Goal: Information Seeking & Learning: Learn about a topic

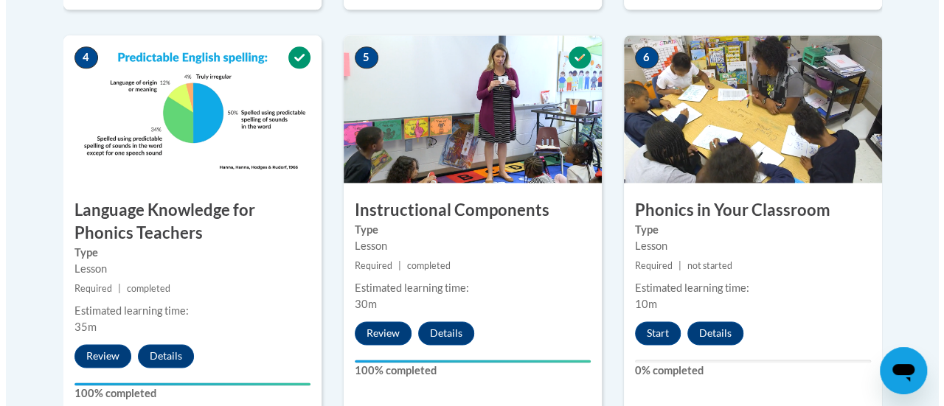
scroll to position [892, 0]
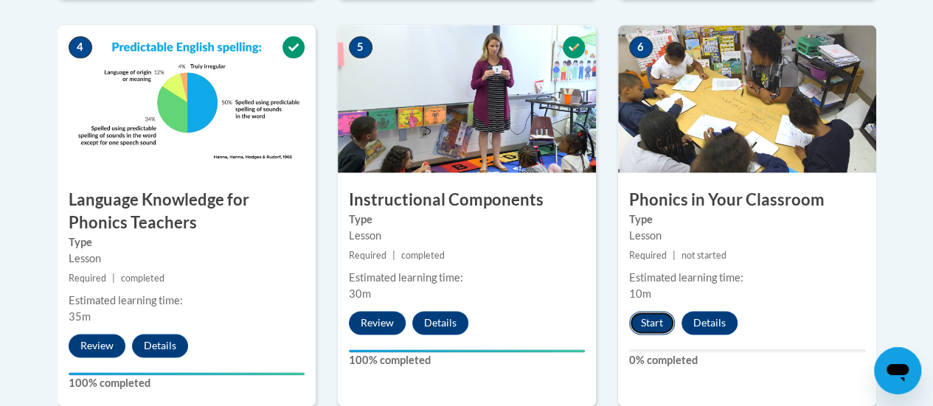
click at [638, 321] on button "Start" at bounding box center [652, 323] width 46 height 24
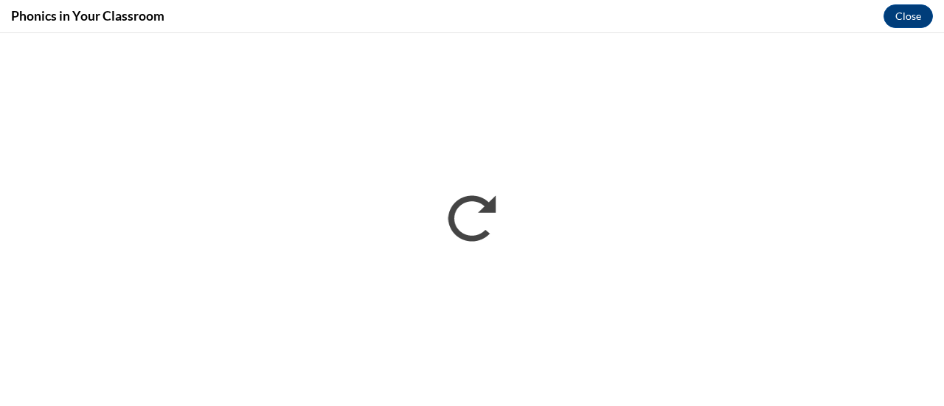
scroll to position [0, 0]
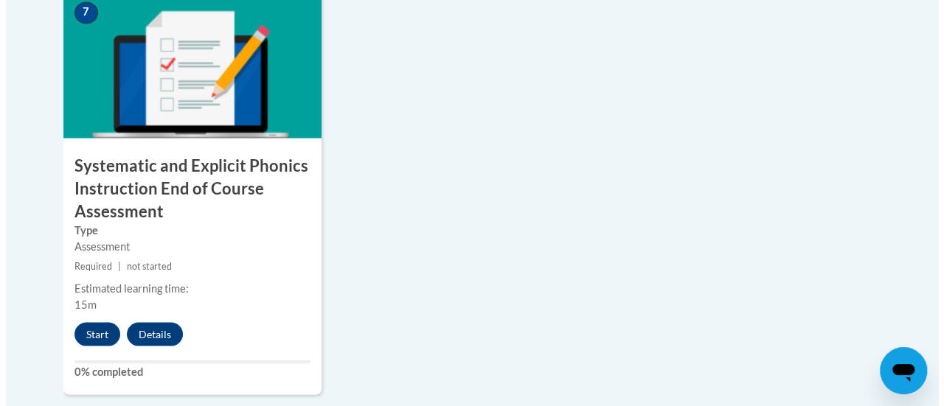
scroll to position [1393, 0]
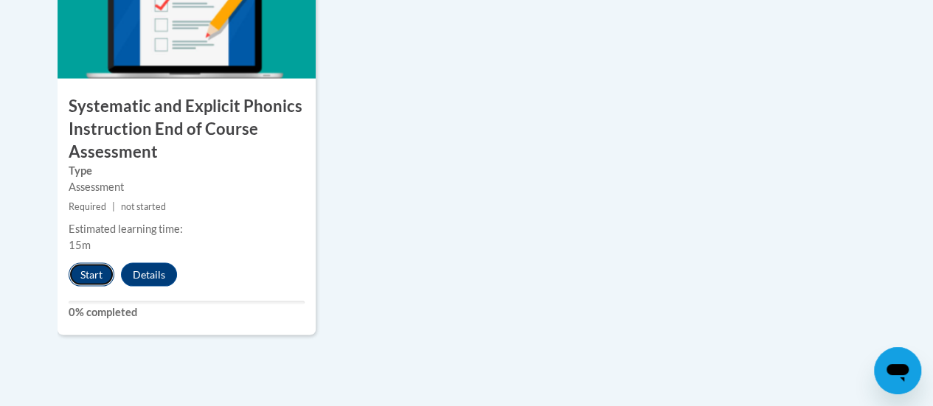
click at [83, 272] on button "Start" at bounding box center [92, 274] width 46 height 24
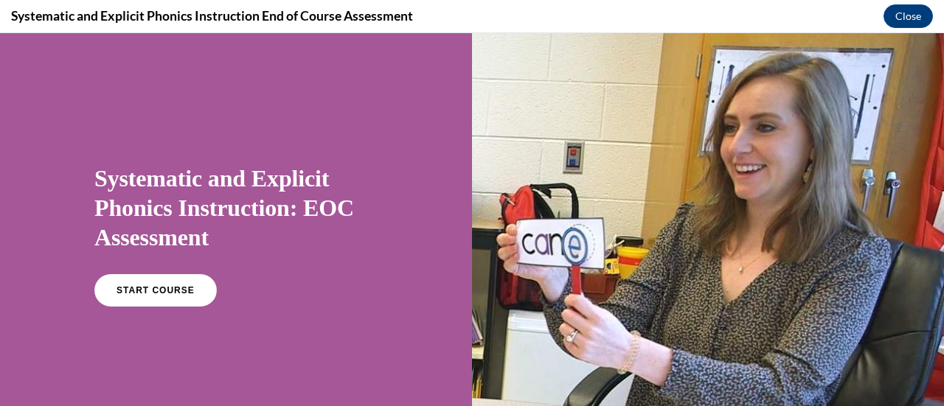
scroll to position [0, 0]
click at [165, 294] on span "START COURSE" at bounding box center [155, 290] width 82 height 11
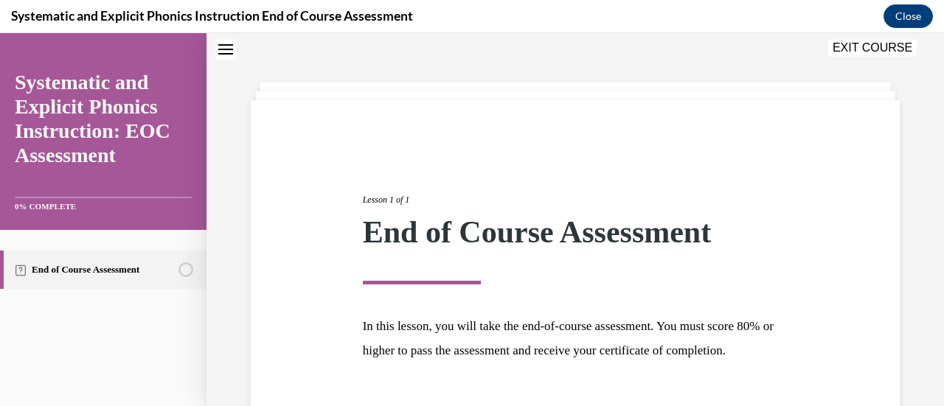
scroll to position [173, 0]
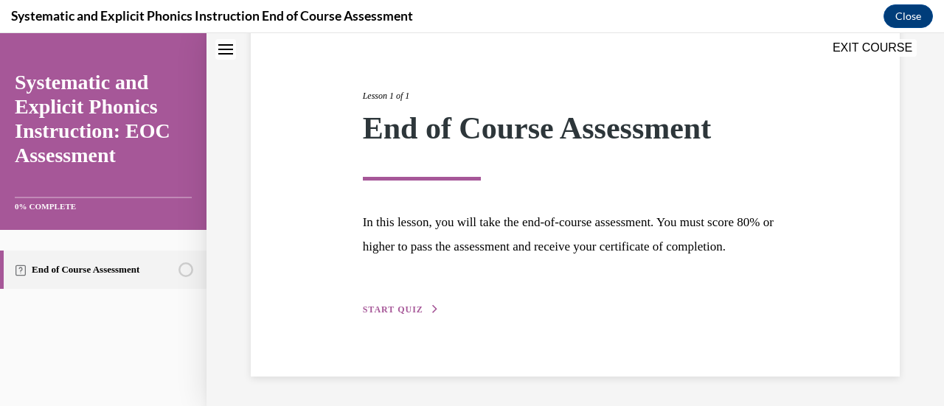
click at [403, 315] on span "START QUIZ" at bounding box center [393, 309] width 60 height 10
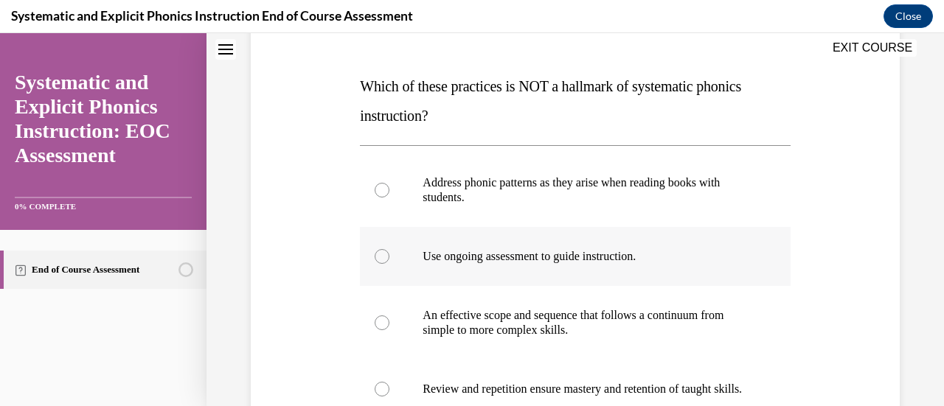
scroll to position [220, 0]
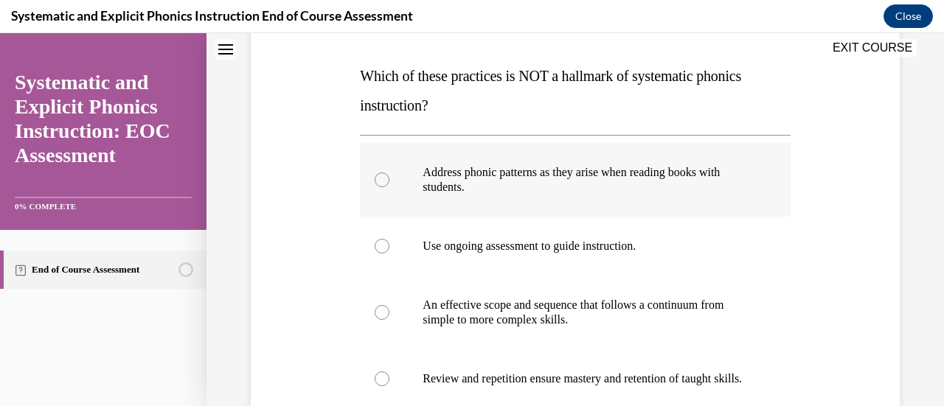
click at [583, 173] on p "Address phonic patterns as they arise when reading books with students." at bounding box center [587, 179] width 330 height 29
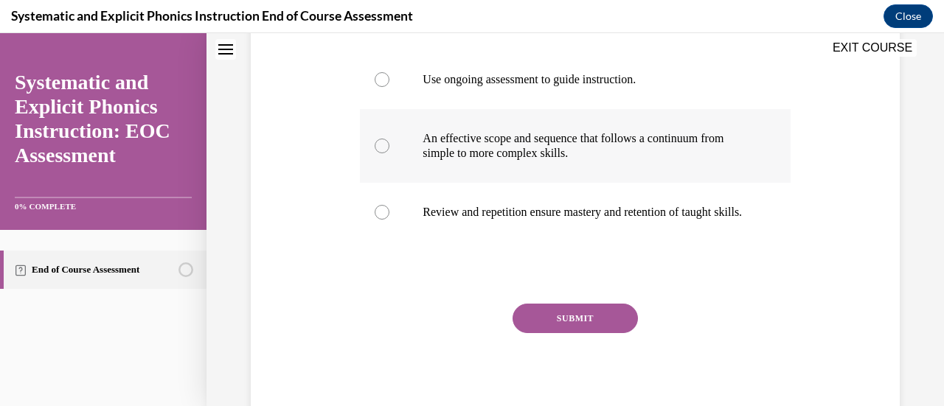
scroll to position [389, 0]
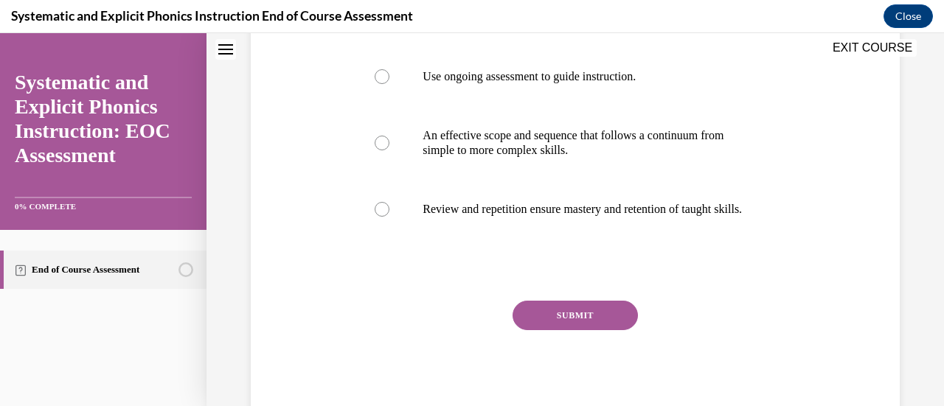
click at [576, 319] on button "SUBMIT" at bounding box center [574, 315] width 125 height 29
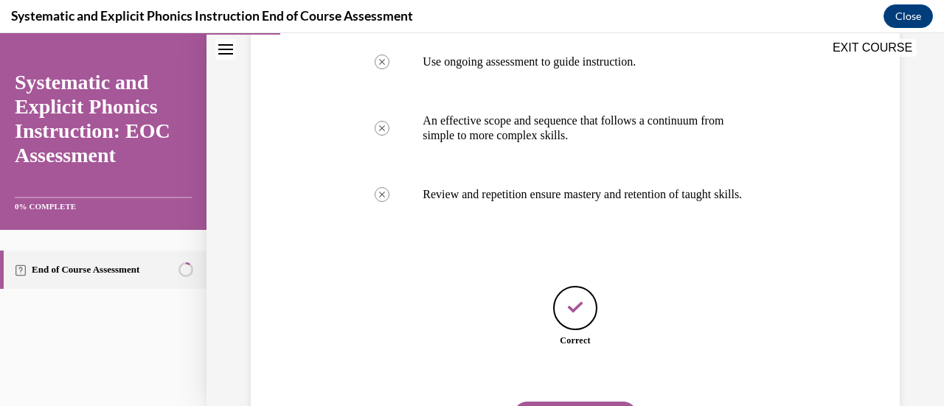
scroll to position [495, 0]
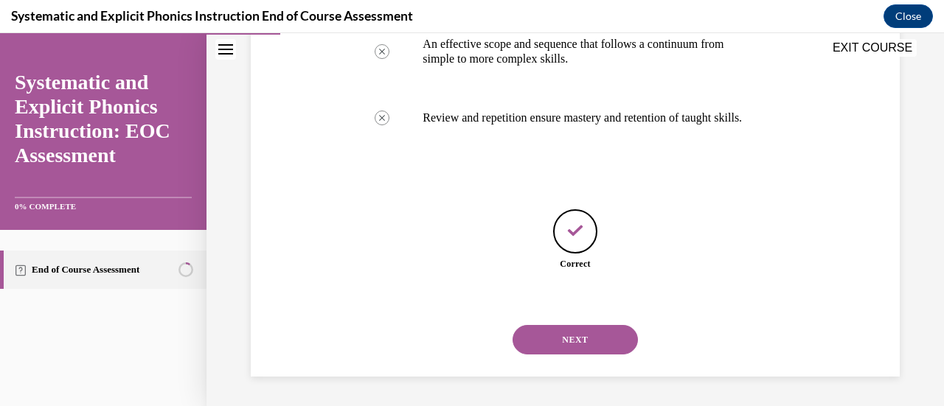
click at [563, 358] on div "NEXT" at bounding box center [575, 339] width 430 height 59
click at [579, 327] on button "NEXT" at bounding box center [574, 339] width 125 height 29
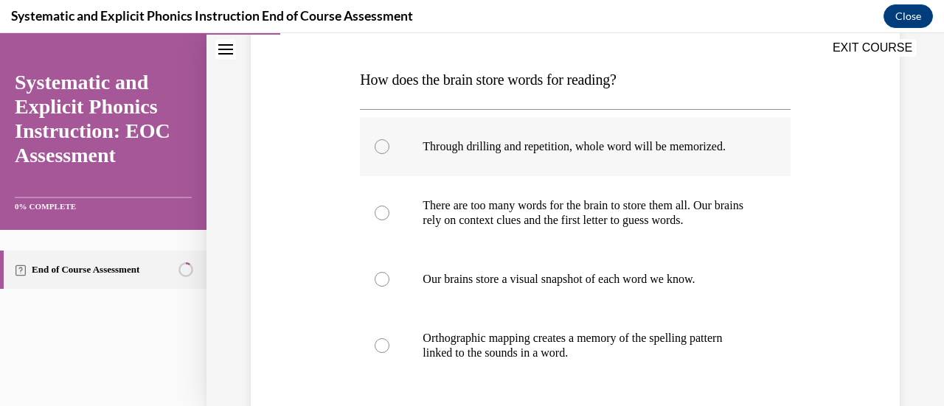
scroll to position [221, 0]
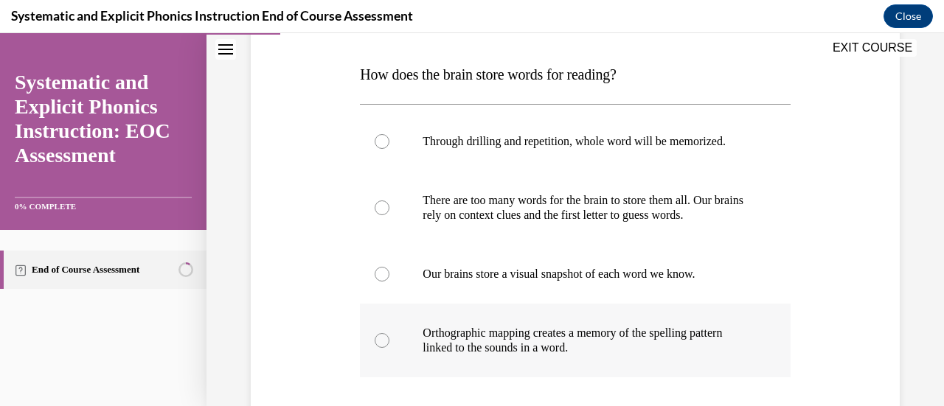
click at [579, 328] on p "Orthographic mapping creates a memory of the spelling pattern linked to the sou…" at bounding box center [587, 340] width 330 height 29
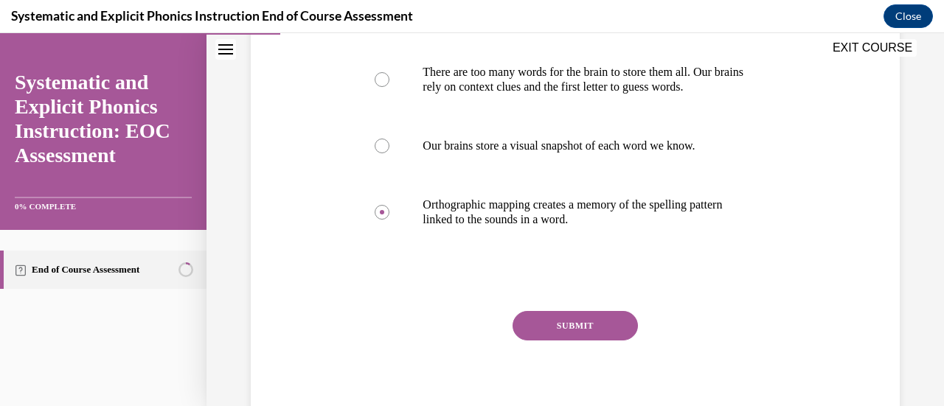
click at [543, 327] on button "SUBMIT" at bounding box center [574, 325] width 125 height 29
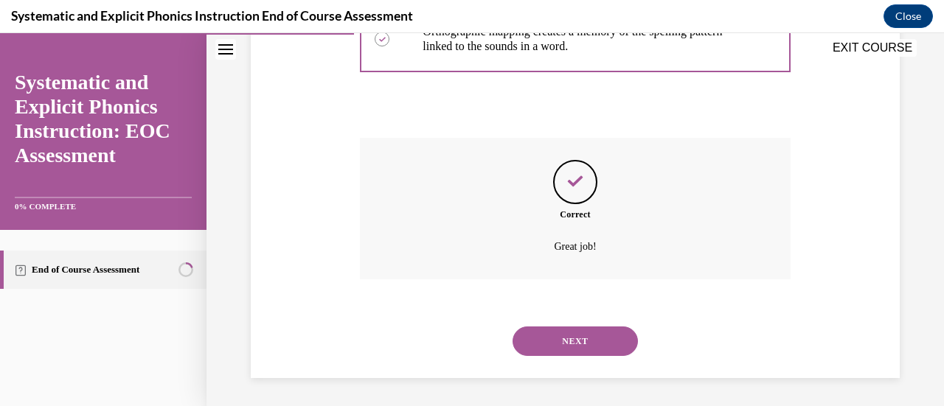
scroll to position [523, 0]
click at [569, 335] on button "NEXT" at bounding box center [574, 340] width 125 height 29
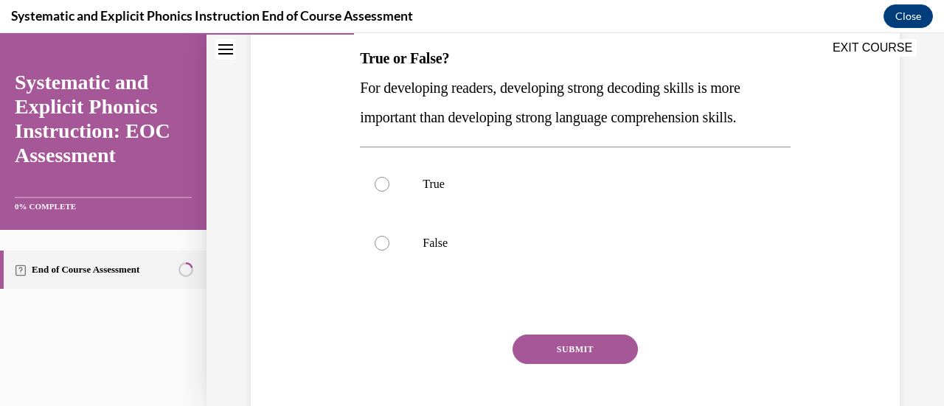
scroll to position [242, 0]
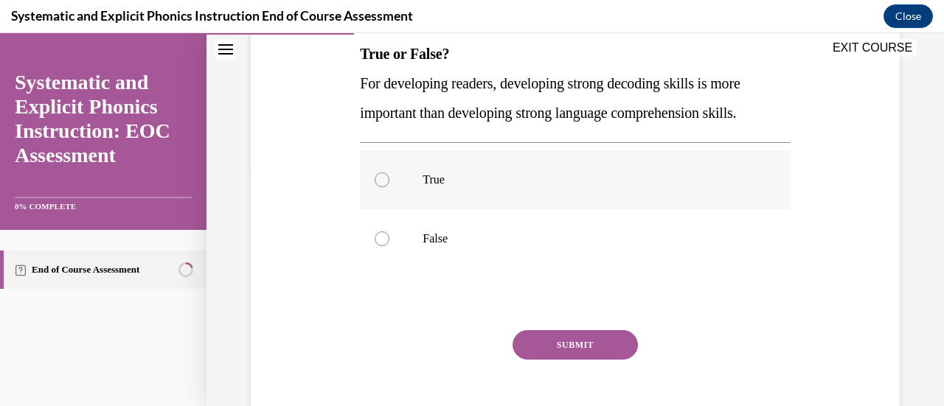
click at [559, 195] on div at bounding box center [575, 179] width 430 height 59
click at [593, 343] on button "SUBMIT" at bounding box center [574, 344] width 125 height 29
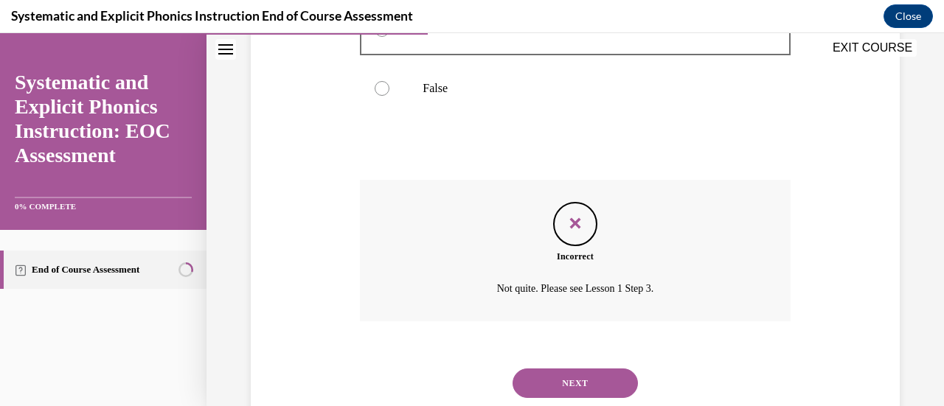
scroll to position [435, 0]
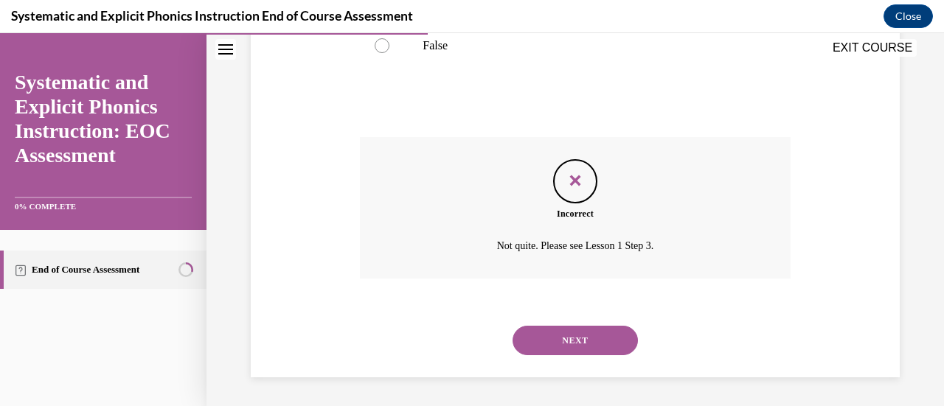
click at [572, 335] on button "NEXT" at bounding box center [574, 340] width 125 height 29
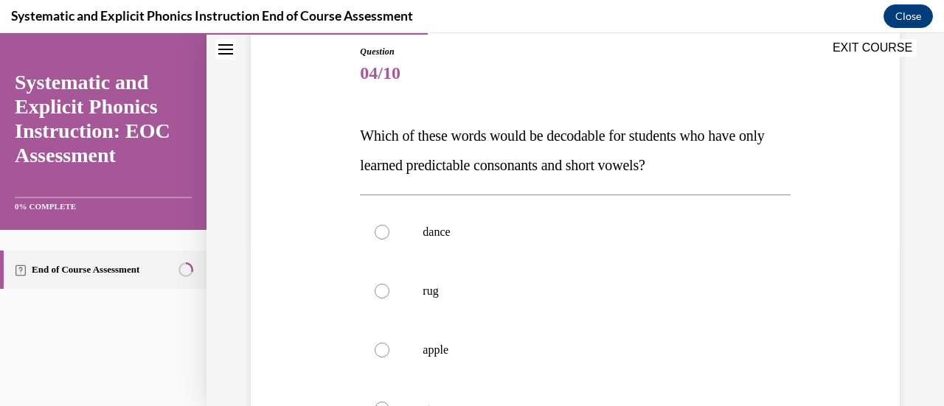
scroll to position [161, 0]
click at [585, 276] on div at bounding box center [575, 290] width 430 height 59
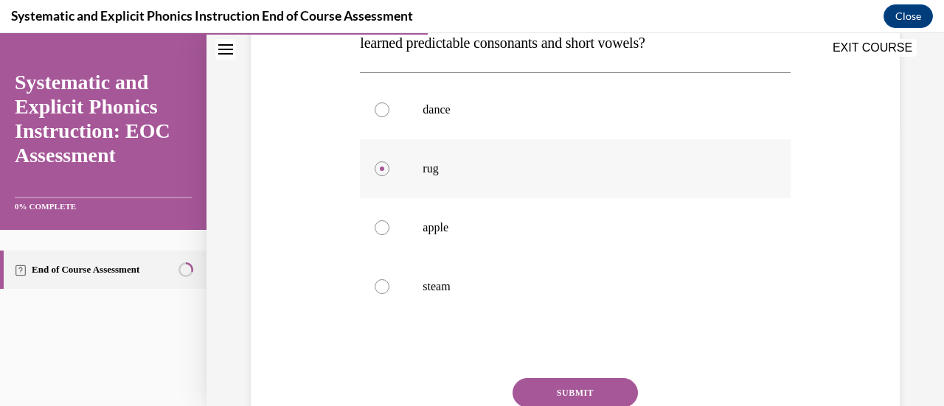
scroll to position [283, 0]
click at [561, 381] on button "SUBMIT" at bounding box center [574, 391] width 125 height 29
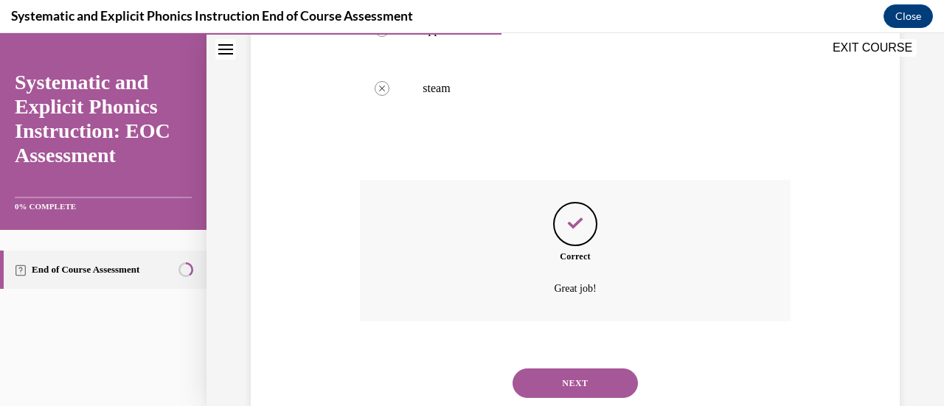
scroll to position [523, 0]
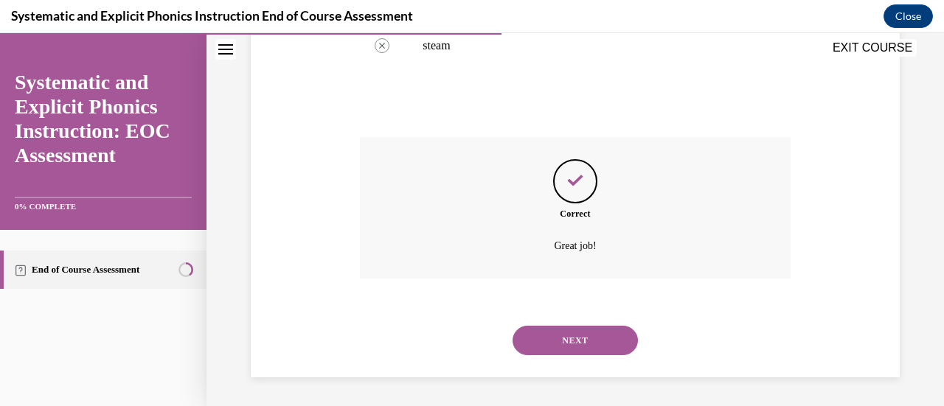
click at [542, 335] on button "NEXT" at bounding box center [574, 340] width 125 height 29
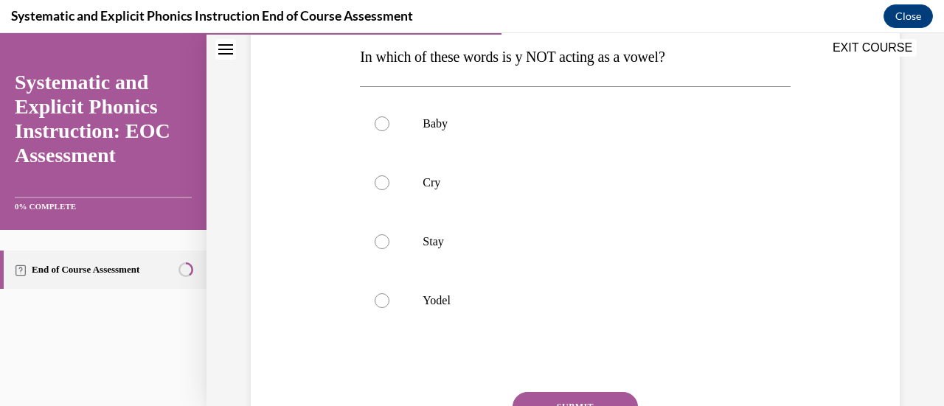
scroll to position [243, 0]
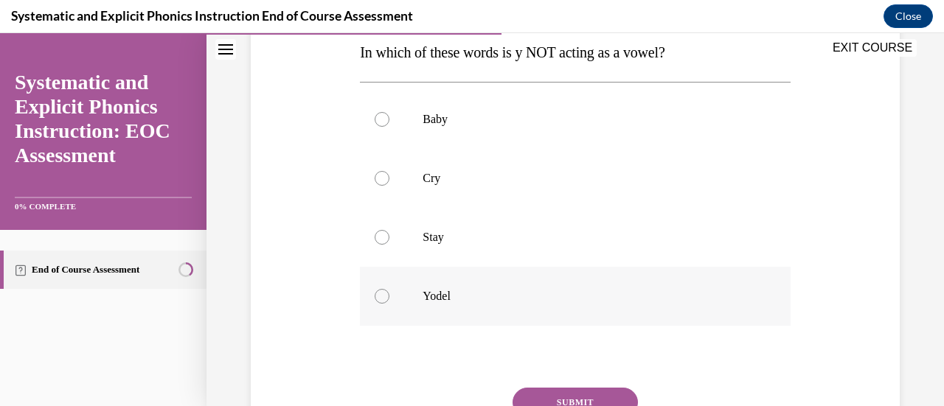
click at [450, 281] on div at bounding box center [575, 296] width 430 height 59
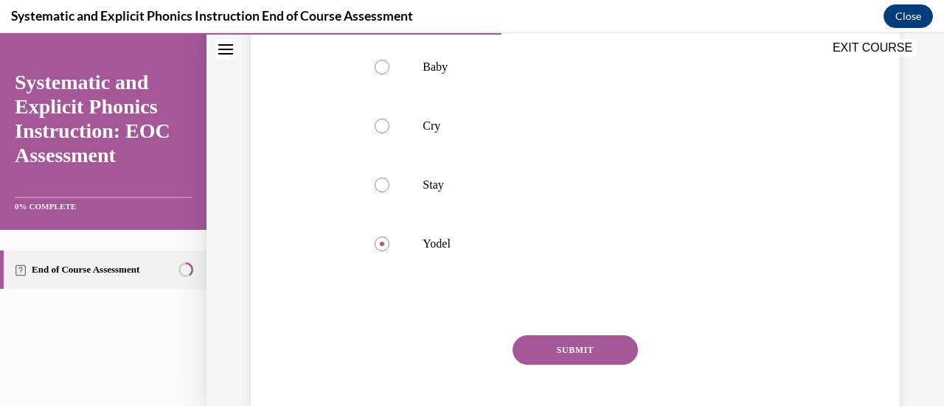
click at [563, 331] on div "Question 05/10 In which of these words is y NOT acting as a vowel? Baby Cry Sta…" at bounding box center [575, 182] width 430 height 547
click at [562, 353] on button "SUBMIT" at bounding box center [574, 349] width 125 height 29
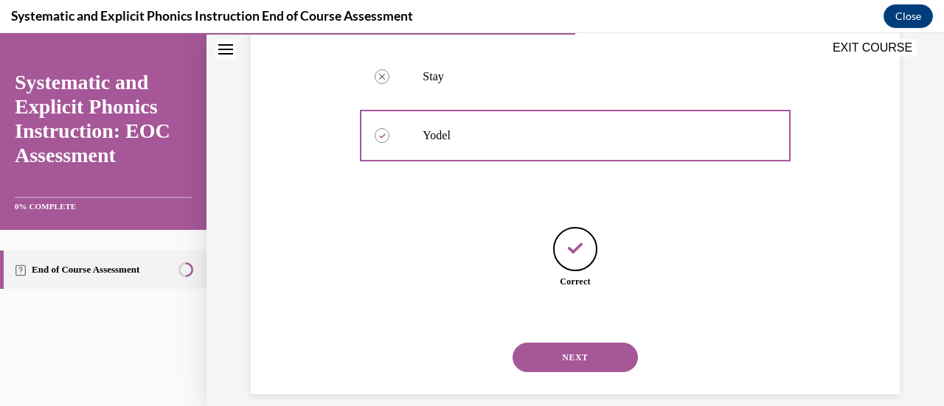
scroll to position [421, 0]
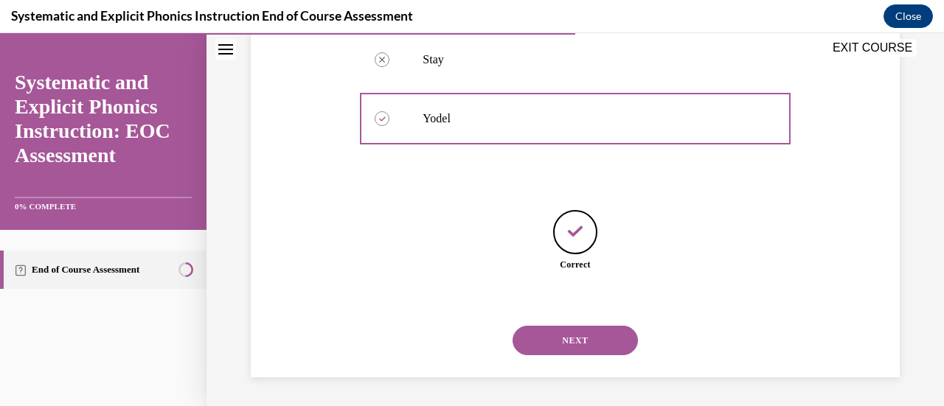
click at [562, 329] on button "NEXT" at bounding box center [574, 340] width 125 height 29
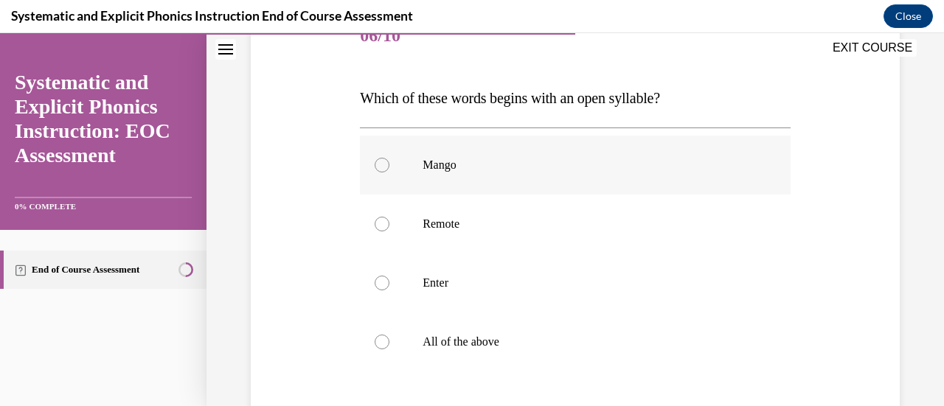
scroll to position [208, 0]
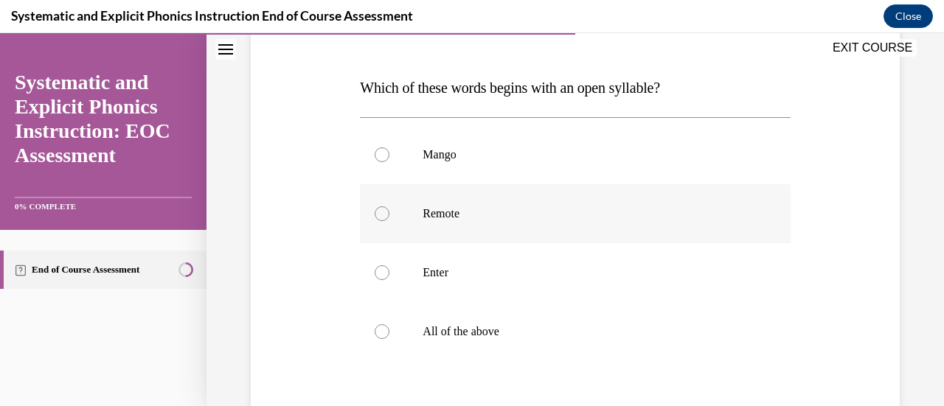
click at [441, 229] on div at bounding box center [575, 213] width 430 height 59
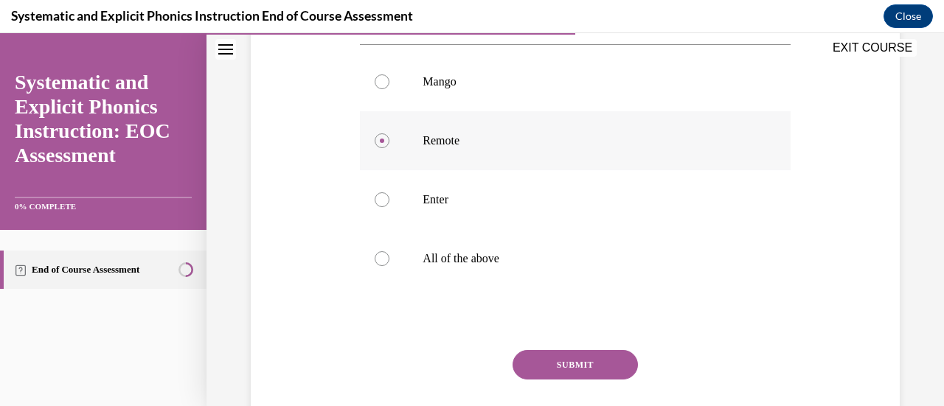
scroll to position [282, 0]
click at [554, 347] on div "Question 06/10 Which of these words begins with an open syllable? Mango Remote …" at bounding box center [575, 196] width 430 height 547
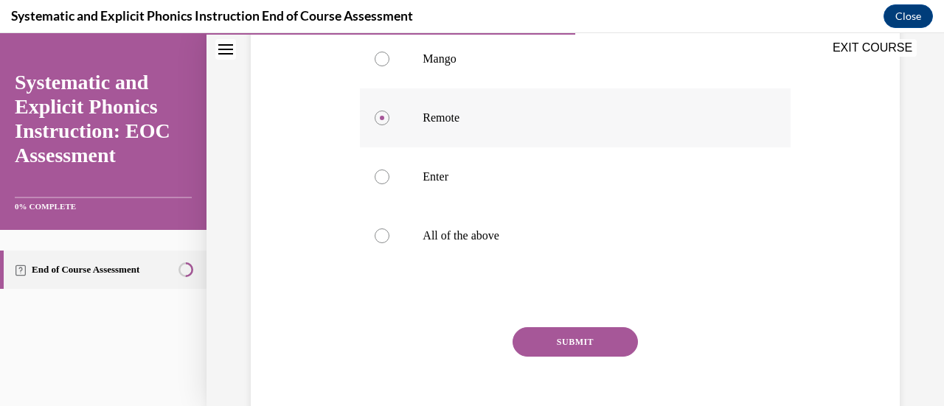
scroll to position [375, 0]
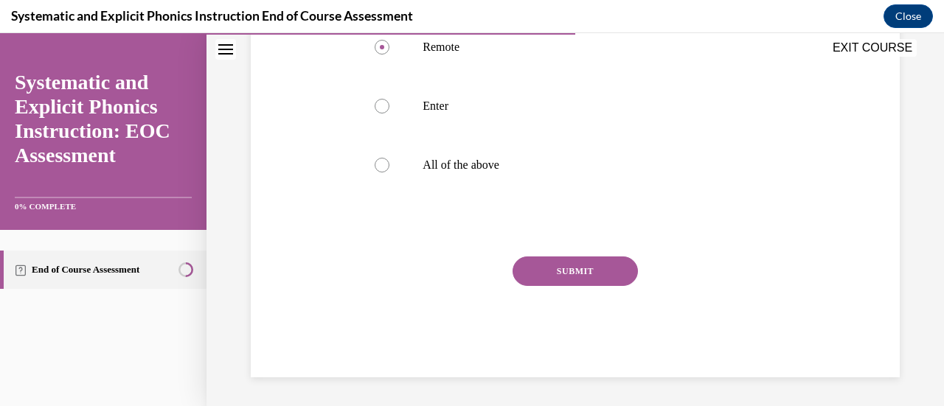
click at [544, 274] on button "SUBMIT" at bounding box center [574, 271] width 125 height 29
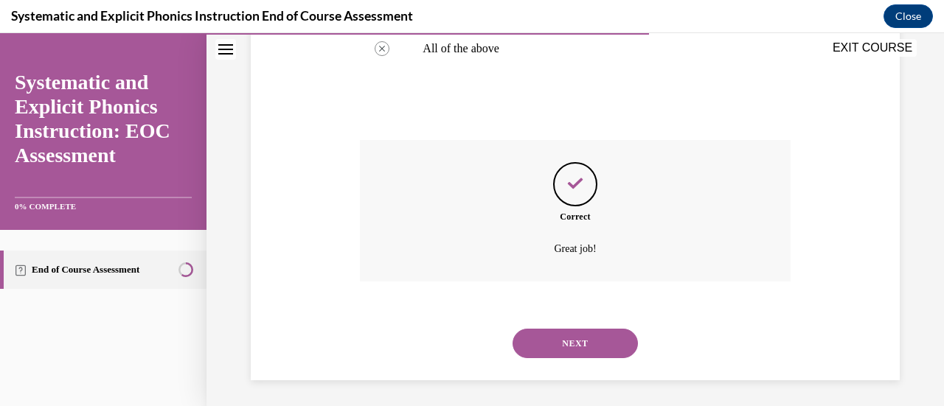
scroll to position [494, 0]
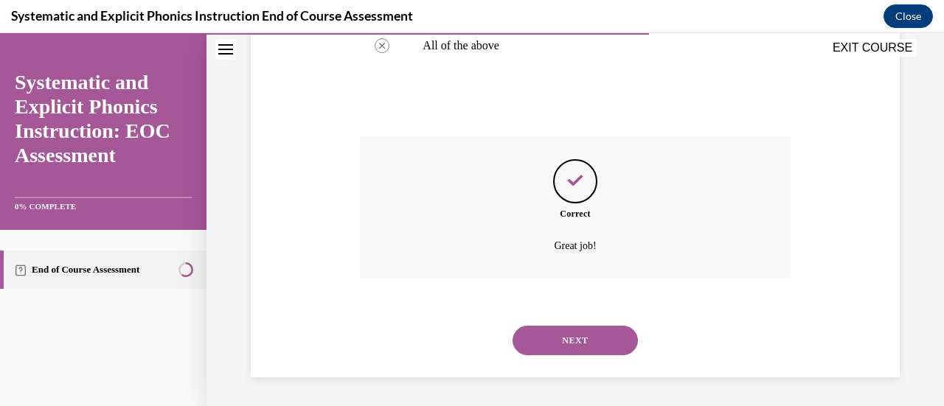
click at [560, 330] on button "NEXT" at bounding box center [574, 340] width 125 height 29
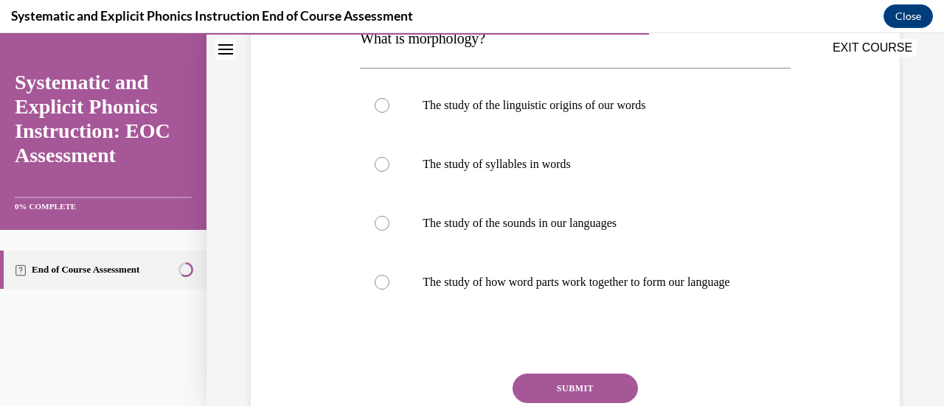
scroll to position [258, 0]
click at [571, 260] on div at bounding box center [575, 281] width 430 height 59
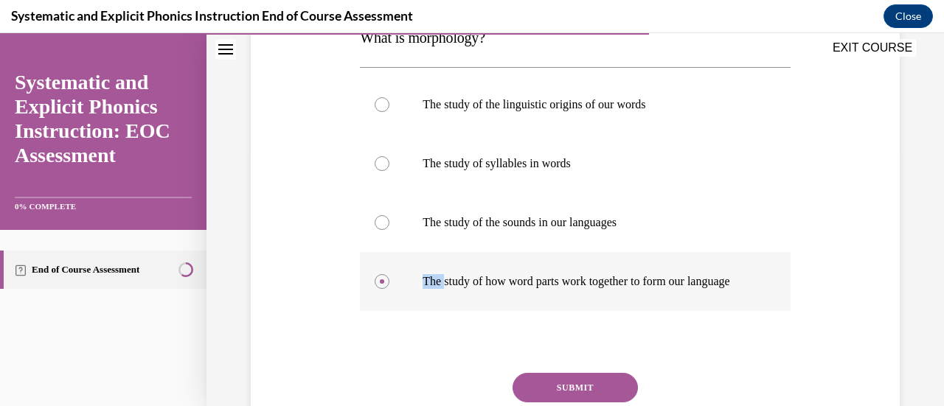
click at [571, 260] on div at bounding box center [575, 281] width 430 height 59
click at [529, 288] on p "The study of how word parts work together to form our language" at bounding box center [587, 281] width 330 height 15
click at [554, 397] on button "SUBMIT" at bounding box center [574, 387] width 125 height 29
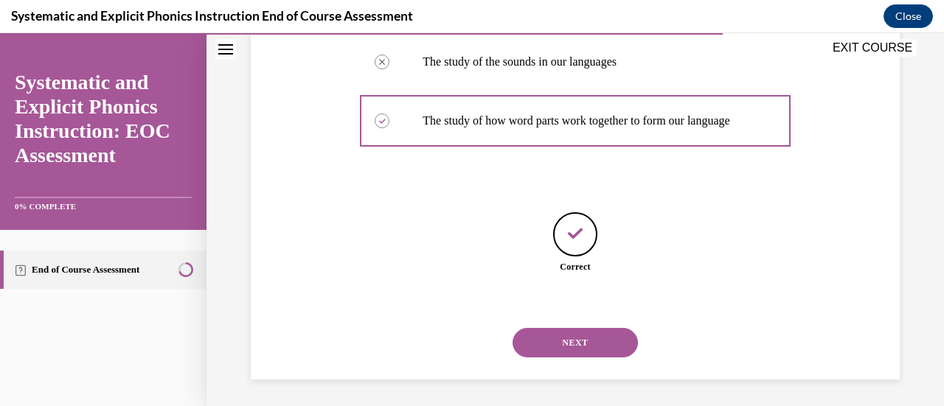
scroll to position [436, 0]
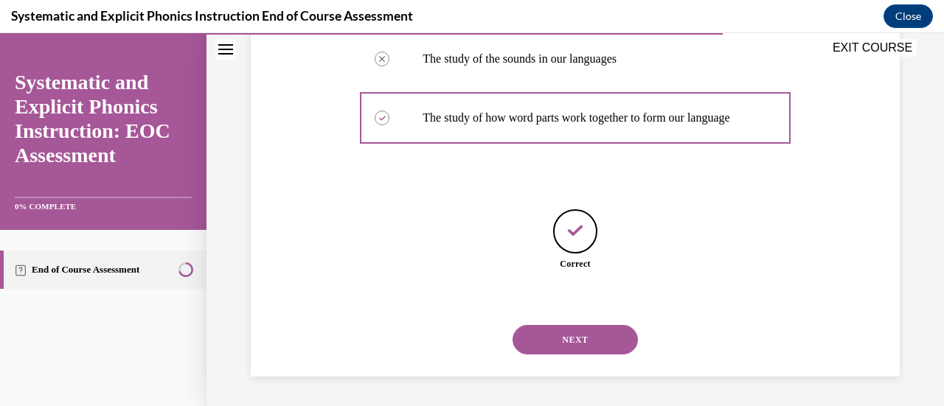
click at [576, 338] on button "NEXT" at bounding box center [574, 339] width 125 height 29
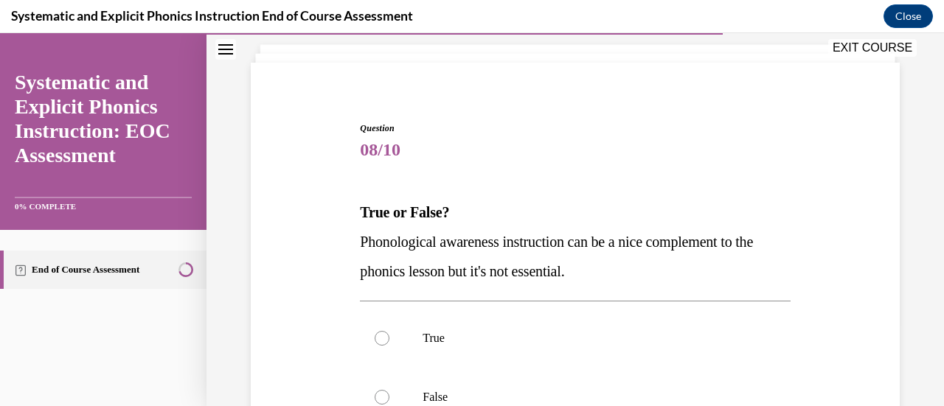
scroll to position [85, 0]
click at [426, 386] on div at bounding box center [575, 395] width 430 height 59
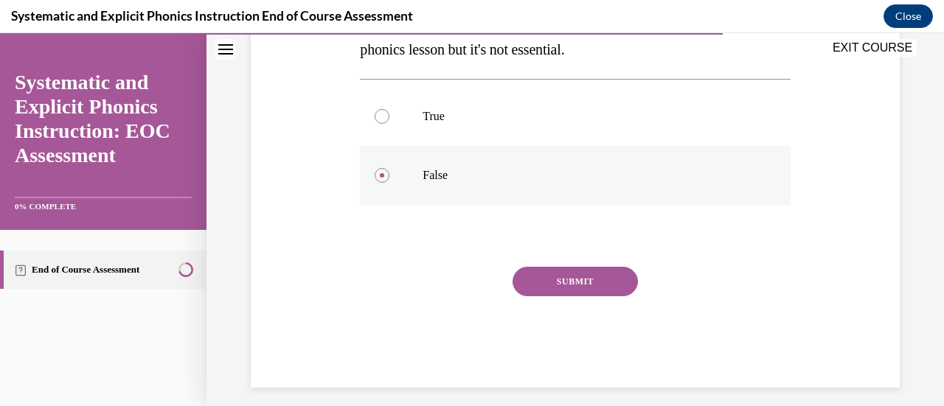
scroll to position [316, 0]
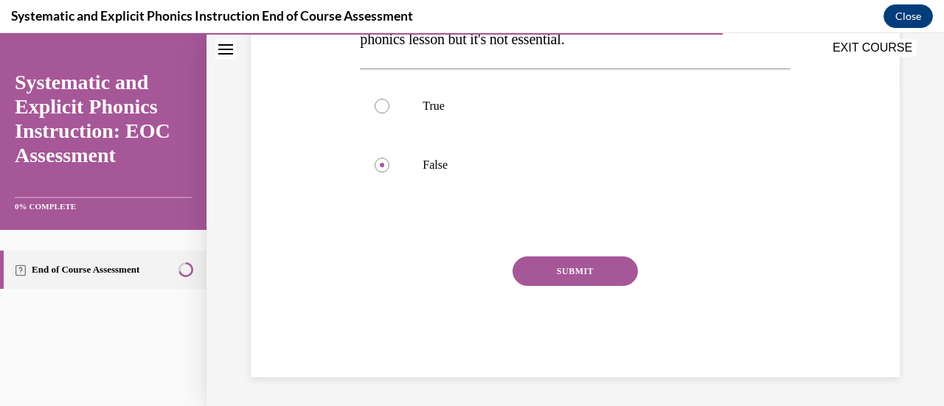
click at [564, 273] on button "SUBMIT" at bounding box center [574, 271] width 125 height 29
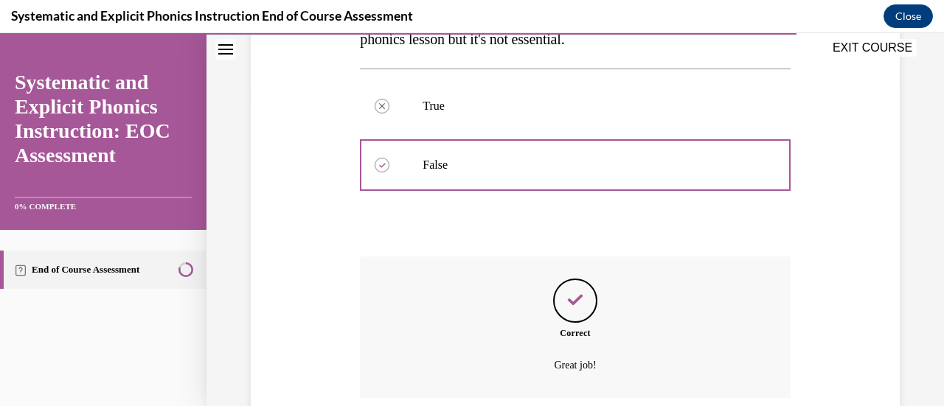
scroll to position [435, 0]
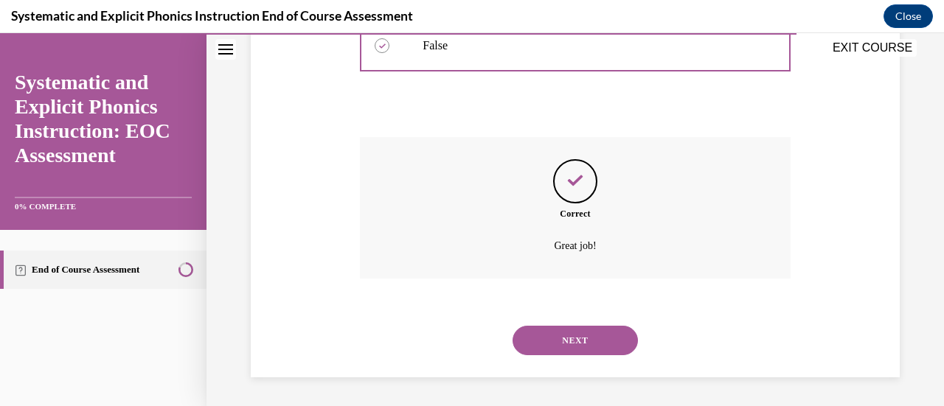
click at [559, 341] on button "NEXT" at bounding box center [574, 340] width 125 height 29
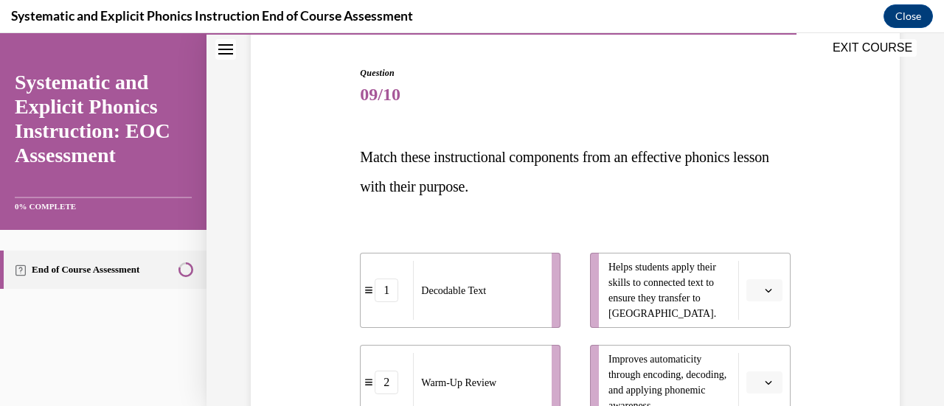
scroll to position [141, 0]
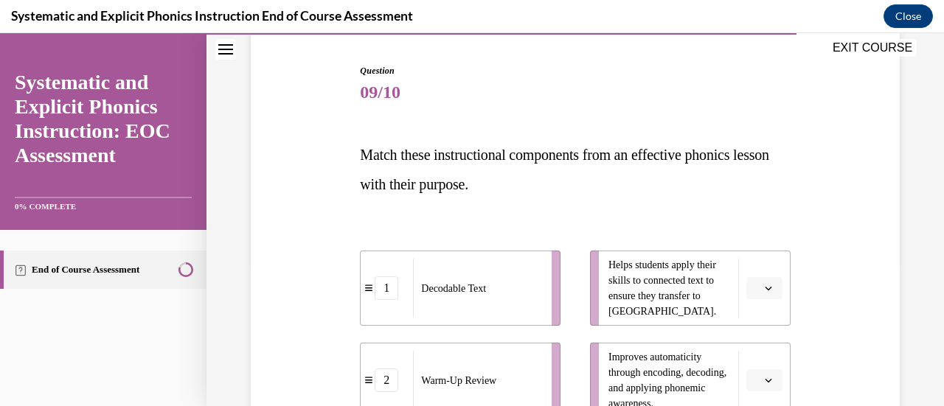
drag, startPoint x: 554, startPoint y: 237, endPoint x: 466, endPoint y: 215, distance: 91.2
click at [466, 215] on div "1 Decodable Text 2 Warm-Up Review 3 Chaining 4 Dictation Helps students apply t…" at bounding box center [575, 412] width 430 height 396
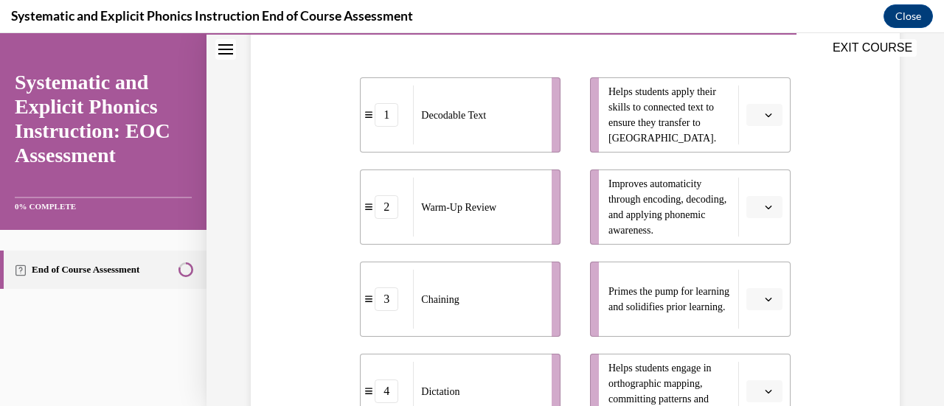
scroll to position [317, 0]
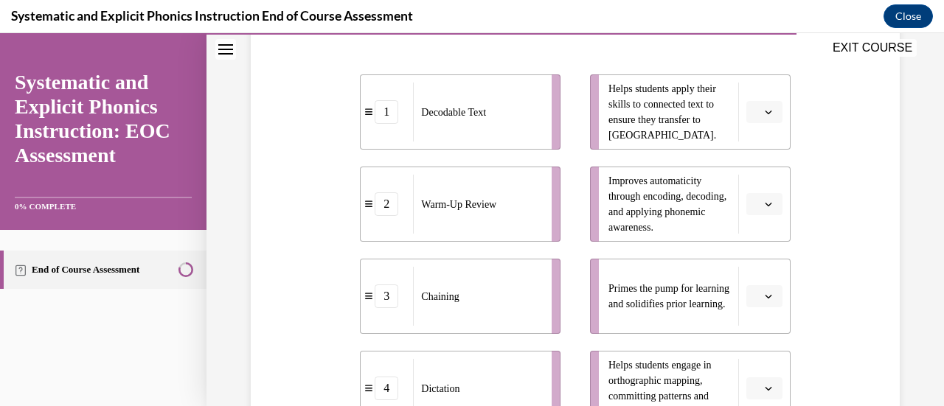
click at [765, 114] on icon "button" at bounding box center [768, 111] width 7 height 7
click at [756, 180] on div "1" at bounding box center [752, 173] width 36 height 29
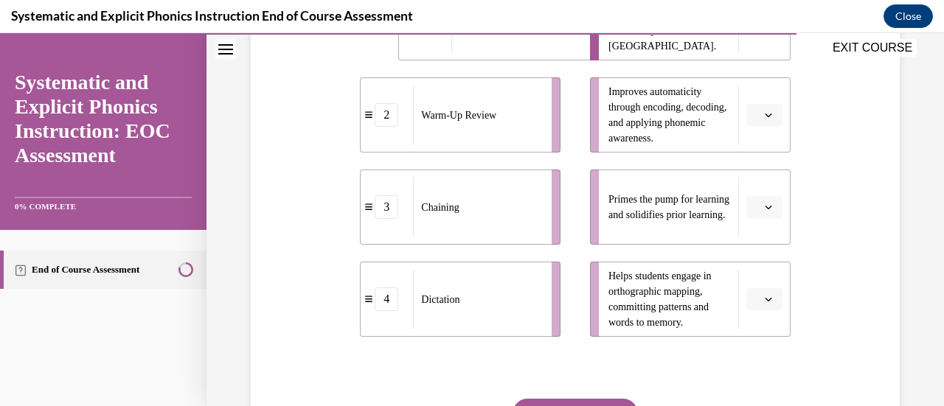
scroll to position [413, 0]
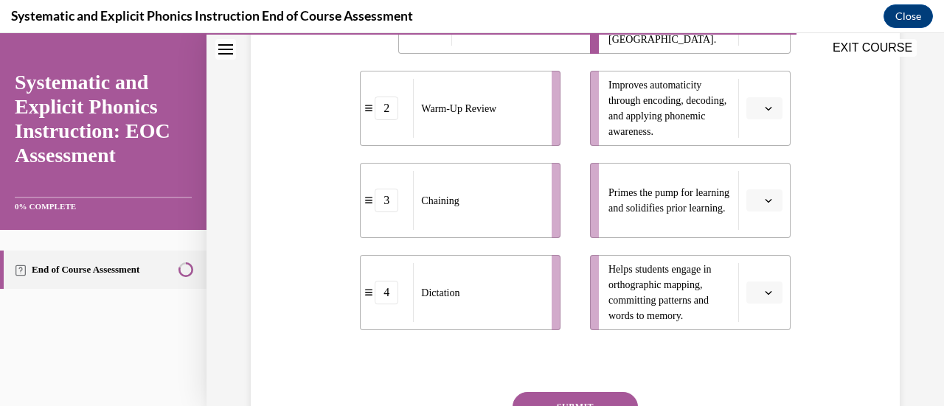
click at [765, 108] on icon "button" at bounding box center [768, 108] width 7 height 7
click at [757, 225] on div "3" at bounding box center [752, 229] width 36 height 29
click at [765, 198] on icon "button" at bounding box center [768, 200] width 7 height 7
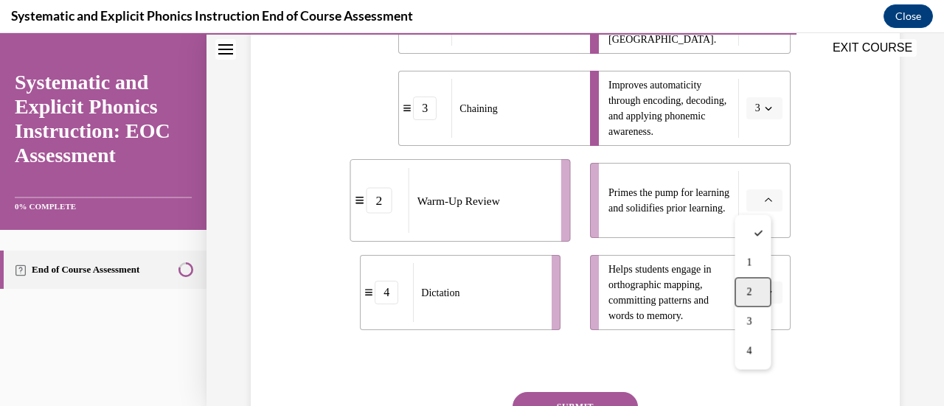
click at [757, 289] on div "2" at bounding box center [752, 291] width 36 height 29
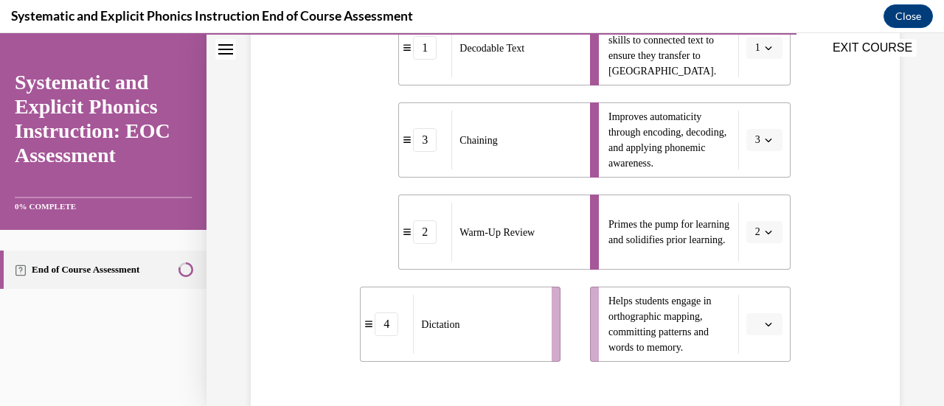
scroll to position [399, 0]
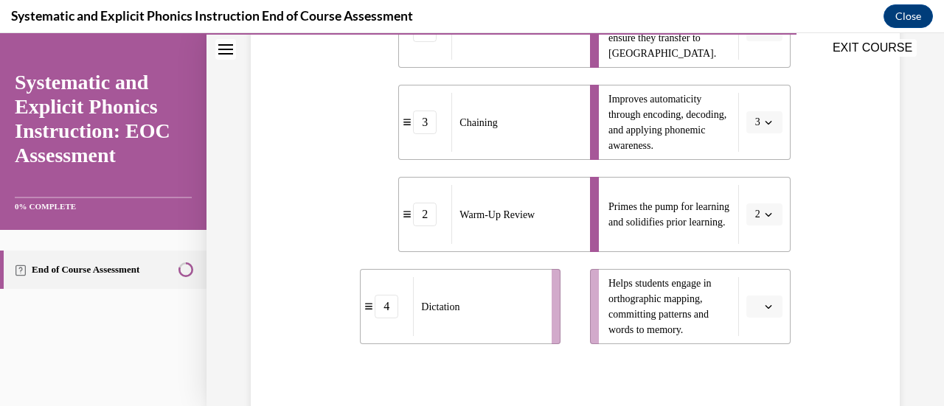
click at [769, 296] on button "button" at bounding box center [764, 307] width 36 height 22
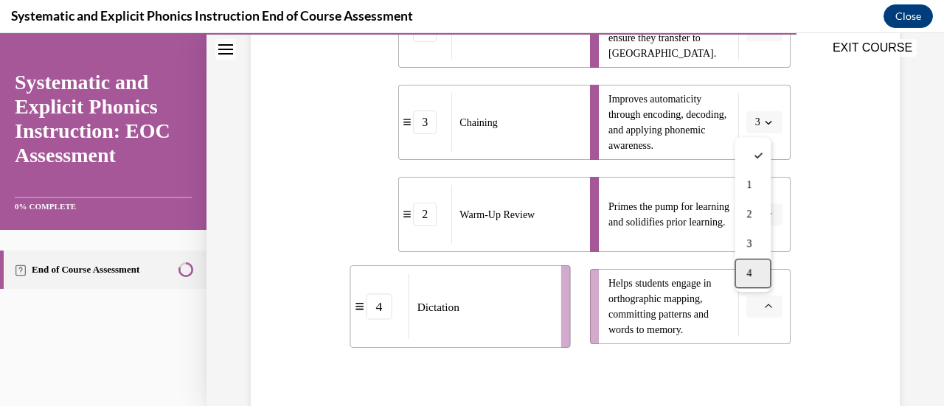
click at [751, 276] on span "4" at bounding box center [748, 274] width 5 height 12
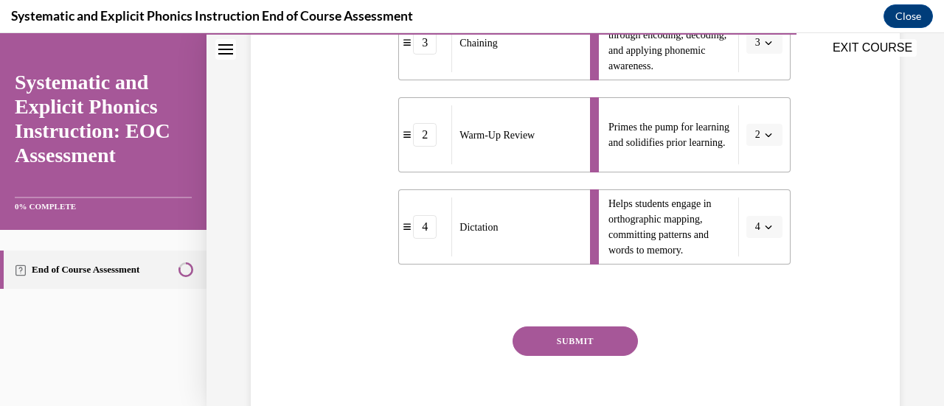
click at [577, 343] on button "SUBMIT" at bounding box center [574, 341] width 125 height 29
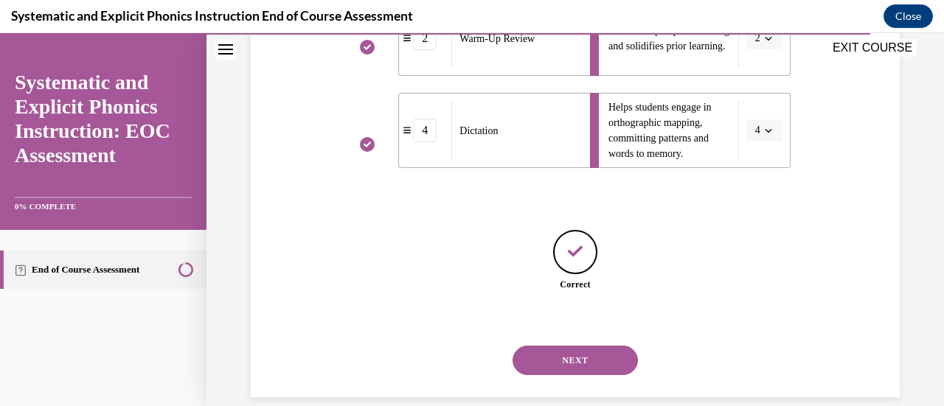
scroll to position [595, 0]
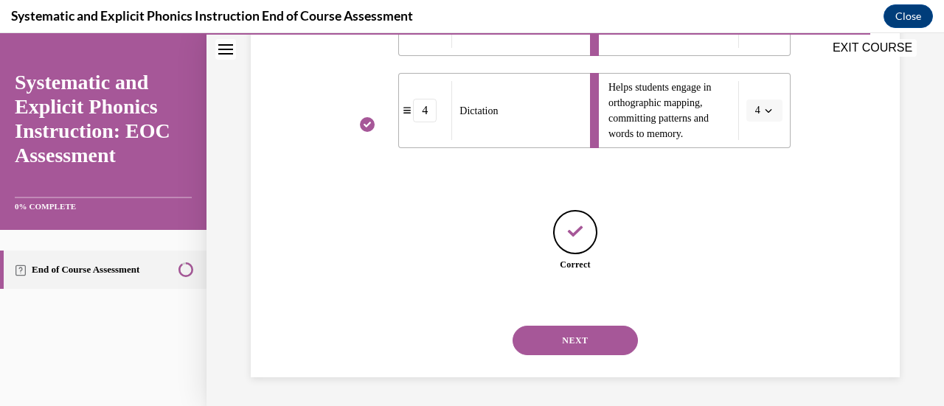
click at [577, 344] on button "NEXT" at bounding box center [574, 340] width 125 height 29
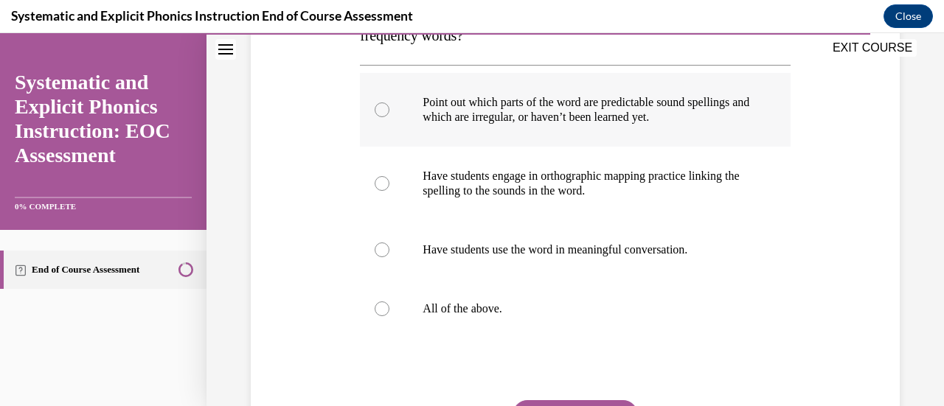
scroll to position [320, 0]
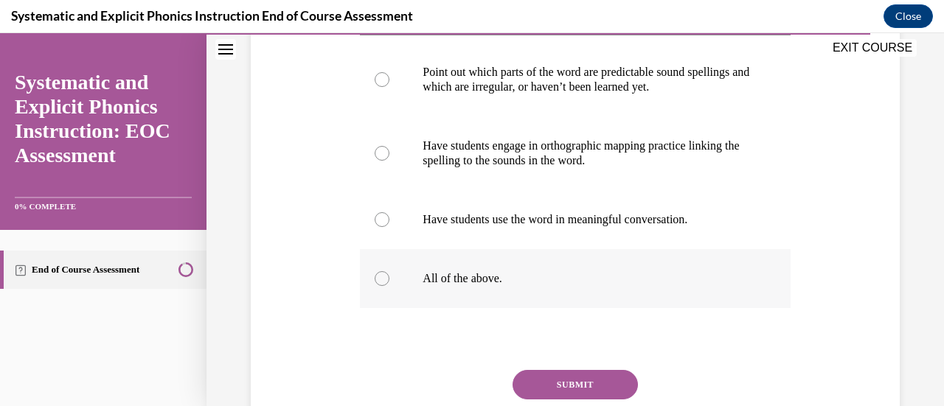
click at [549, 266] on div at bounding box center [575, 278] width 430 height 59
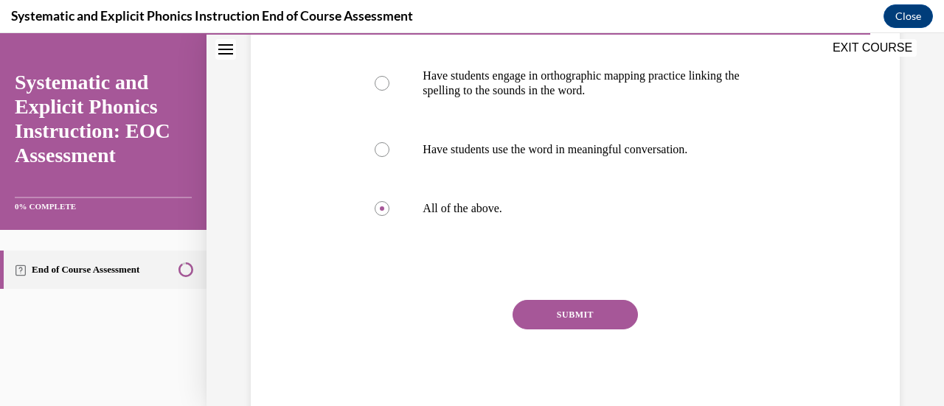
click at [579, 321] on button "SUBMIT" at bounding box center [574, 314] width 125 height 29
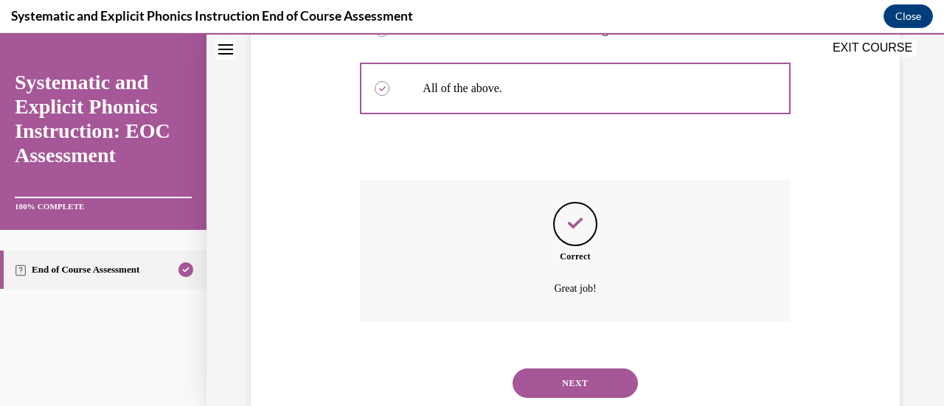
scroll to position [553, 0]
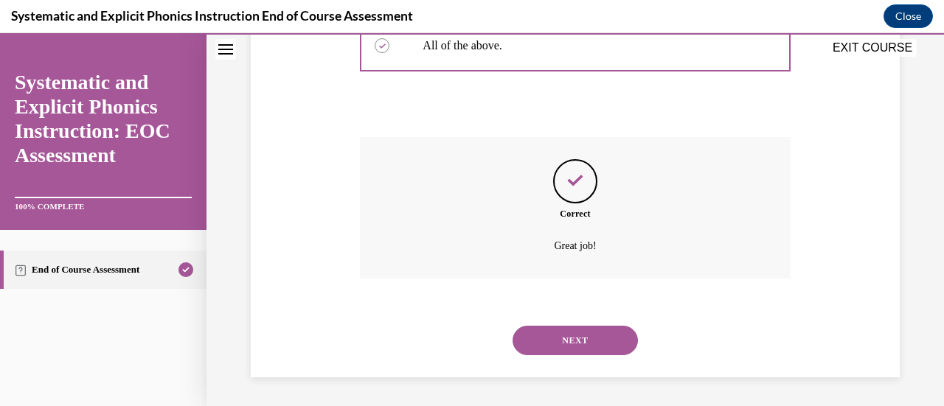
click at [575, 328] on button "NEXT" at bounding box center [574, 340] width 125 height 29
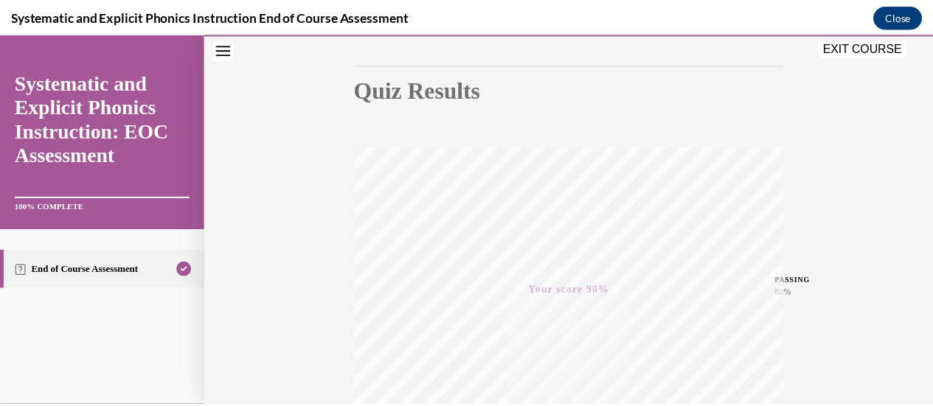
scroll to position [100, 0]
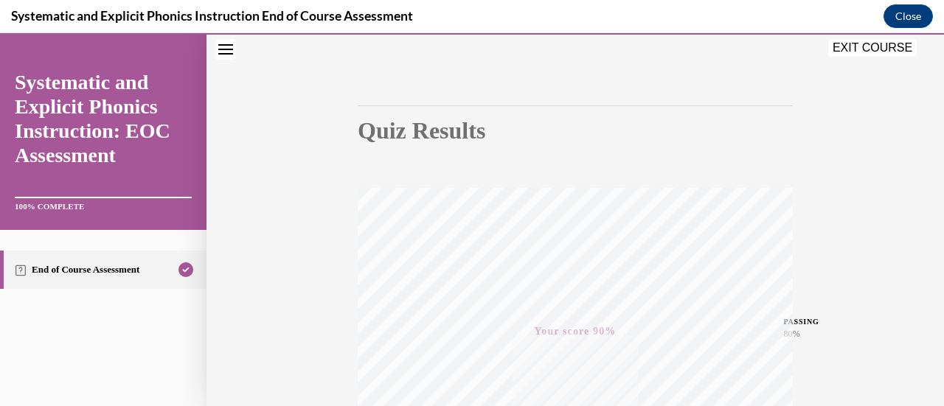
click at [871, 46] on button "EXIT COURSE" at bounding box center [872, 48] width 88 height 18
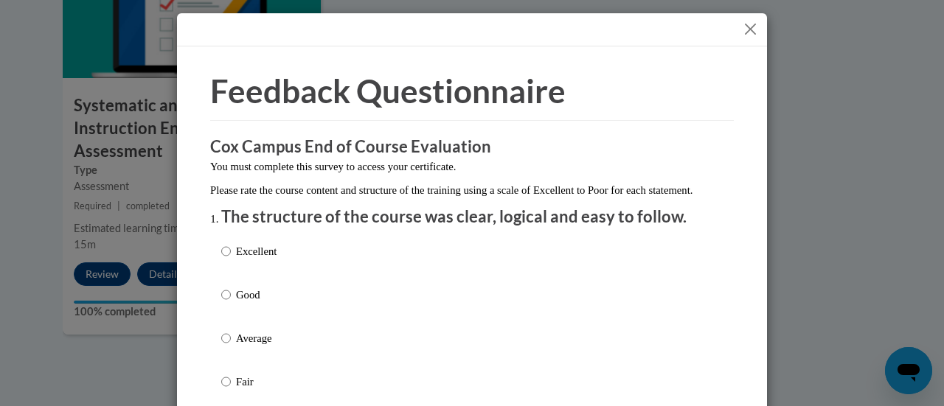
click at [742, 35] on button "Close" at bounding box center [750, 29] width 18 height 18
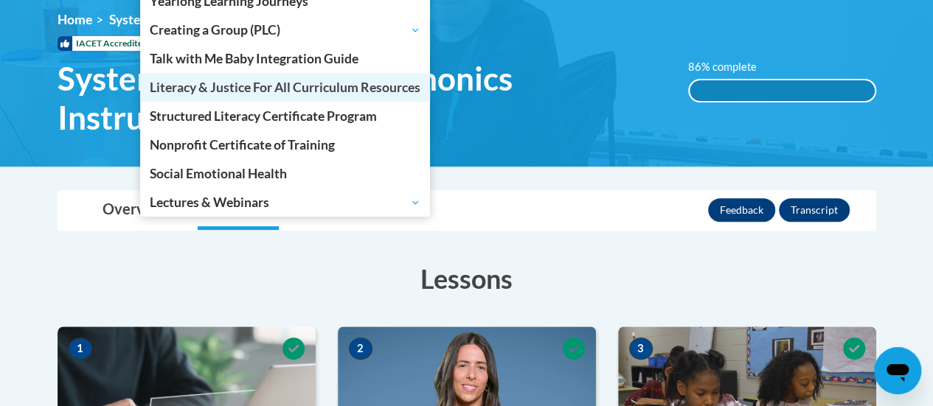
scroll to position [204, 0]
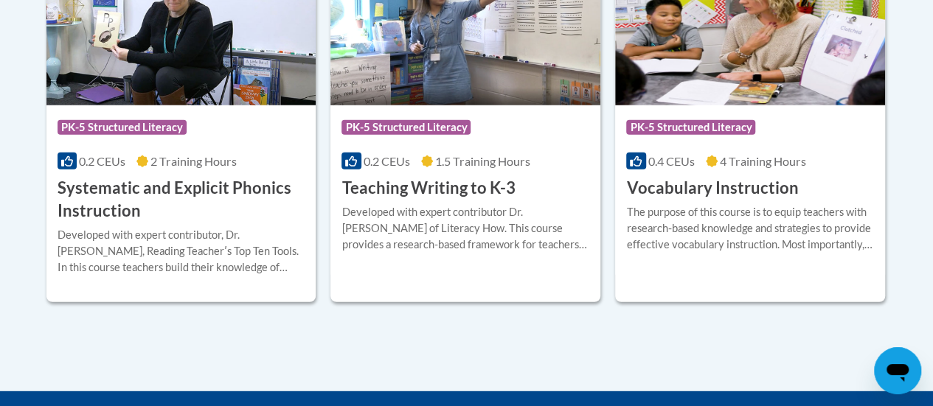
scroll to position [1844, 0]
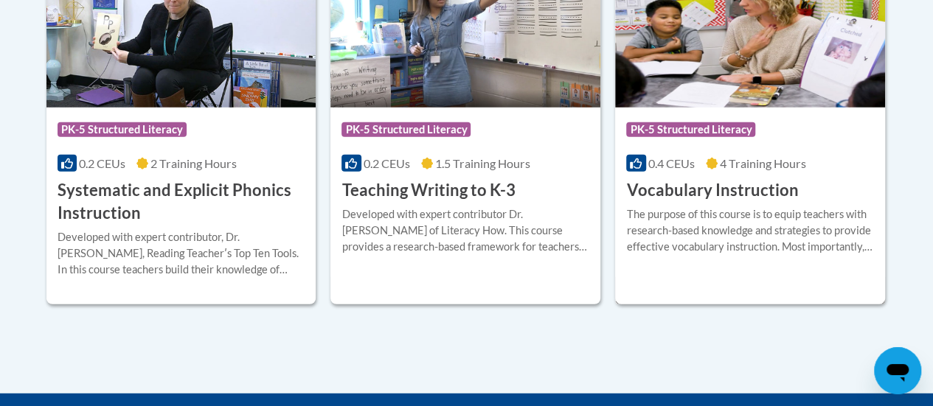
click at [692, 193] on h3 "Vocabulary Instruction" at bounding box center [712, 190] width 172 height 23
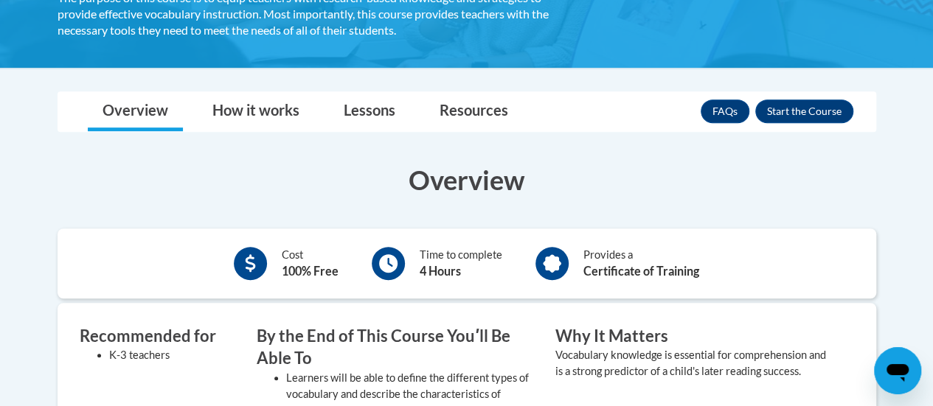
scroll to position [313, 0]
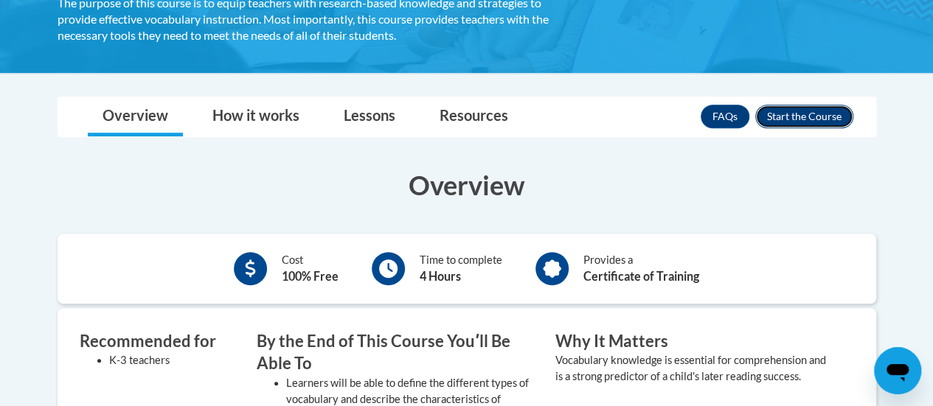
click at [818, 110] on button "Enroll" at bounding box center [804, 117] width 98 height 24
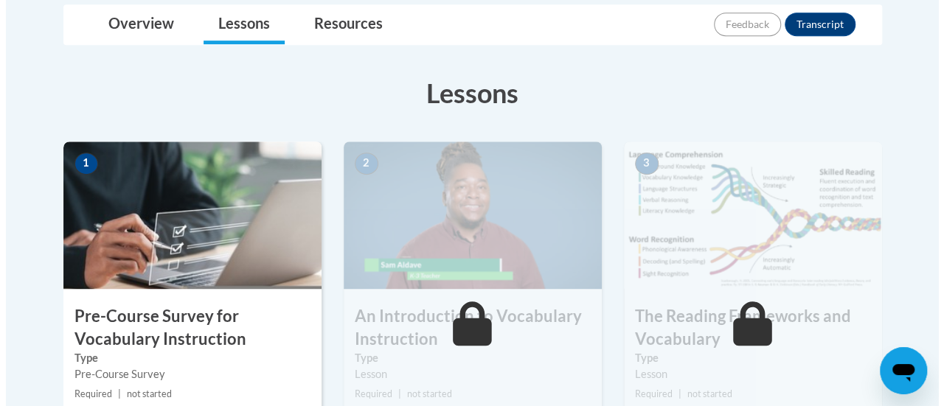
scroll to position [397, 0]
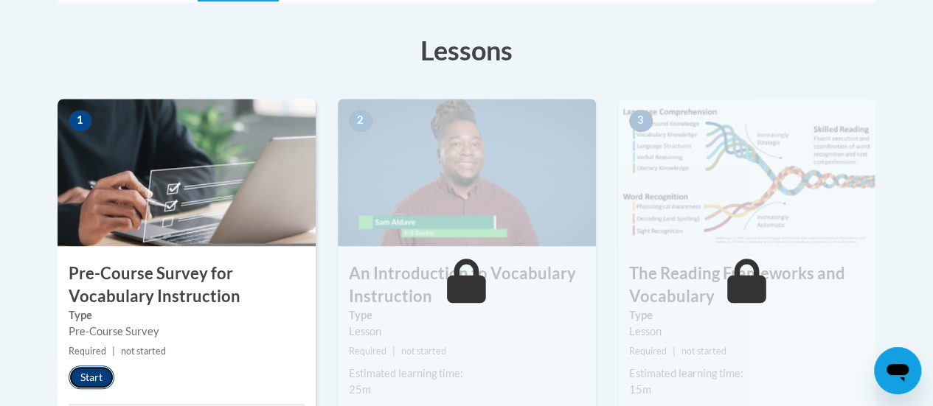
click at [97, 377] on button "Start" at bounding box center [92, 378] width 46 height 24
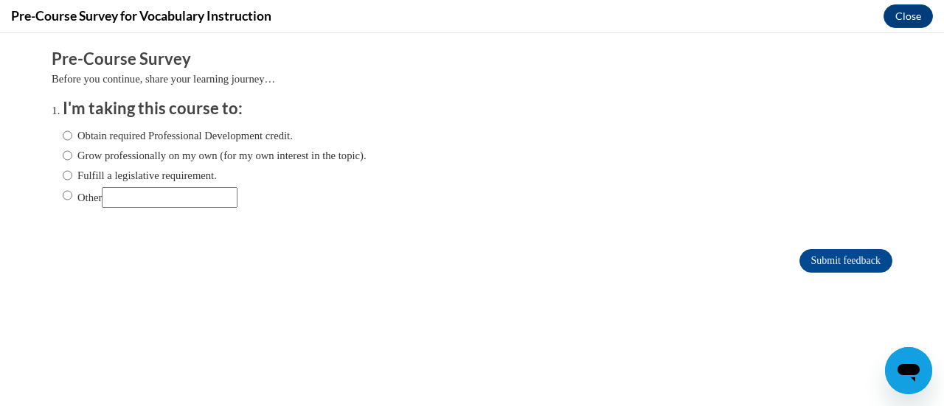
scroll to position [0, 0]
click at [63, 133] on input "Obtain required Professional Development credit." at bounding box center [68, 136] width 10 height 16
radio input "true"
click at [825, 250] on input "Submit feedback" at bounding box center [845, 261] width 93 height 24
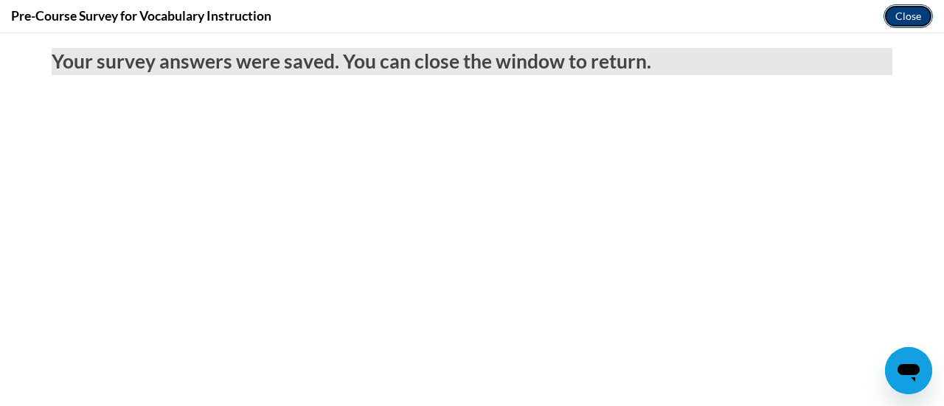
click at [913, 11] on button "Close" at bounding box center [907, 16] width 49 height 24
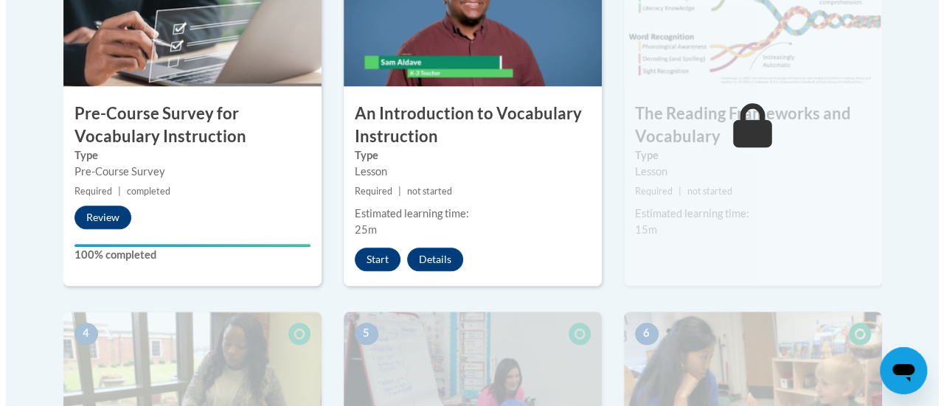
scroll to position [557, 0]
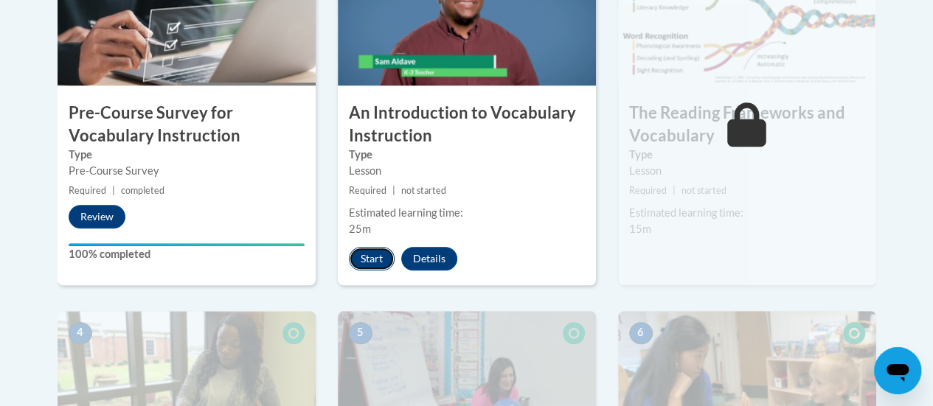
click at [361, 251] on button "Start" at bounding box center [372, 259] width 46 height 24
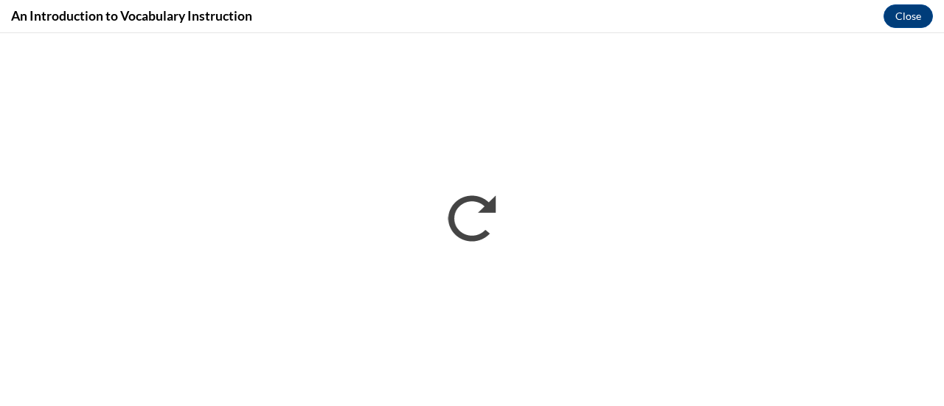
scroll to position [0, 0]
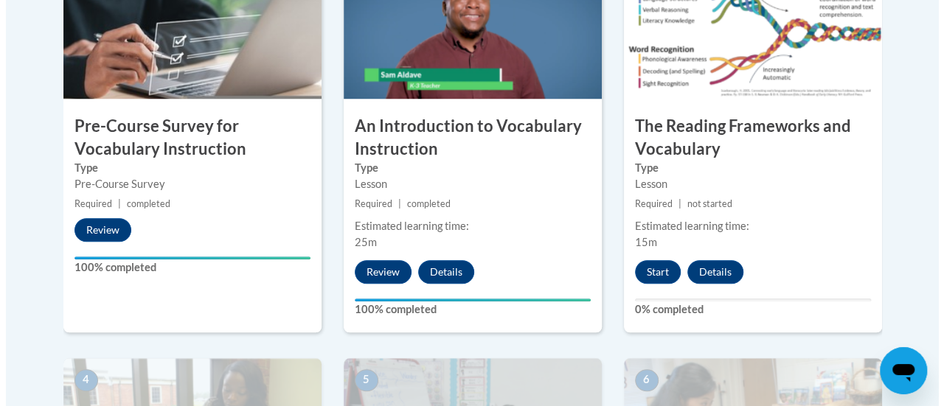
scroll to position [539, 0]
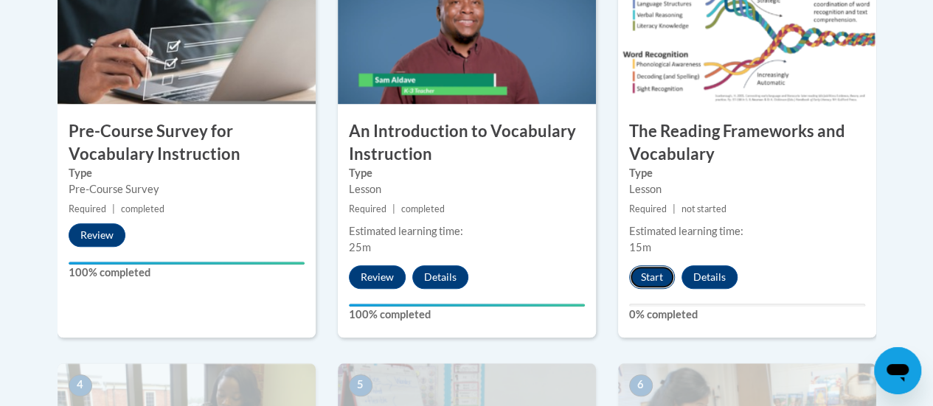
click at [649, 272] on button "Start" at bounding box center [652, 277] width 46 height 24
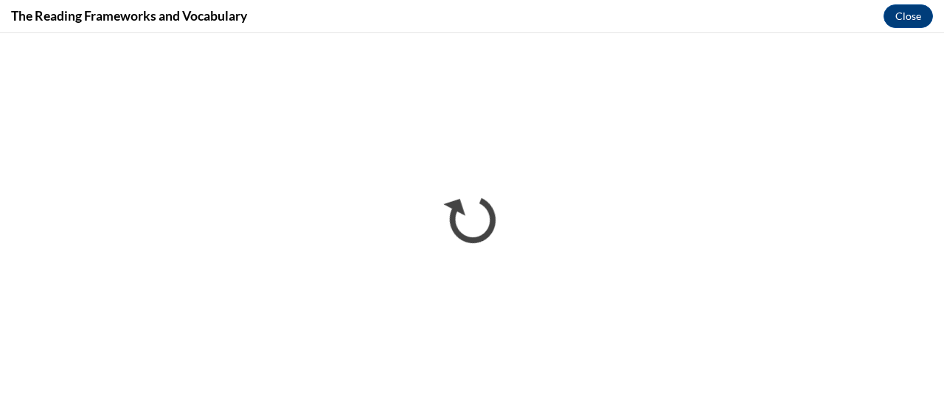
scroll to position [0, 0]
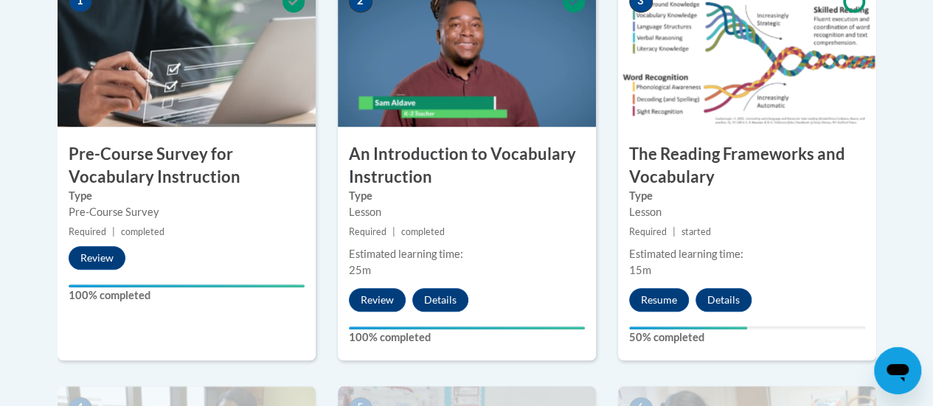
scroll to position [464, 0]
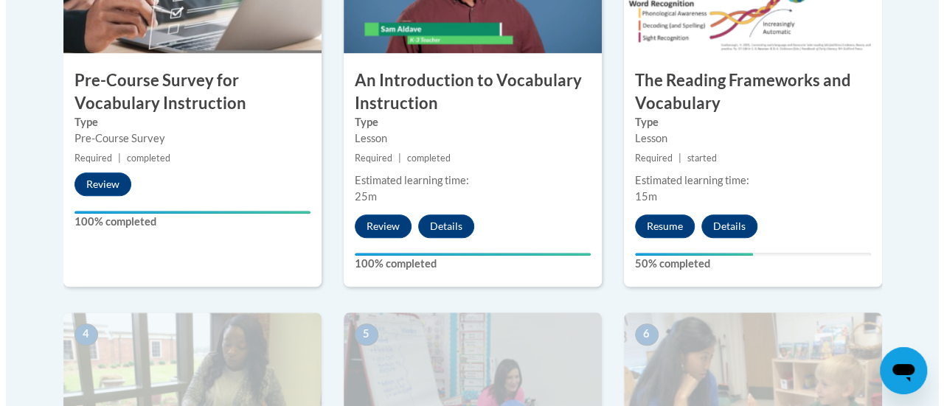
scroll to position [590, 0]
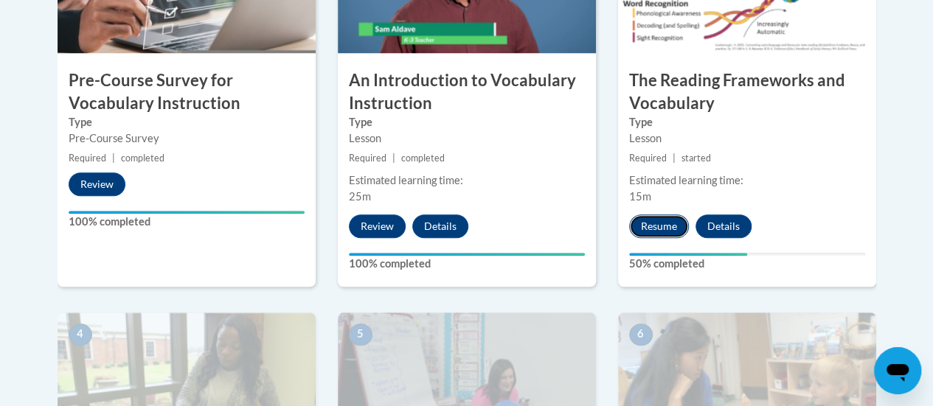
click at [662, 226] on button "Resume" at bounding box center [659, 227] width 60 height 24
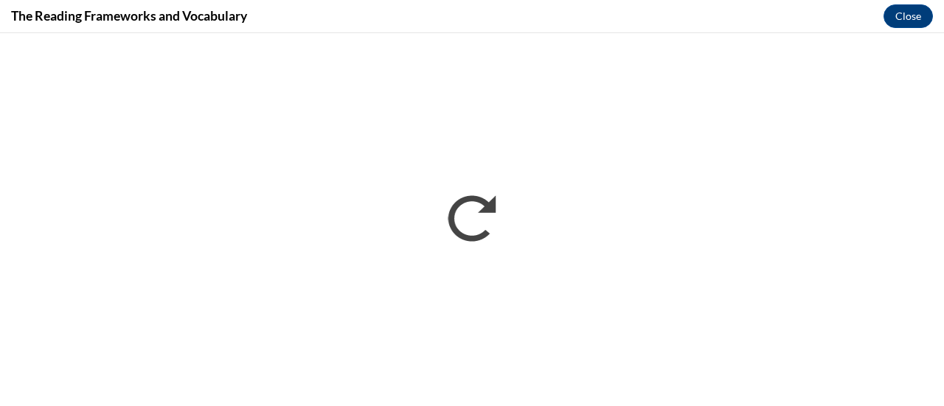
scroll to position [0, 0]
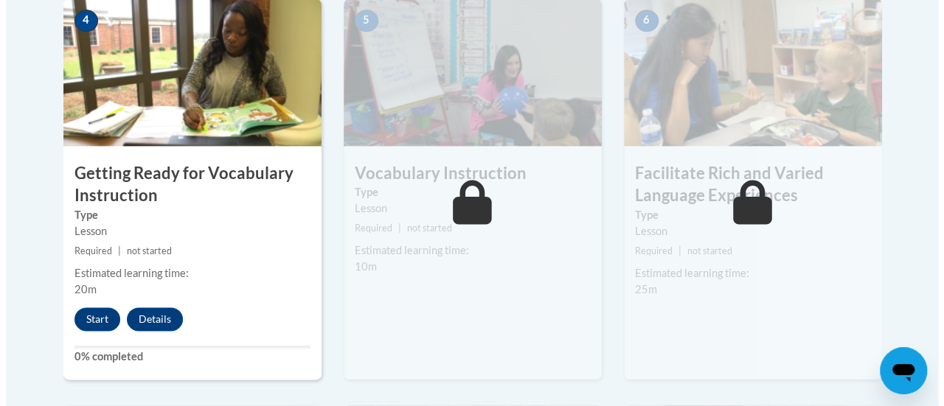
scroll to position [913, 0]
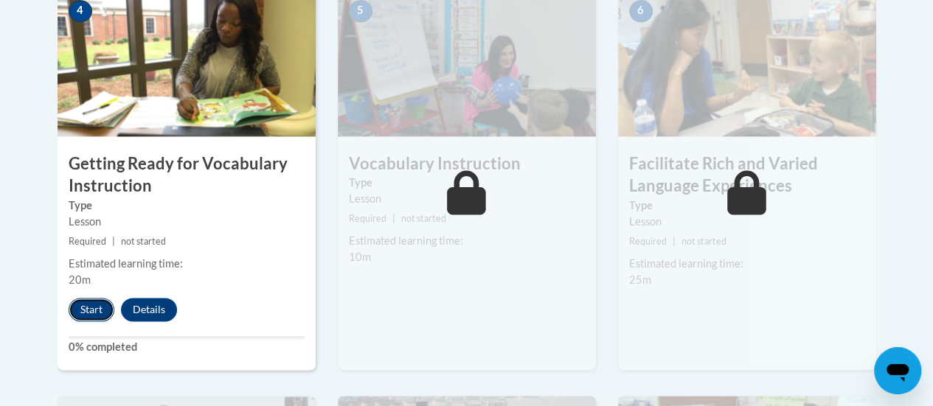
click at [94, 306] on button "Start" at bounding box center [92, 310] width 46 height 24
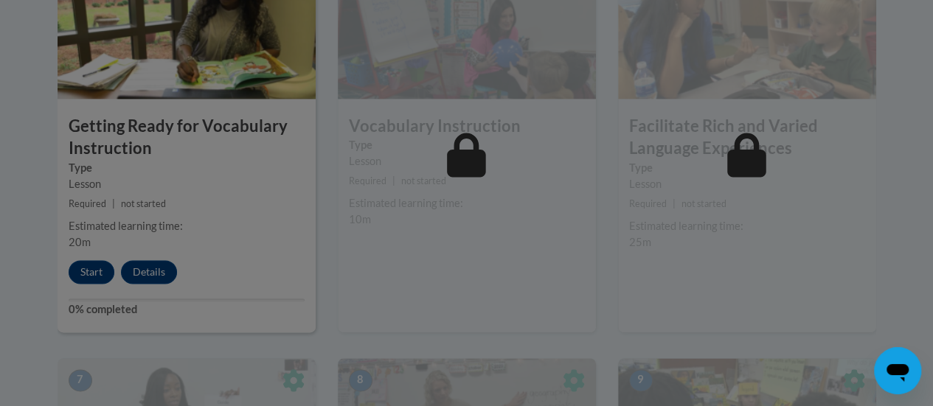
scroll to position [968, 0]
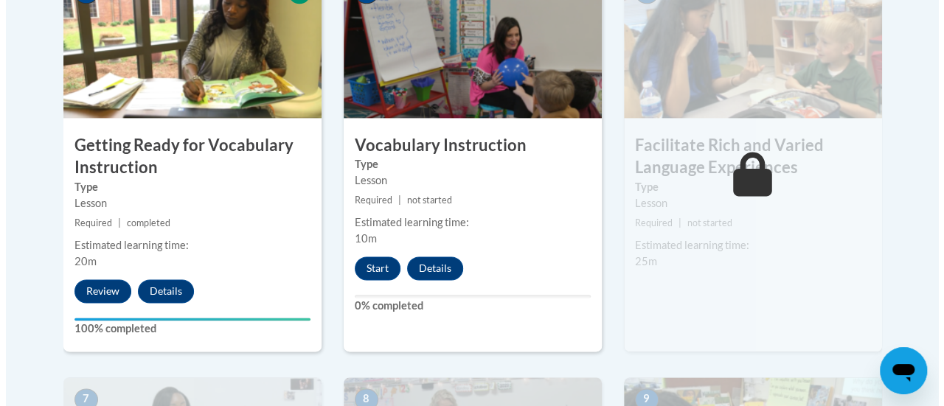
scroll to position [933, 0]
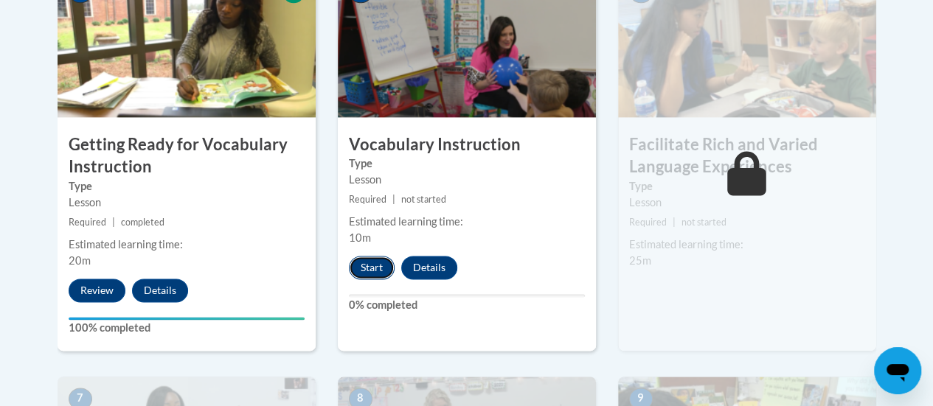
click at [369, 264] on button "Start" at bounding box center [372, 268] width 46 height 24
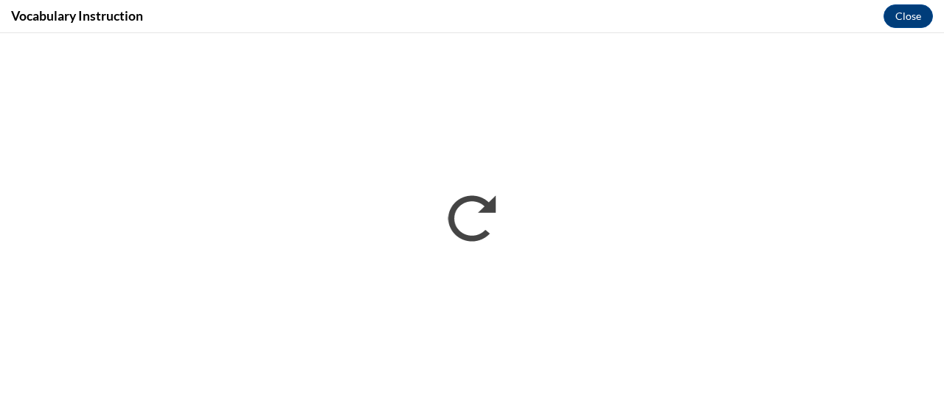
scroll to position [0, 0]
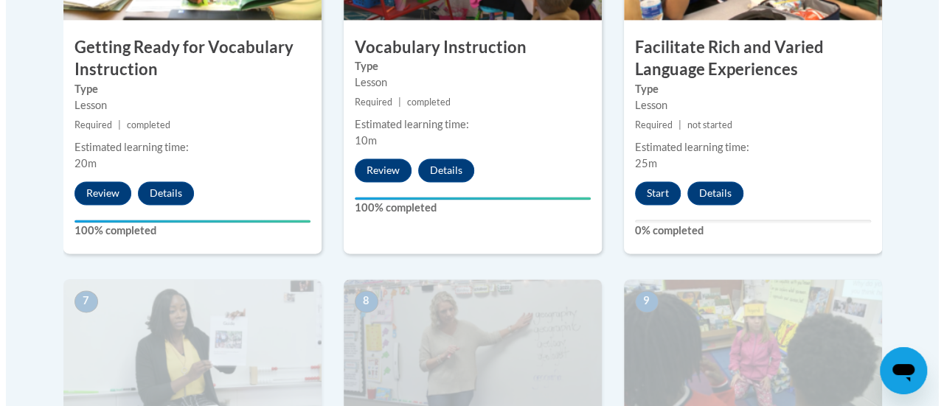
scroll to position [1035, 0]
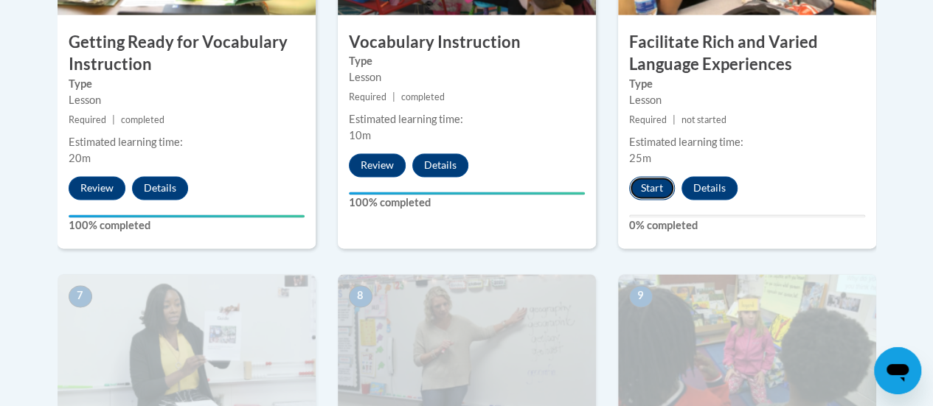
click at [652, 180] on button "Start" at bounding box center [652, 188] width 46 height 24
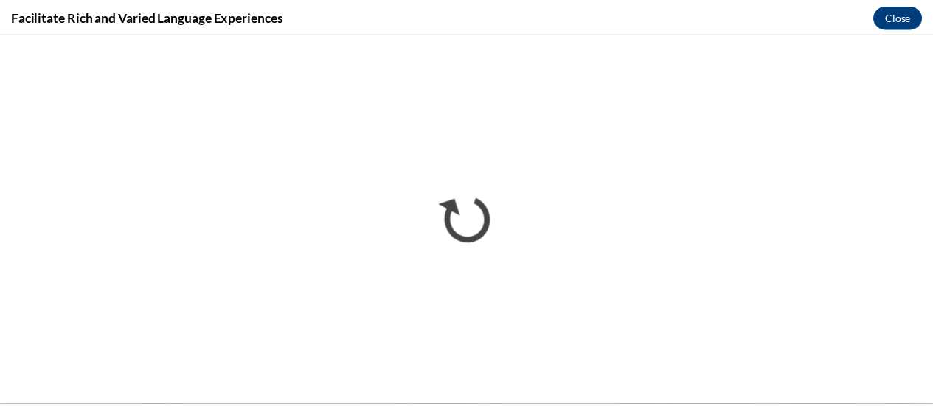
scroll to position [0, 0]
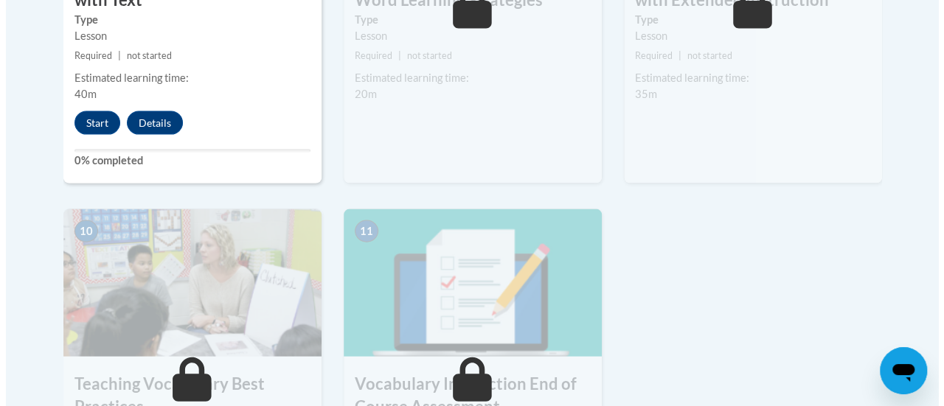
scroll to position [1393, 0]
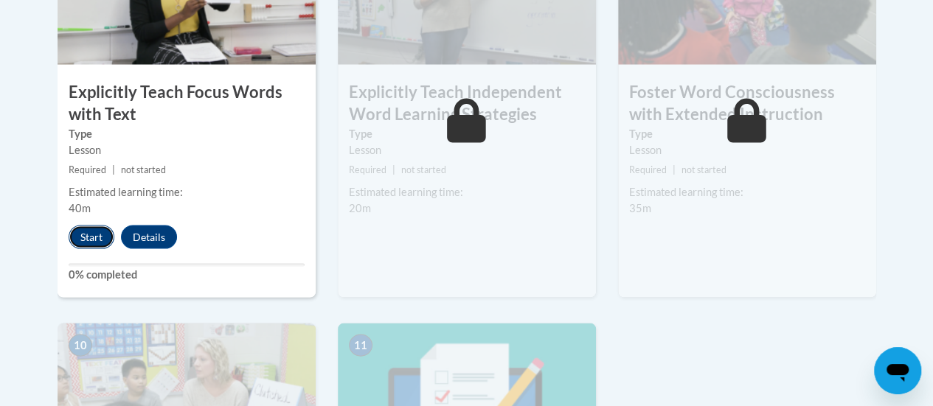
click at [87, 225] on button "Start" at bounding box center [92, 237] width 46 height 24
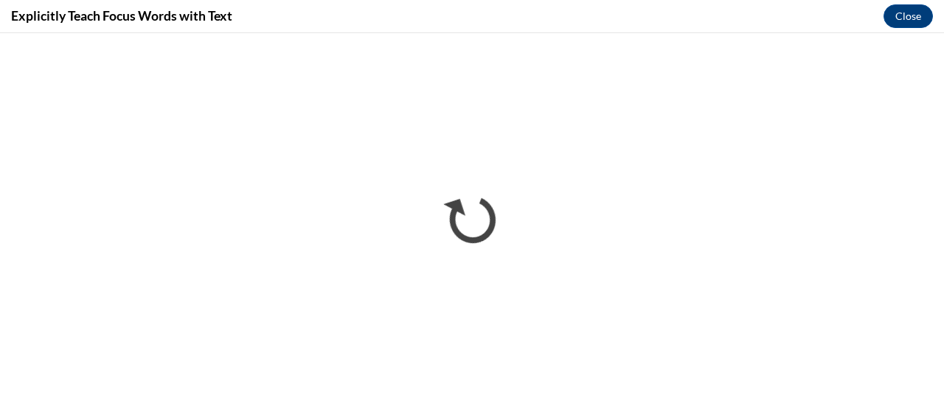
scroll to position [0, 0]
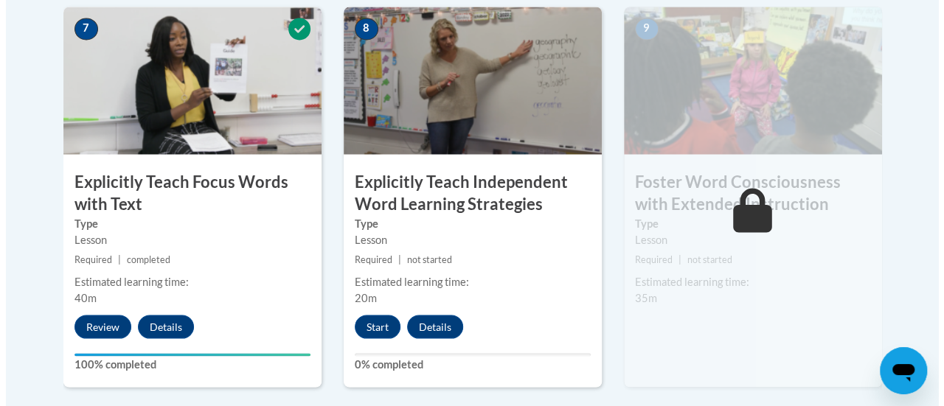
scroll to position [1306, 0]
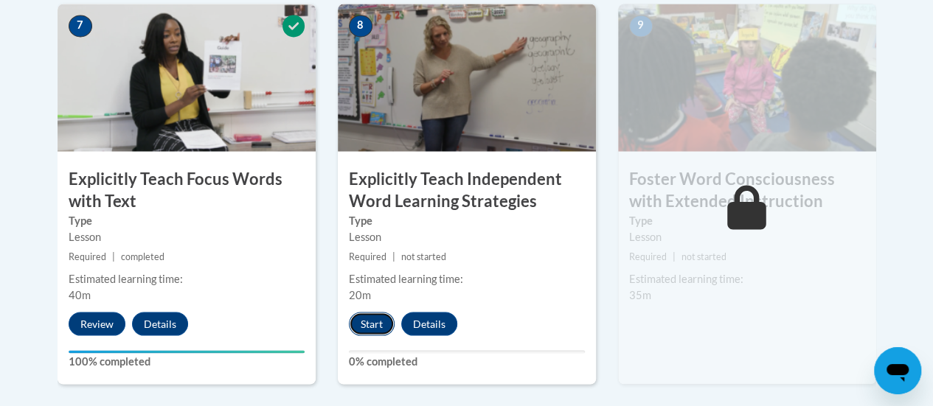
click at [370, 324] on button "Start" at bounding box center [372, 324] width 46 height 24
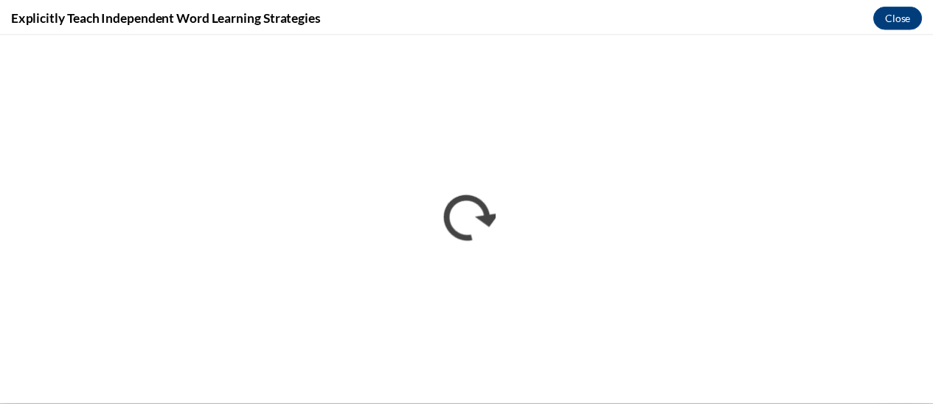
scroll to position [0, 0]
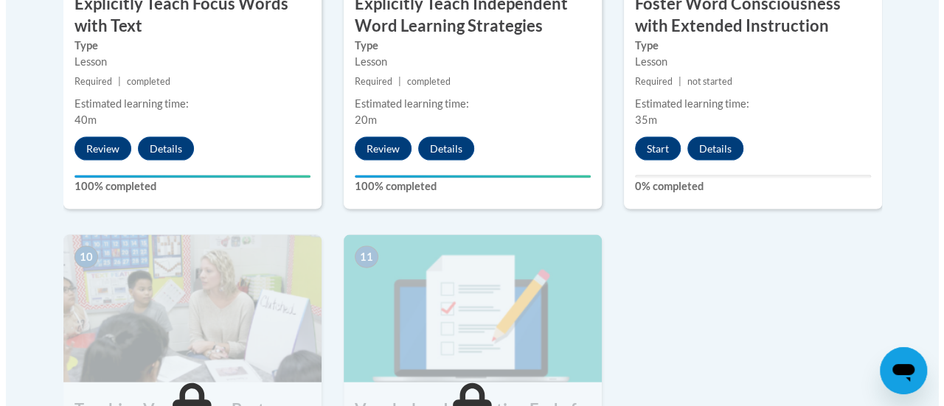
scroll to position [1483, 0]
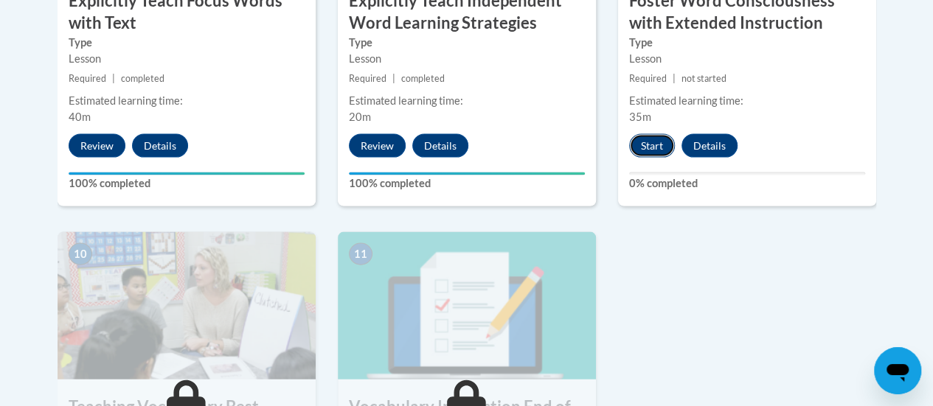
click at [652, 139] on button "Start" at bounding box center [652, 146] width 46 height 24
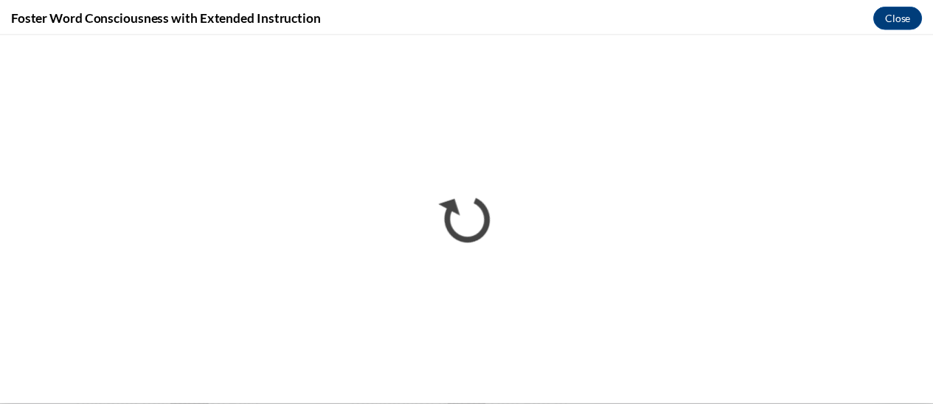
scroll to position [0, 0]
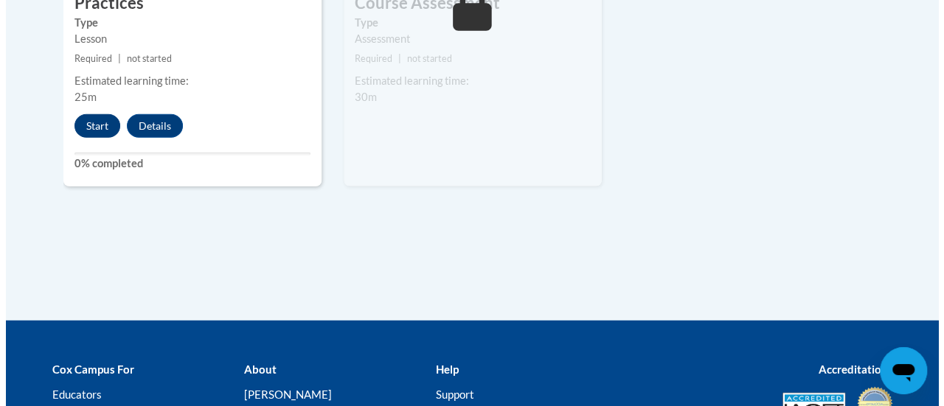
scroll to position [1911, 0]
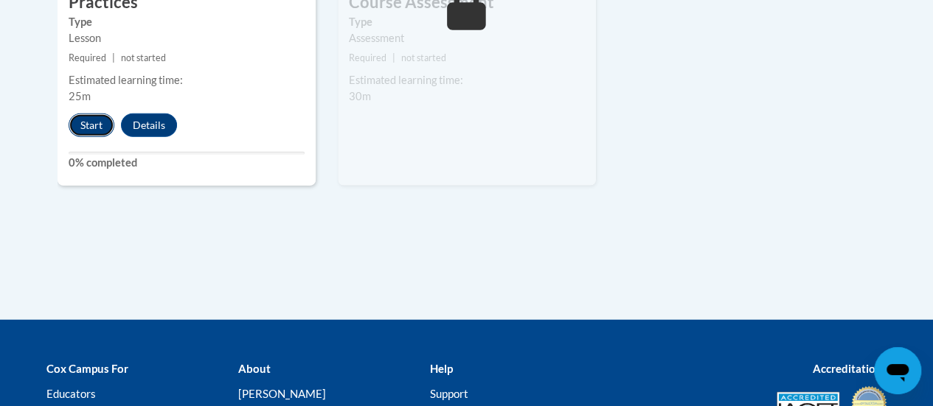
click at [88, 123] on button "Start" at bounding box center [92, 126] width 46 height 24
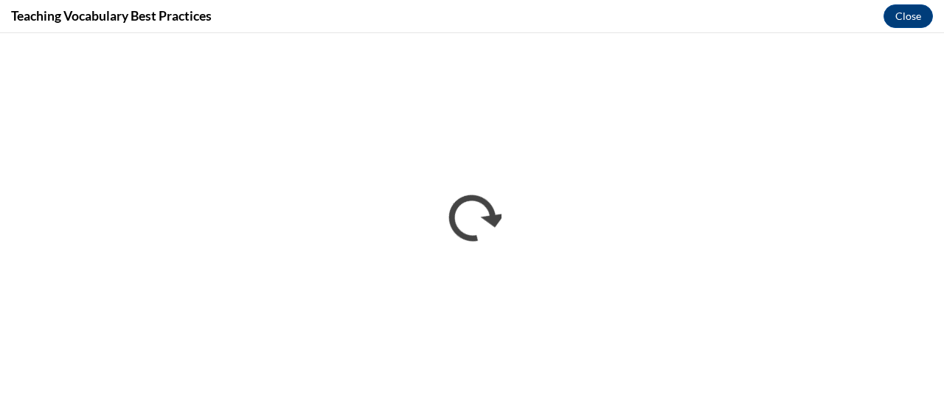
scroll to position [0, 0]
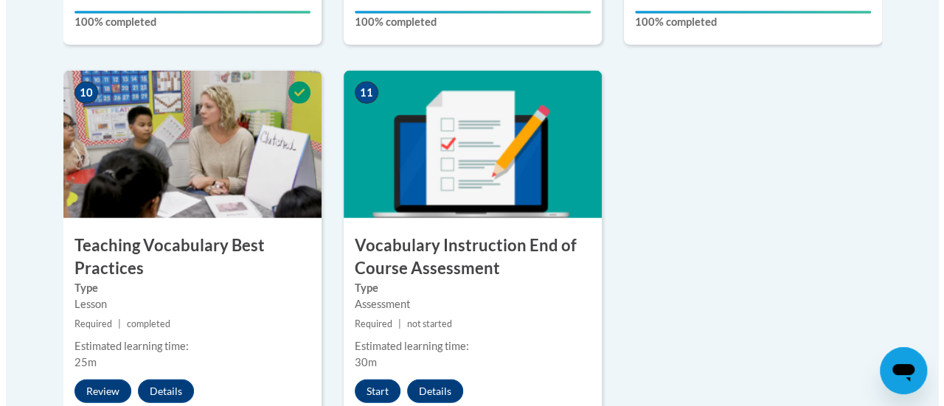
scroll to position [1663, 0]
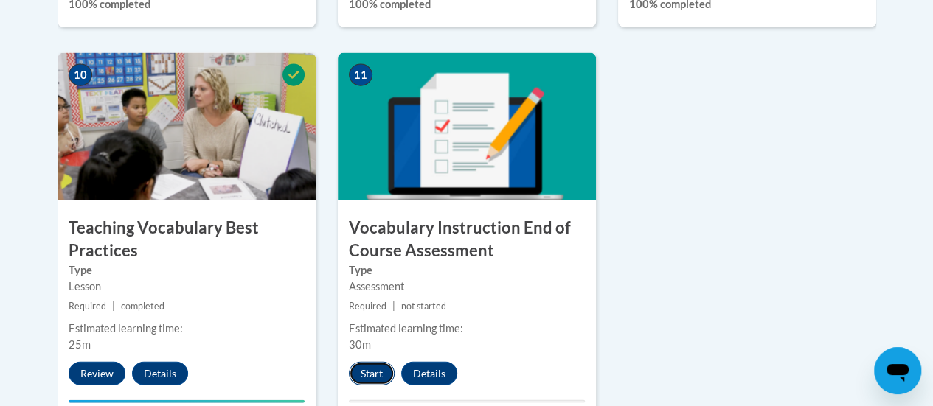
click at [363, 376] on button "Start" at bounding box center [372, 374] width 46 height 24
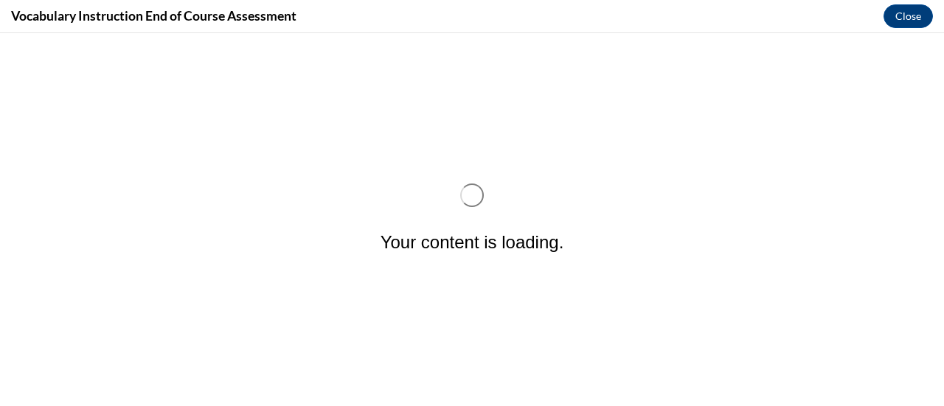
scroll to position [0, 0]
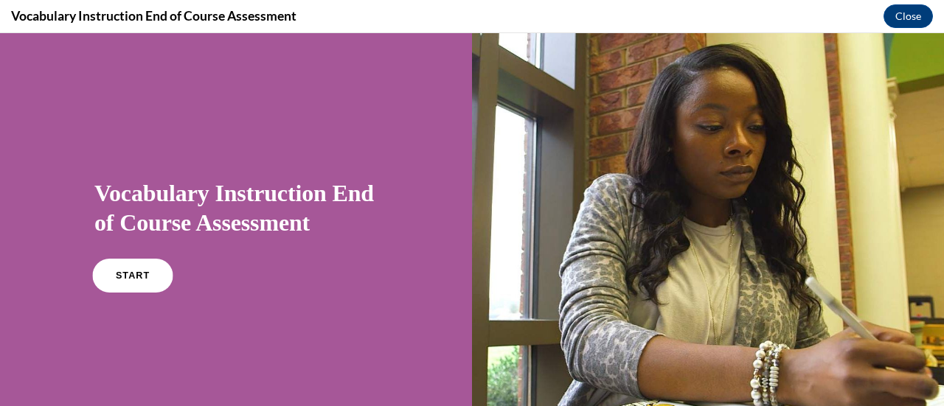
click at [111, 290] on link "START" at bounding box center [132, 276] width 80 height 34
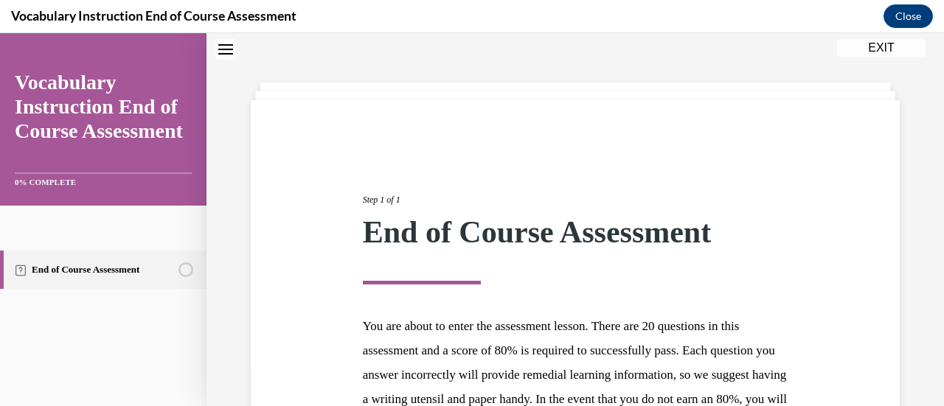
scroll to position [270, 0]
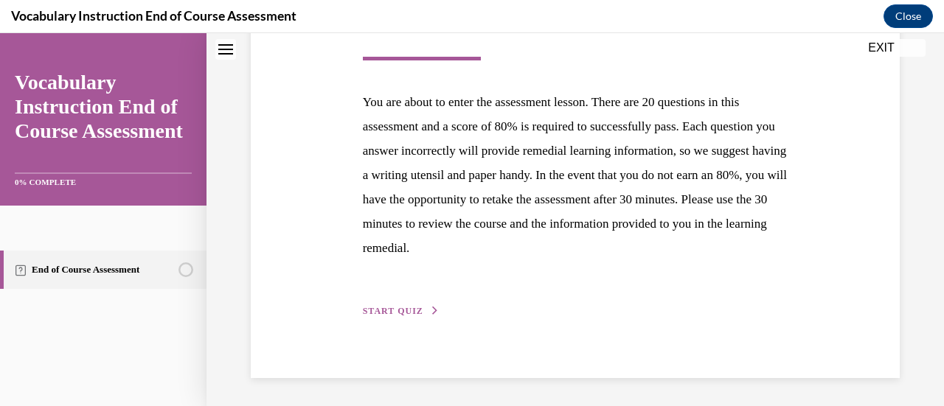
click at [369, 296] on div "Step 1 of 1 End of Course Assessment You are about to enter the assessment less…" at bounding box center [576, 127] width 448 height 384
click at [375, 312] on span "START QUIZ" at bounding box center [393, 311] width 60 height 10
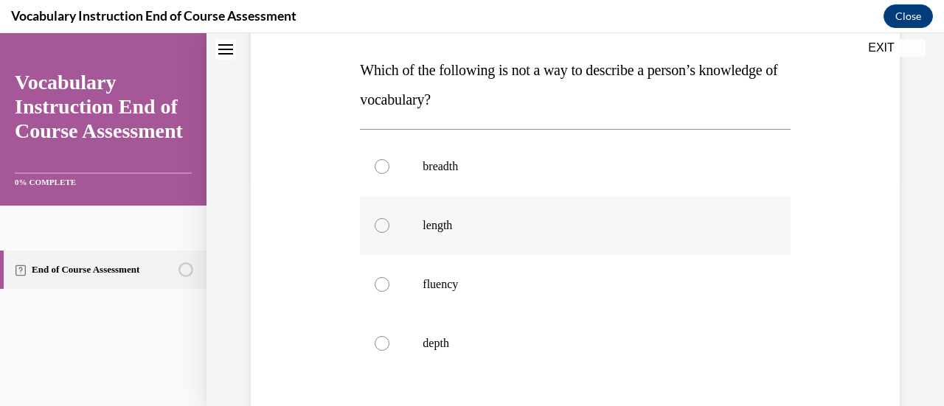
scroll to position [227, 0]
click at [453, 235] on label "length" at bounding box center [575, 224] width 430 height 59
click at [389, 232] on input "length" at bounding box center [382, 224] width 15 height 15
radio input "true"
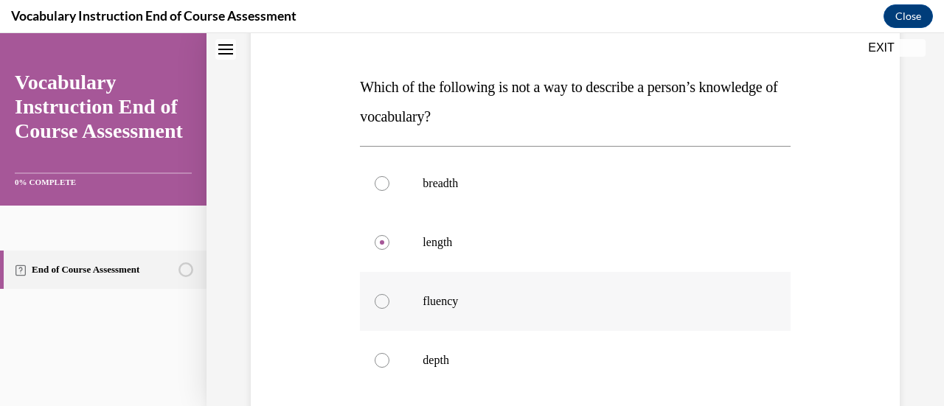
scroll to position [404, 0]
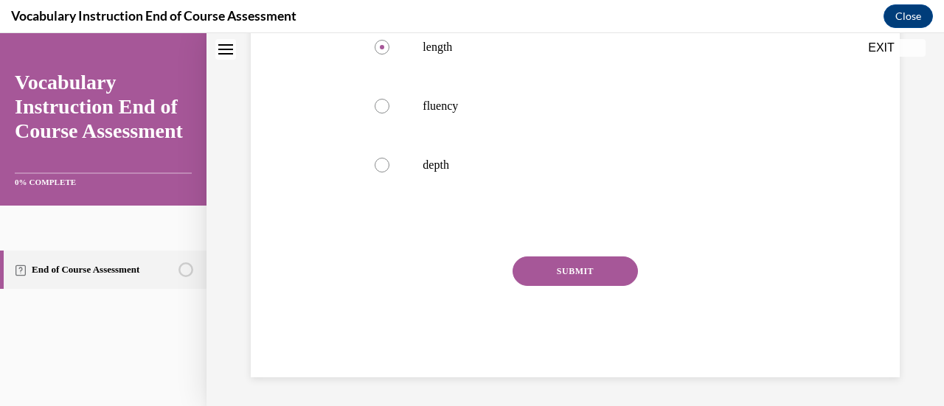
click at [584, 272] on button "SUBMIT" at bounding box center [574, 271] width 125 height 29
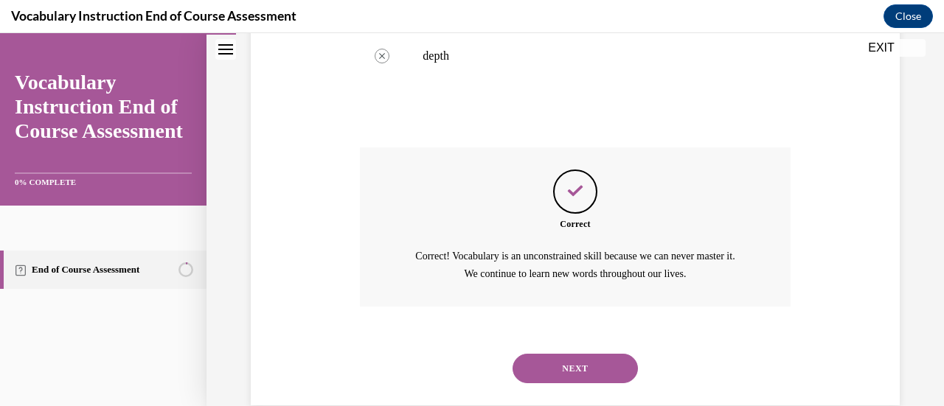
scroll to position [540, 0]
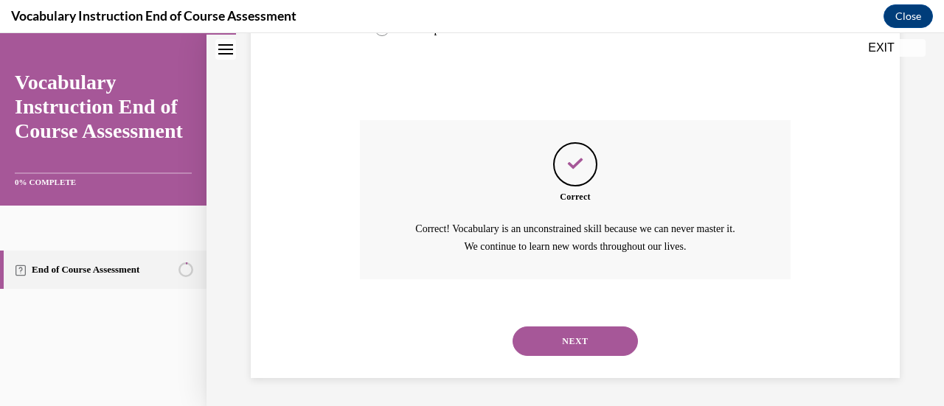
click at [581, 343] on button "NEXT" at bounding box center [574, 341] width 125 height 29
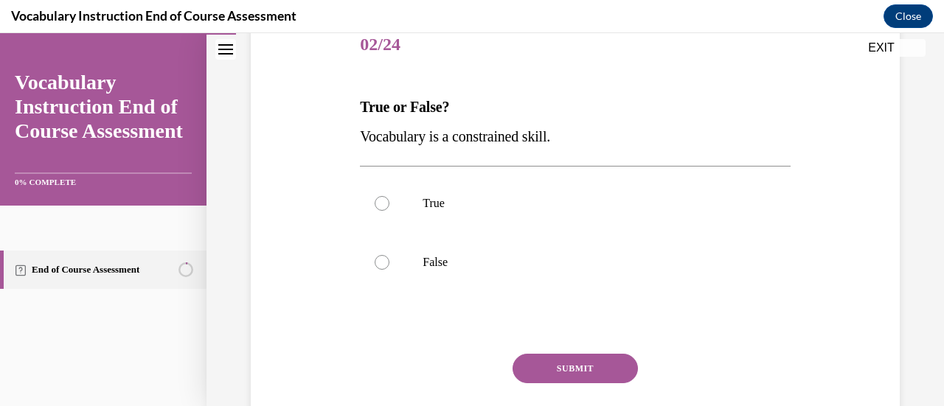
scroll to position [193, 0]
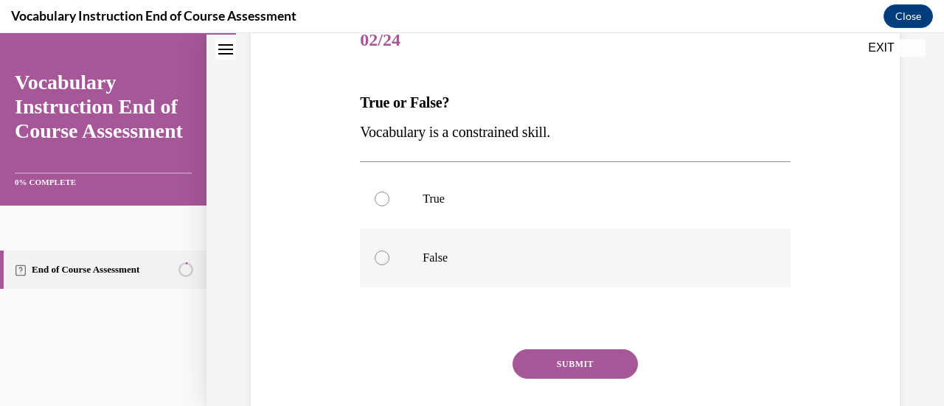
click at [423, 265] on p "False" at bounding box center [587, 258] width 330 height 15
click at [389, 265] on input "False" at bounding box center [382, 258] width 15 height 15
radio input "true"
click at [591, 369] on button "SUBMIT" at bounding box center [574, 363] width 125 height 29
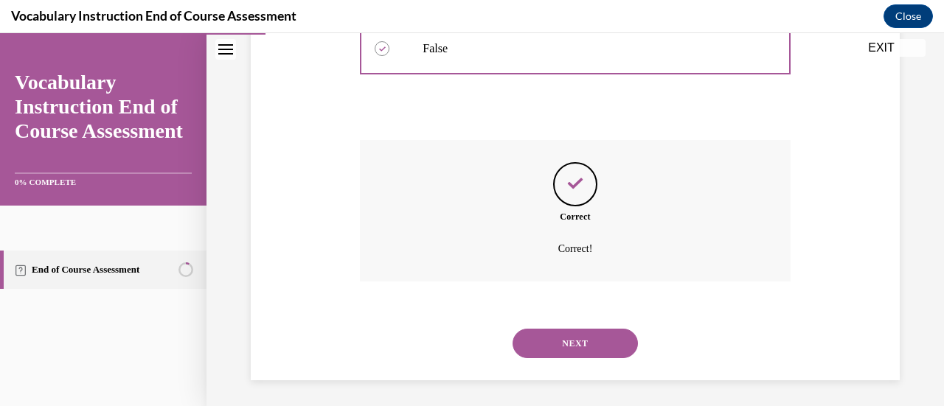
scroll to position [405, 0]
click at [564, 354] on button "NEXT" at bounding box center [574, 340] width 125 height 29
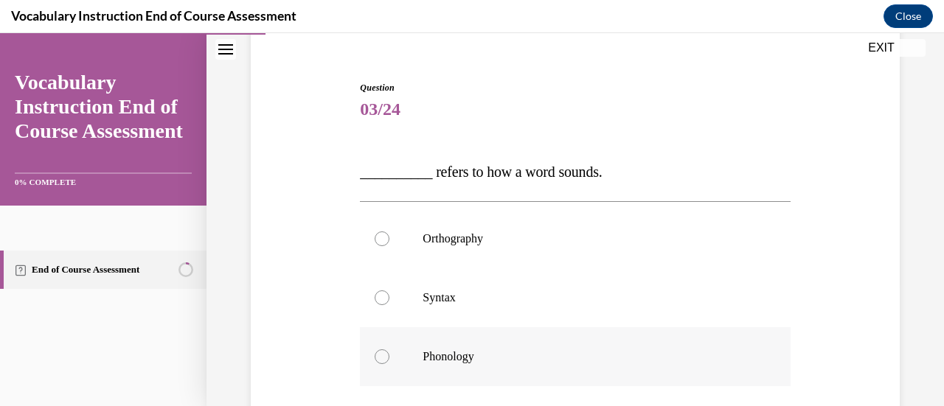
click at [469, 355] on p "Phonology" at bounding box center [587, 356] width 330 height 15
click at [389, 355] on input "Phonology" at bounding box center [382, 356] width 15 height 15
radio input "true"
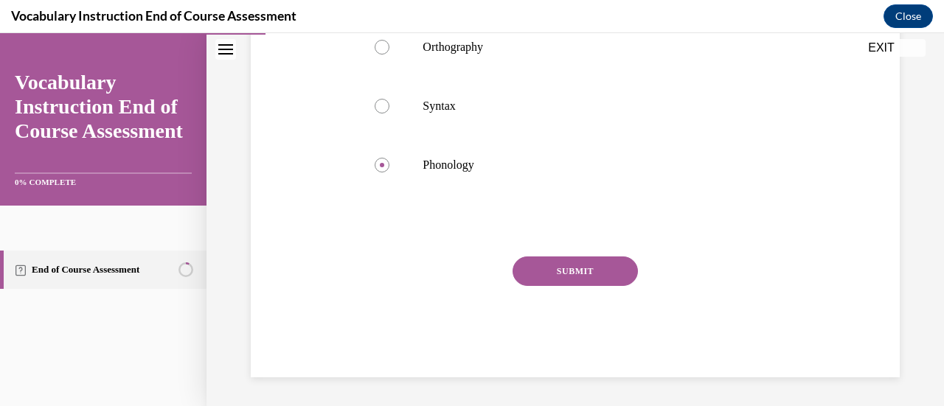
click at [602, 266] on button "SUBMIT" at bounding box center [574, 271] width 125 height 29
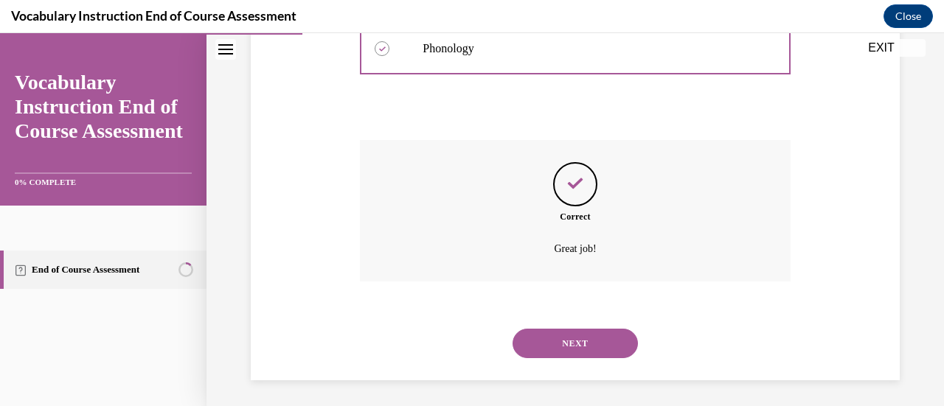
scroll to position [435, 0]
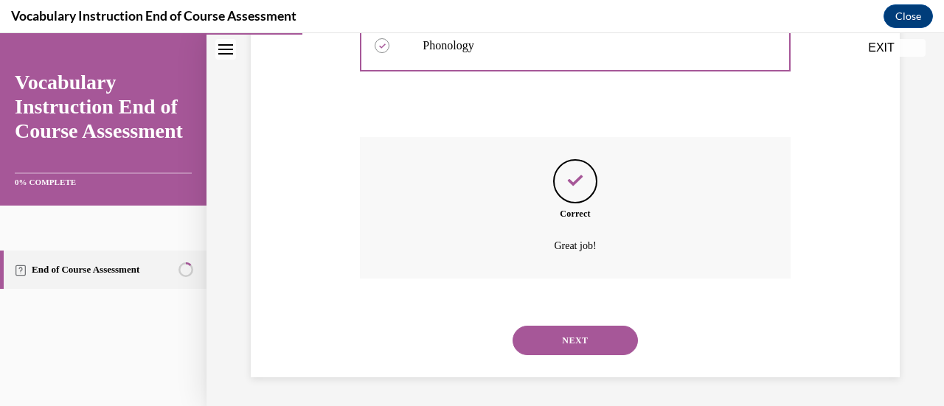
click at [557, 340] on button "NEXT" at bounding box center [574, 340] width 125 height 29
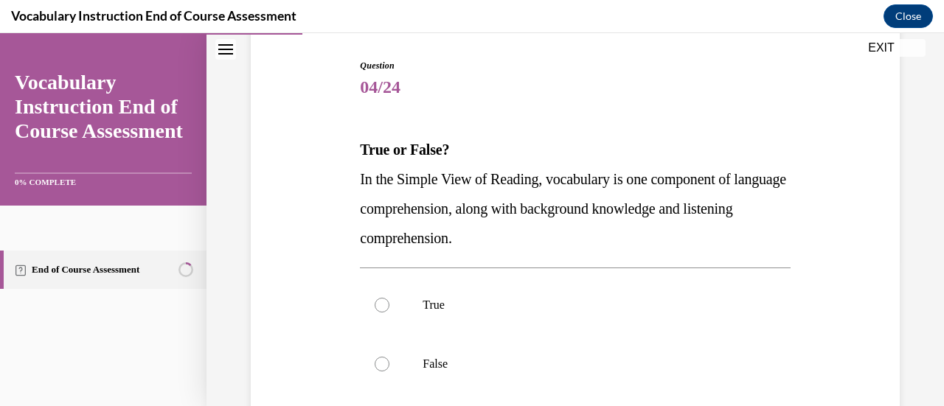
scroll to position [147, 0]
click at [438, 354] on label "False" at bounding box center [575, 363] width 430 height 59
click at [389, 356] on input "False" at bounding box center [382, 363] width 15 height 15
radio input "true"
click at [397, 303] on label "True" at bounding box center [575, 304] width 430 height 59
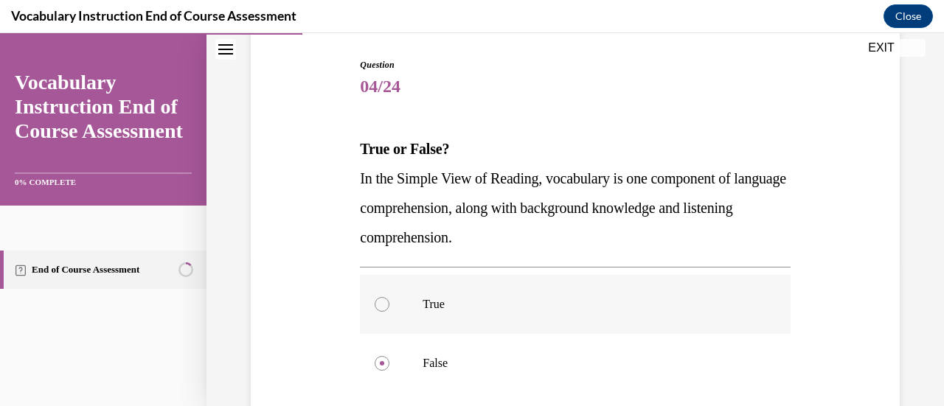
click at [389, 303] on input "True" at bounding box center [382, 304] width 15 height 15
radio input "true"
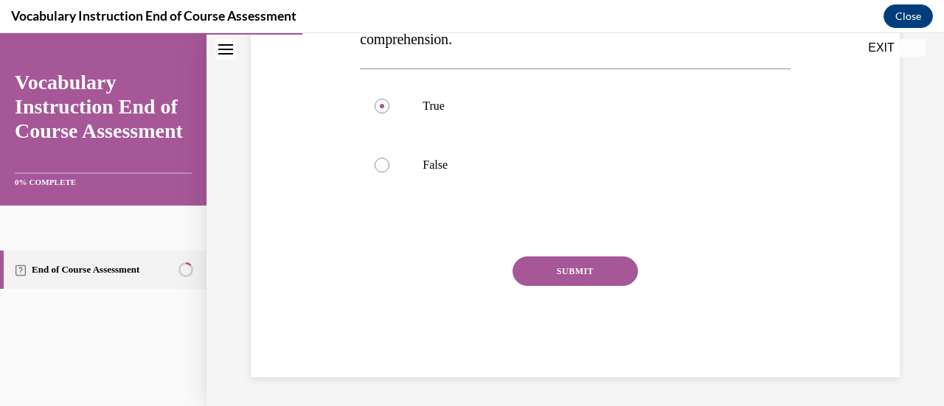
click at [530, 265] on button "SUBMIT" at bounding box center [574, 271] width 125 height 29
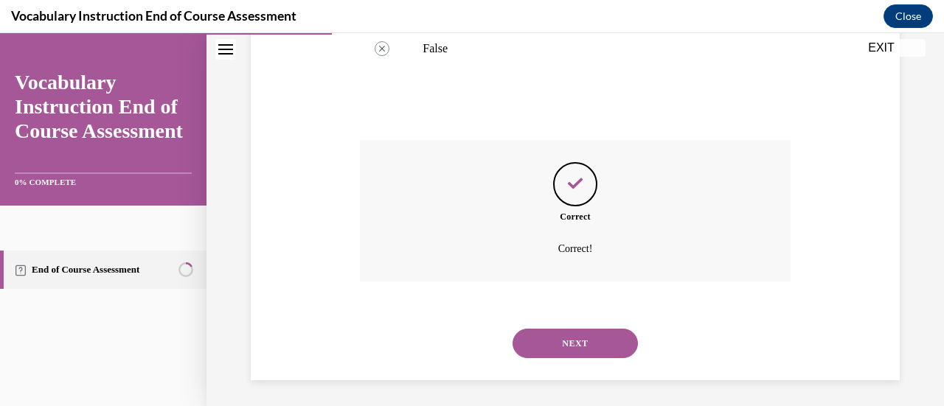
scroll to position [464, 0]
click at [547, 330] on button "NEXT" at bounding box center [574, 340] width 125 height 29
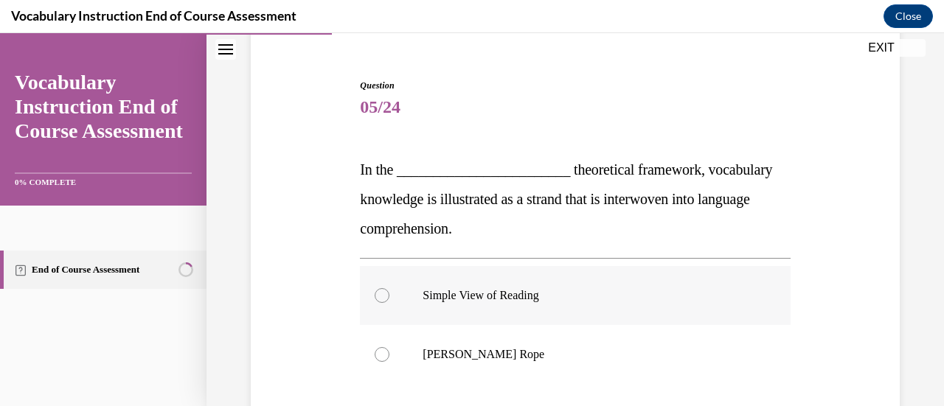
scroll to position [152, 0]
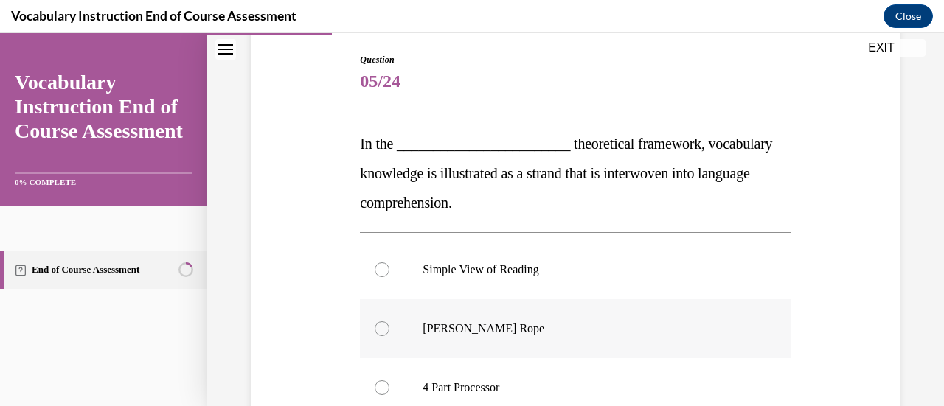
click at [492, 340] on label "Scarborough's Rope" at bounding box center [575, 328] width 430 height 59
click at [389, 336] on input "Scarborough's Rope" at bounding box center [382, 328] width 15 height 15
radio input "true"
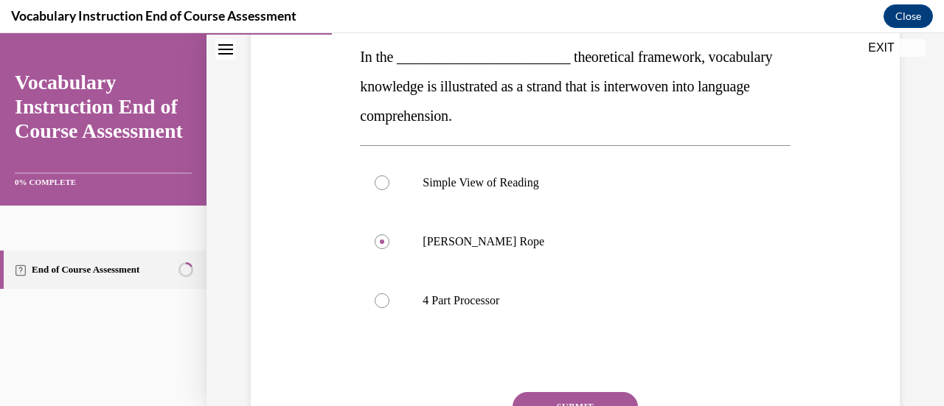
click at [540, 394] on button "SUBMIT" at bounding box center [574, 406] width 125 height 29
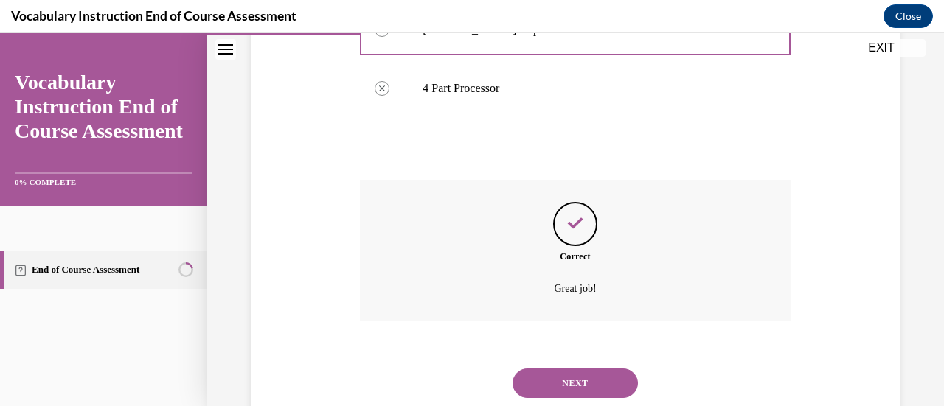
scroll to position [494, 0]
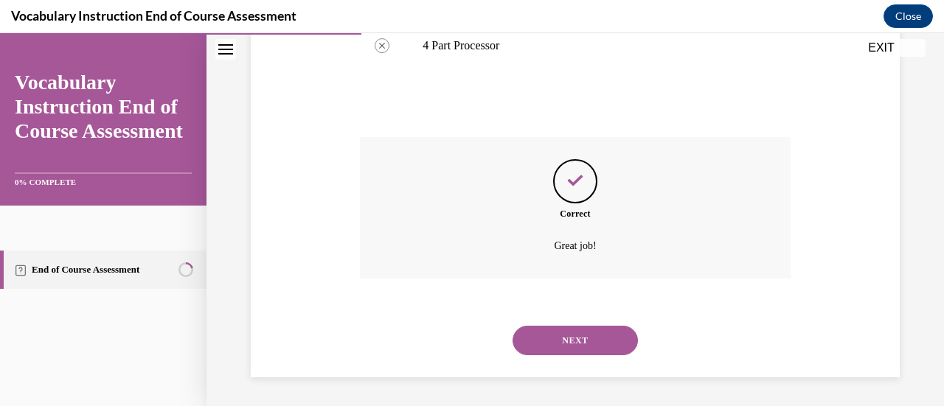
click at [557, 352] on button "NEXT" at bounding box center [574, 340] width 125 height 29
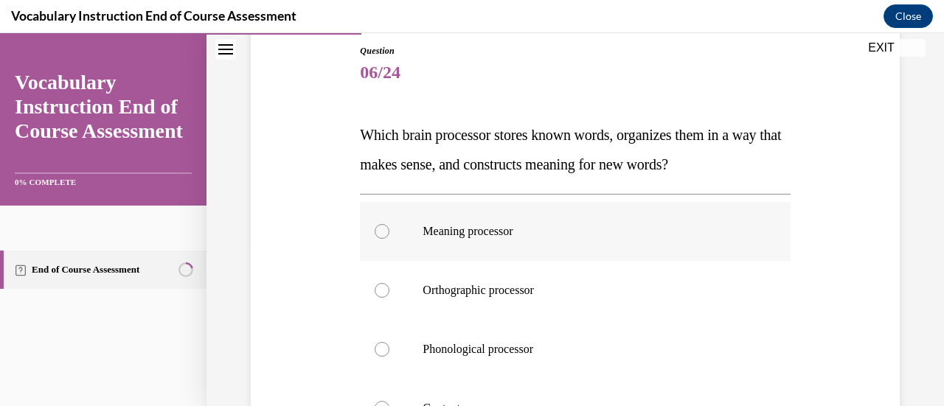
scroll to position [174, 0]
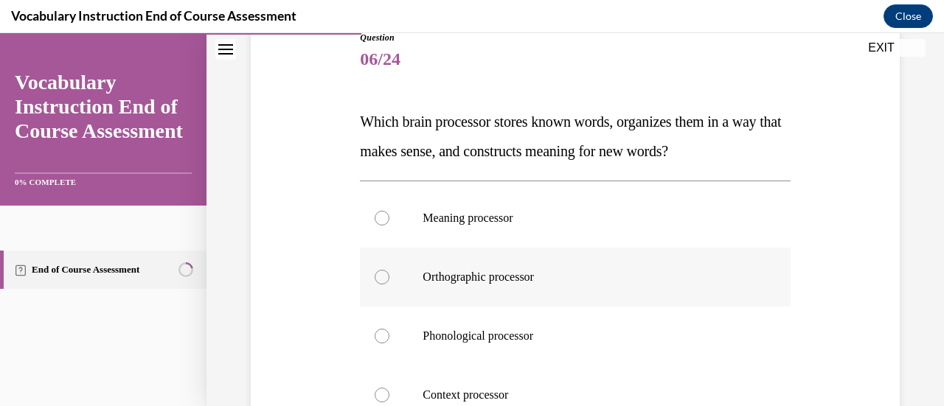
click at [647, 276] on p "Orthographic processor" at bounding box center [587, 277] width 330 height 15
click at [389, 276] on input "Orthographic processor" at bounding box center [382, 277] width 15 height 15
radio input "true"
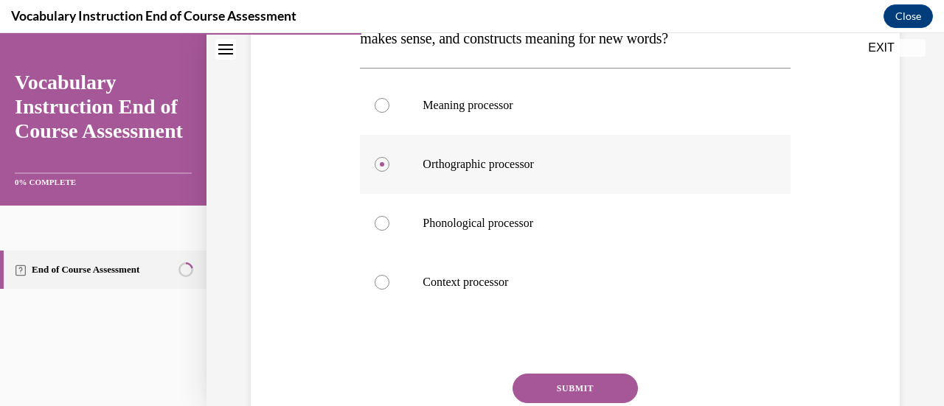
scroll to position [305, 0]
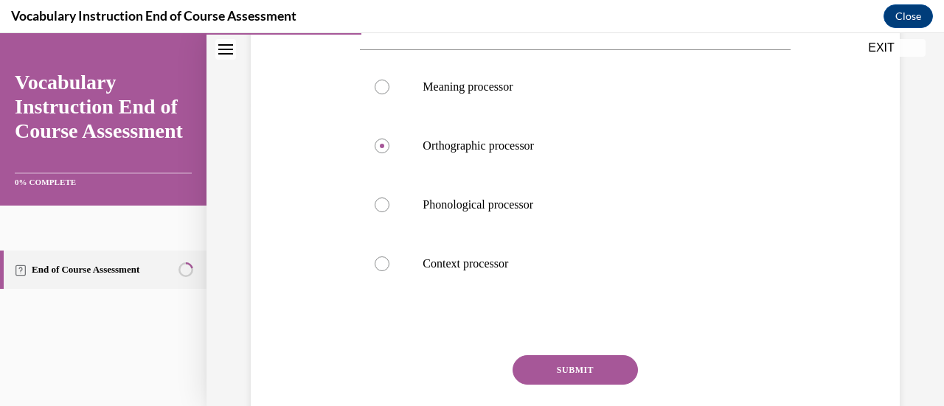
click at [605, 366] on button "SUBMIT" at bounding box center [574, 369] width 125 height 29
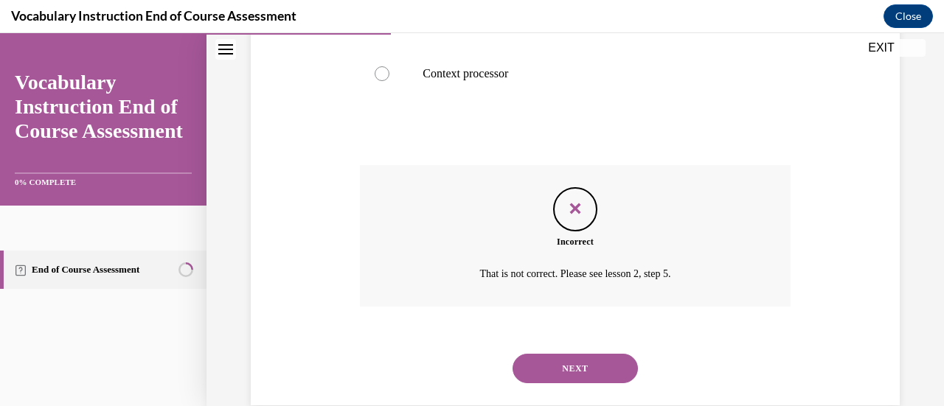
scroll to position [523, 0]
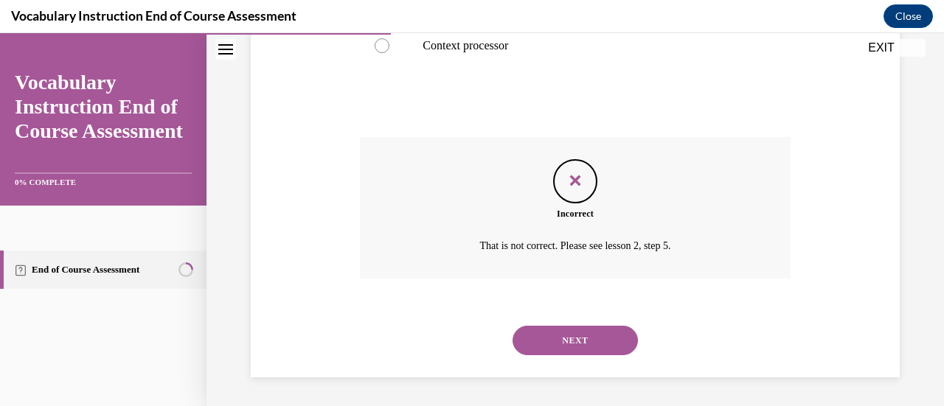
click at [588, 343] on button "NEXT" at bounding box center [574, 340] width 125 height 29
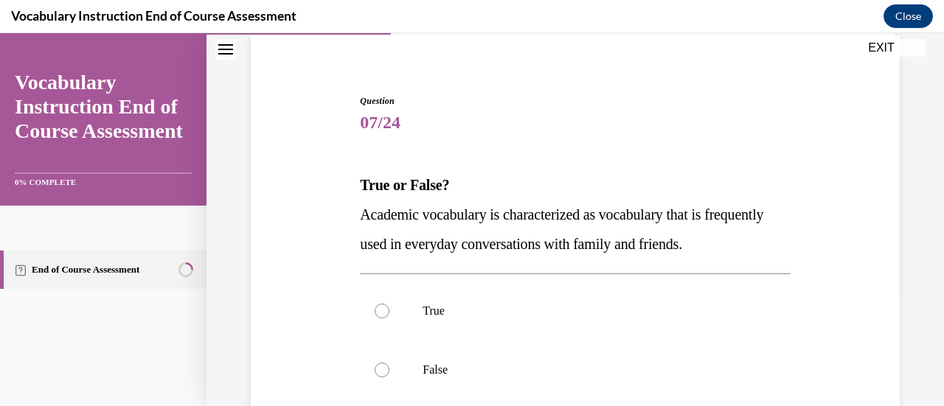
scroll to position [147, 0]
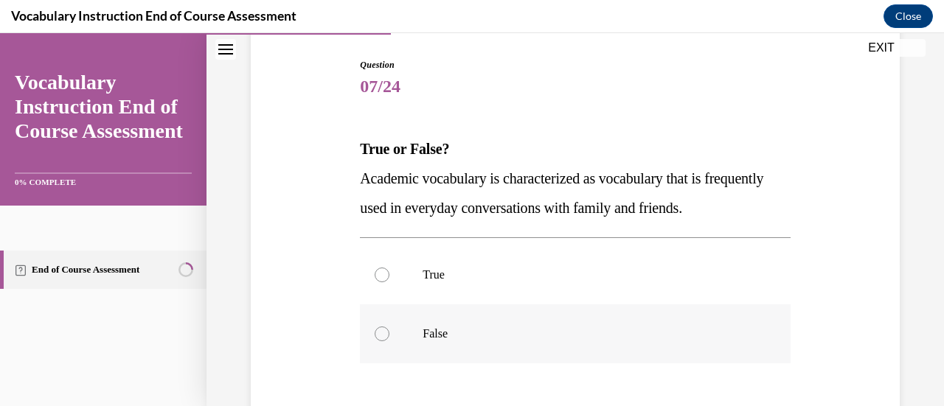
click at [498, 331] on p "False" at bounding box center [587, 334] width 330 height 15
click at [389, 331] on input "False" at bounding box center [382, 334] width 15 height 15
radio input "true"
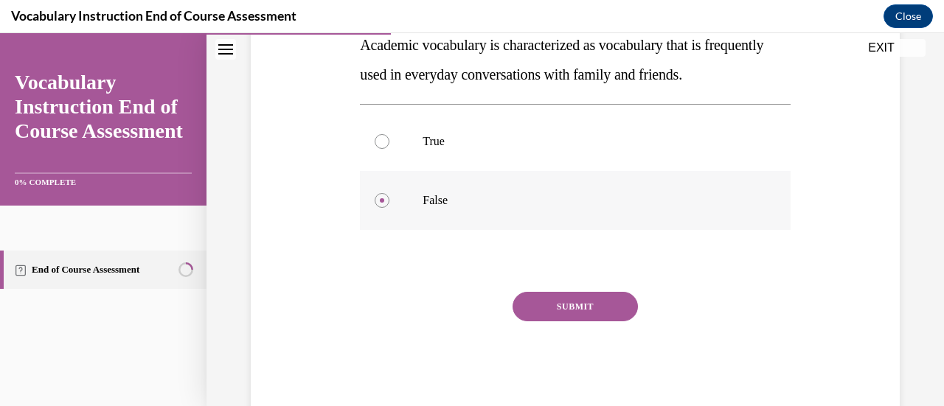
scroll to position [316, 0]
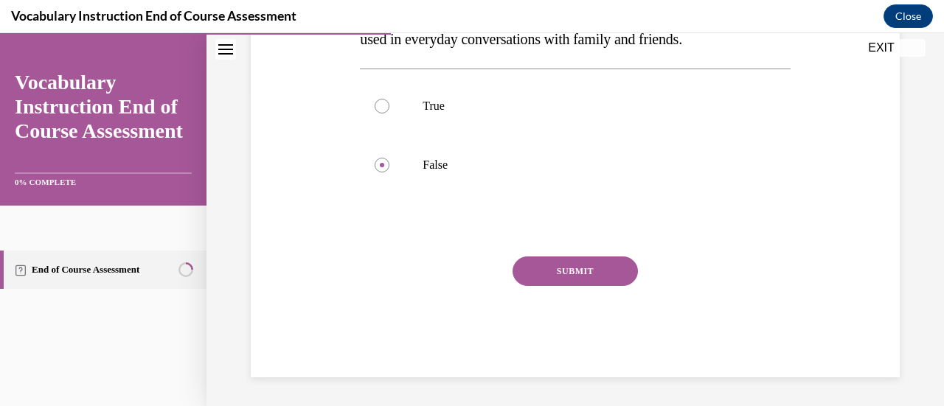
click at [560, 267] on button "SUBMIT" at bounding box center [574, 271] width 125 height 29
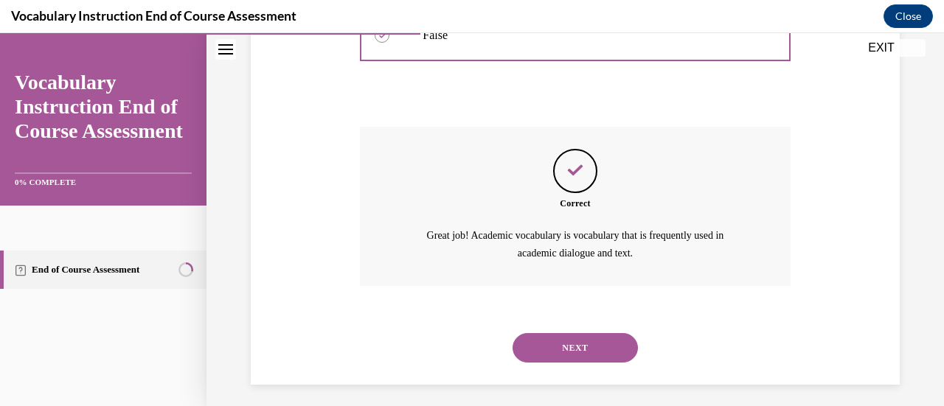
scroll to position [452, 0]
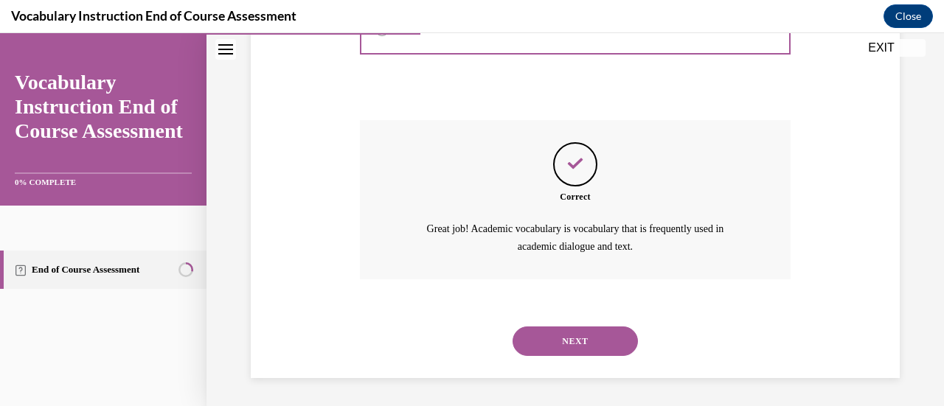
click at [559, 361] on div "NEXT" at bounding box center [575, 341] width 430 height 59
click at [558, 353] on button "NEXT" at bounding box center [574, 341] width 125 height 29
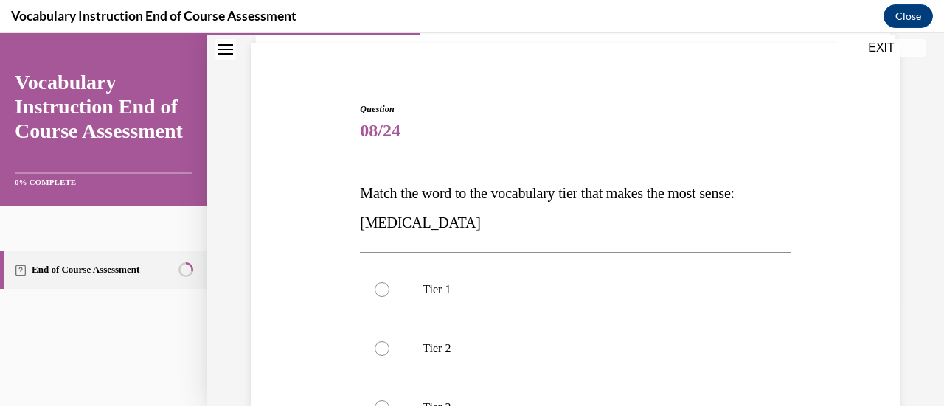
scroll to position [112, 0]
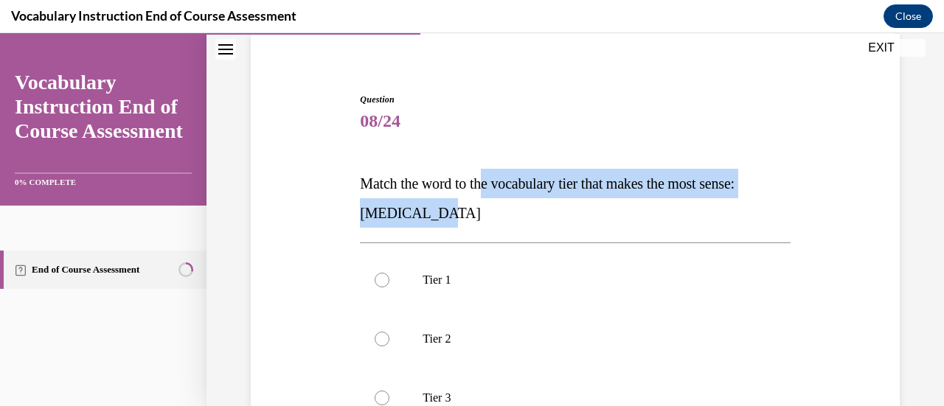
drag, startPoint x: 463, startPoint y: 222, endPoint x: 490, endPoint y: 185, distance: 45.9
click at [490, 185] on p "Match the word to the vocabulary tier that makes the most sense: anaphylaxis" at bounding box center [575, 198] width 430 height 59
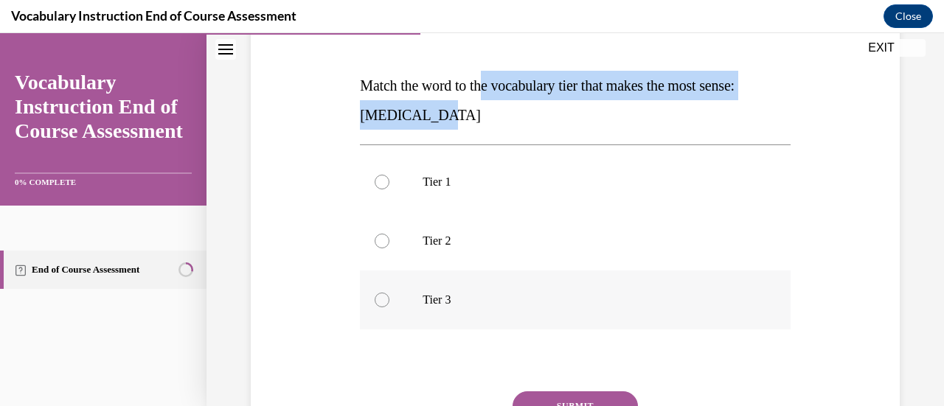
scroll to position [212, 0]
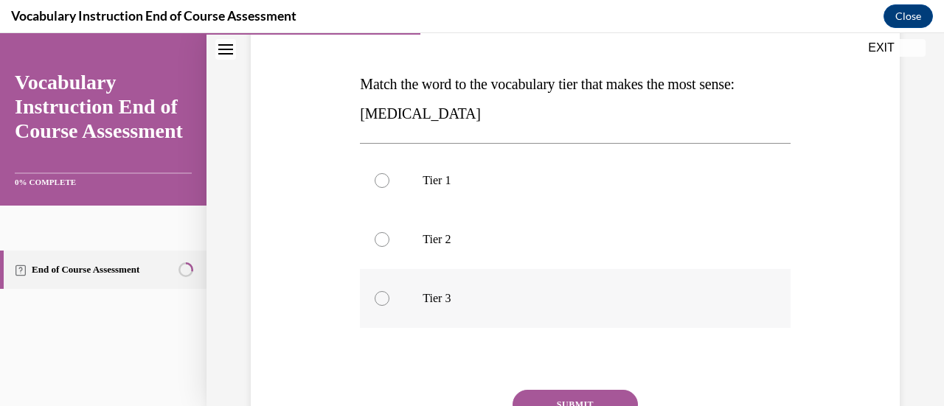
click at [441, 302] on p "Tier 3" at bounding box center [587, 298] width 330 height 15
click at [389, 302] on input "Tier 3" at bounding box center [382, 298] width 15 height 15
radio input "true"
click at [563, 395] on button "SUBMIT" at bounding box center [574, 404] width 125 height 29
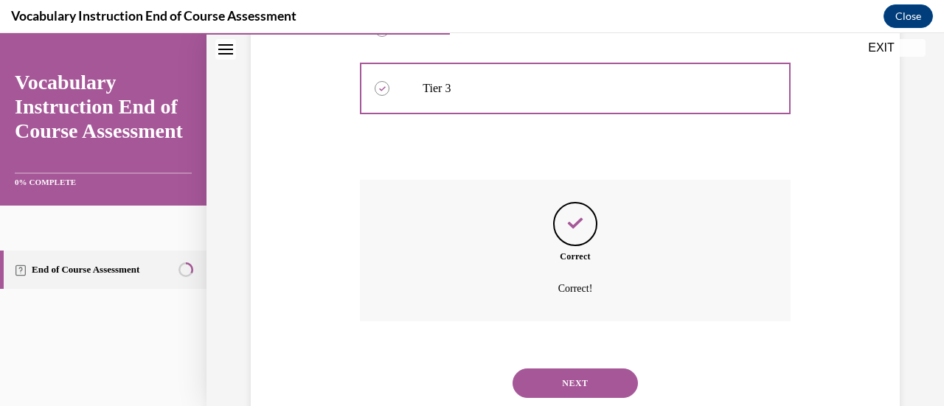
scroll to position [464, 0]
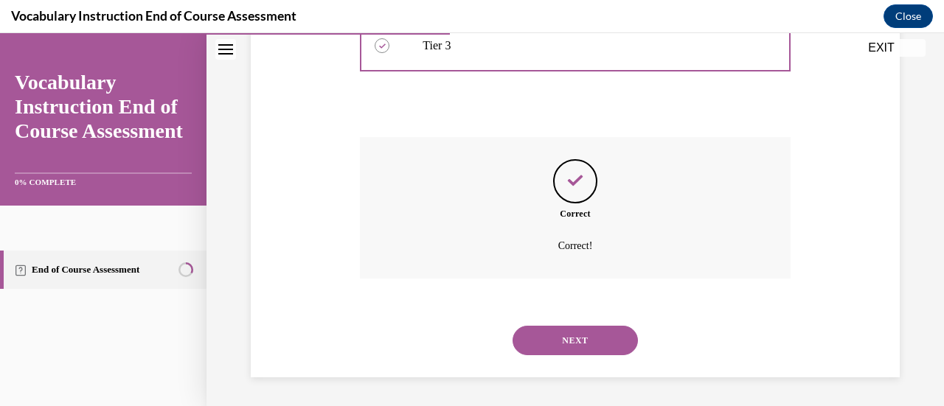
click at [526, 345] on button "NEXT" at bounding box center [574, 340] width 125 height 29
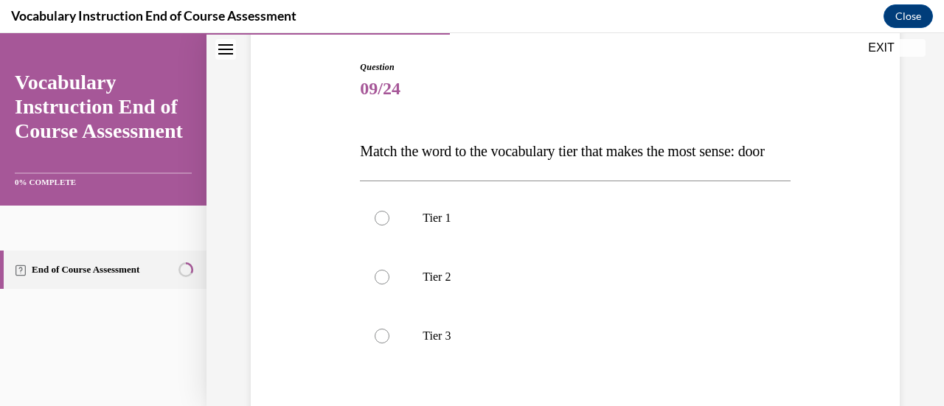
scroll to position [148, 0]
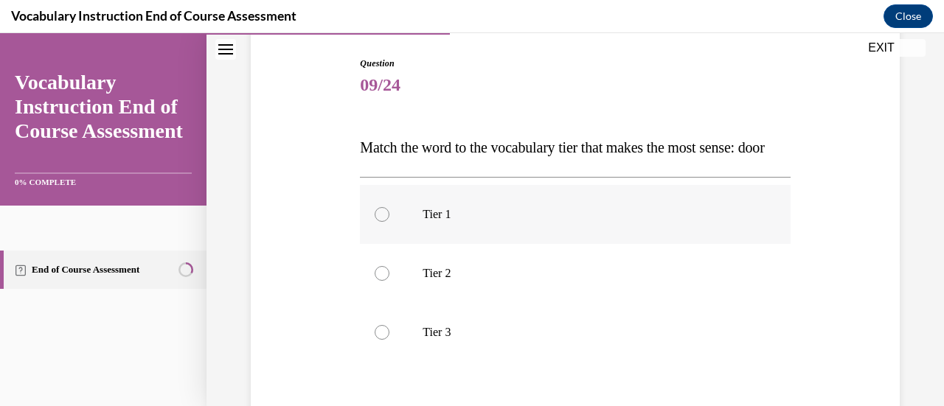
click at [439, 222] on p "Tier 1" at bounding box center [587, 214] width 330 height 15
click at [389, 222] on input "Tier 1" at bounding box center [382, 214] width 15 height 15
radio input "true"
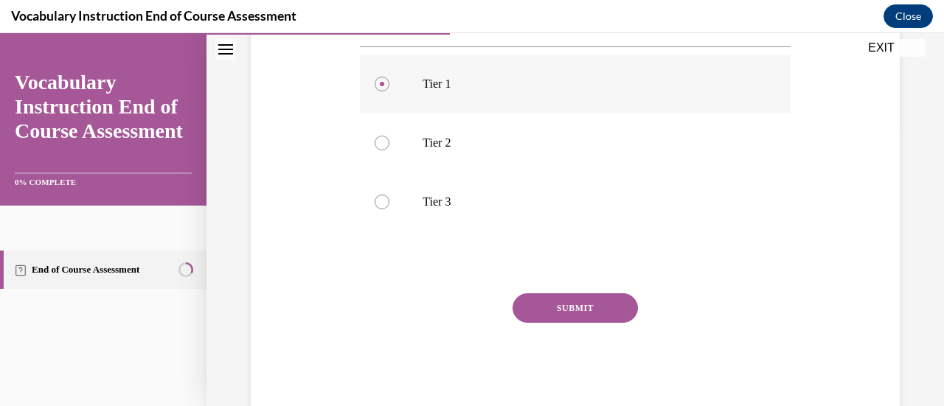
scroll to position [280, 0]
click at [550, 321] on button "SUBMIT" at bounding box center [574, 306] width 125 height 29
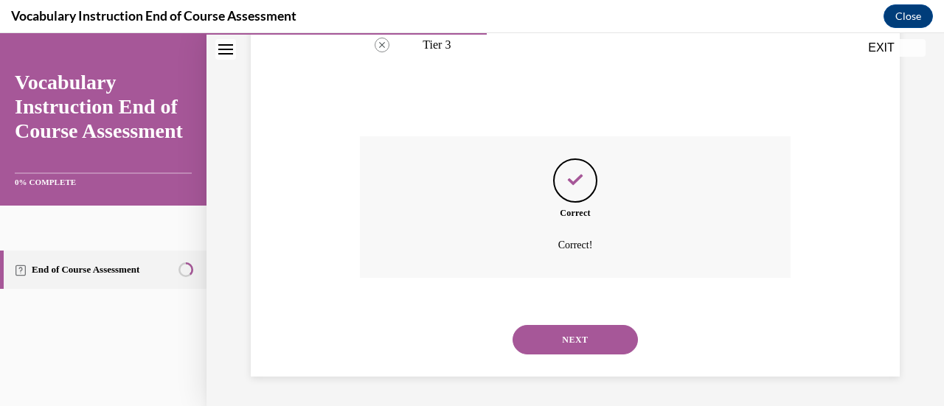
scroll to position [464, 0]
click at [546, 346] on button "NEXT" at bounding box center [574, 339] width 125 height 29
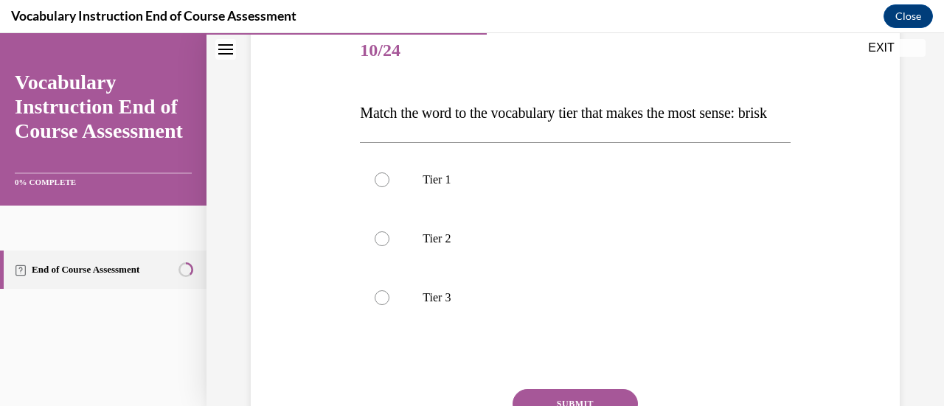
scroll to position [186, 0]
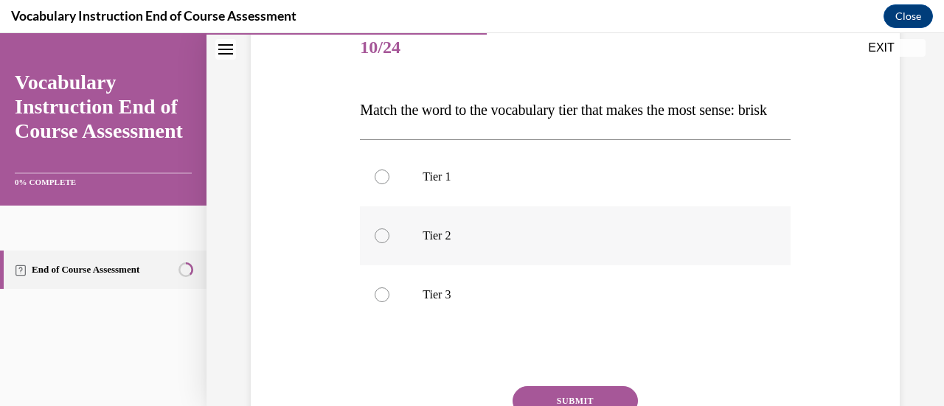
click at [471, 257] on label "Tier 2" at bounding box center [575, 235] width 430 height 59
click at [389, 243] on input "Tier 2" at bounding box center [382, 236] width 15 height 15
radio input "true"
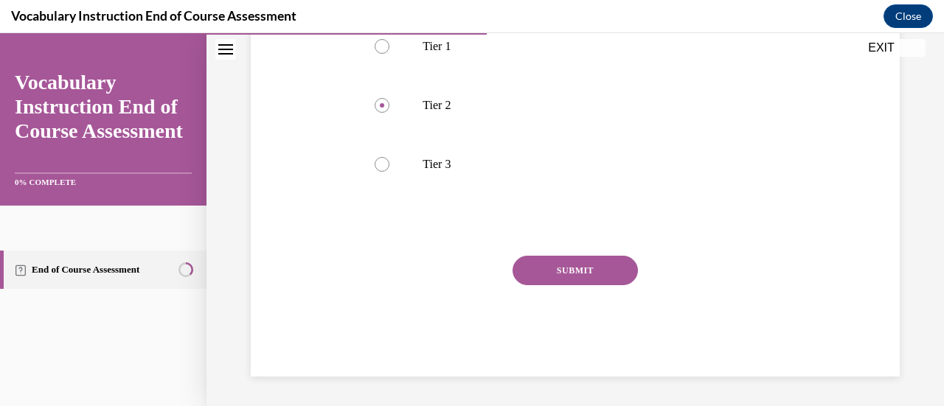
click at [563, 282] on button "SUBMIT" at bounding box center [574, 270] width 125 height 29
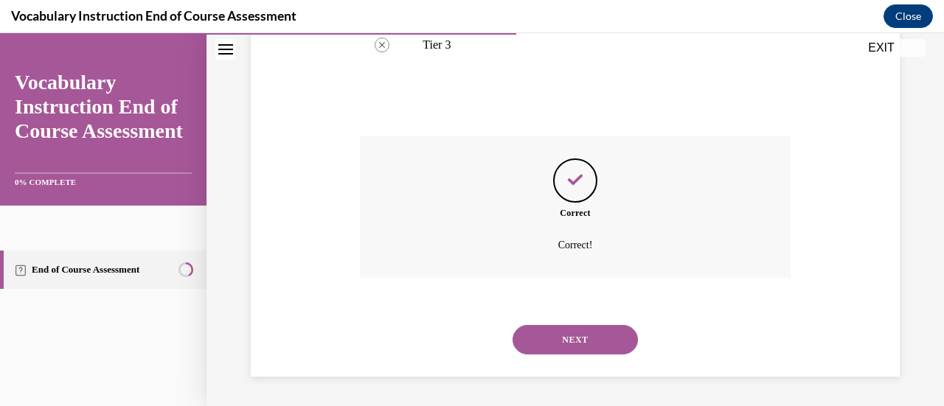
scroll to position [457, 0]
click at [551, 344] on button "NEXT" at bounding box center [574, 339] width 125 height 29
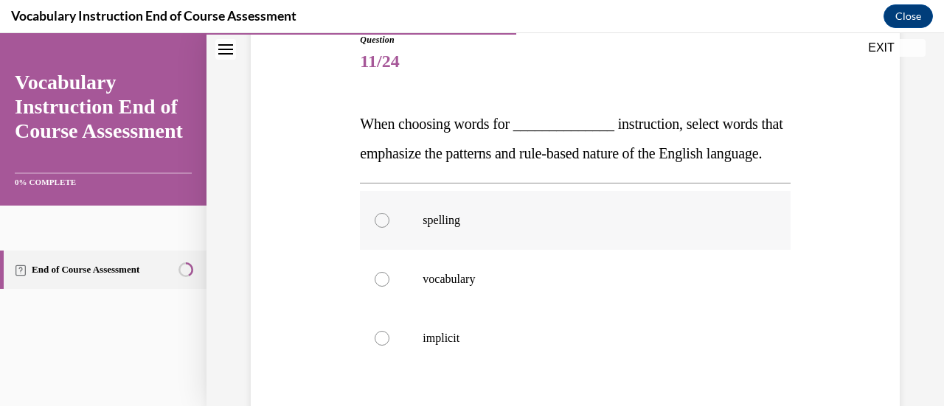
scroll to position [181, 0]
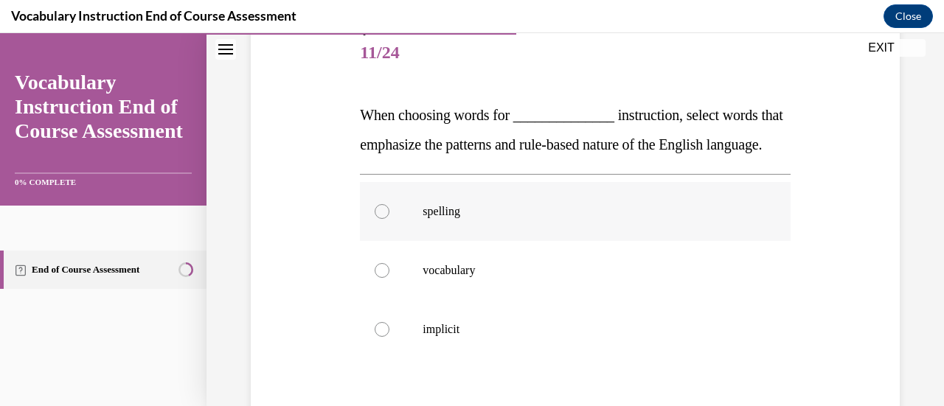
click at [547, 241] on label "spelling" at bounding box center [575, 211] width 430 height 59
click at [389, 219] on input "spelling" at bounding box center [382, 211] width 15 height 15
radio input "true"
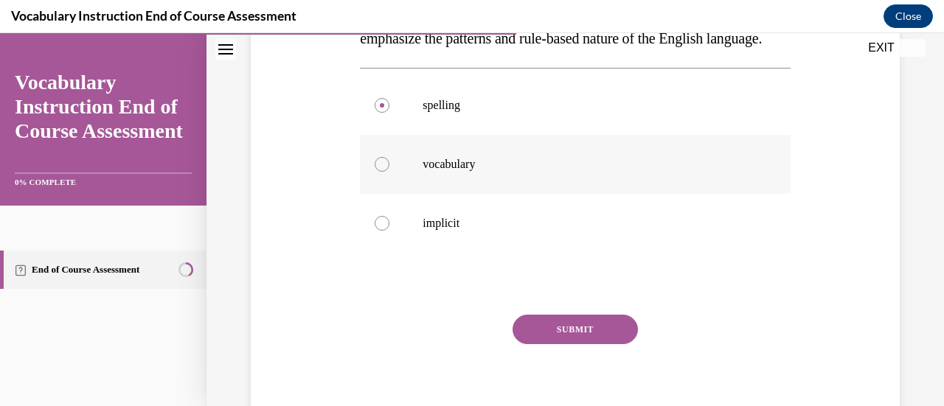
scroll to position [293, 0]
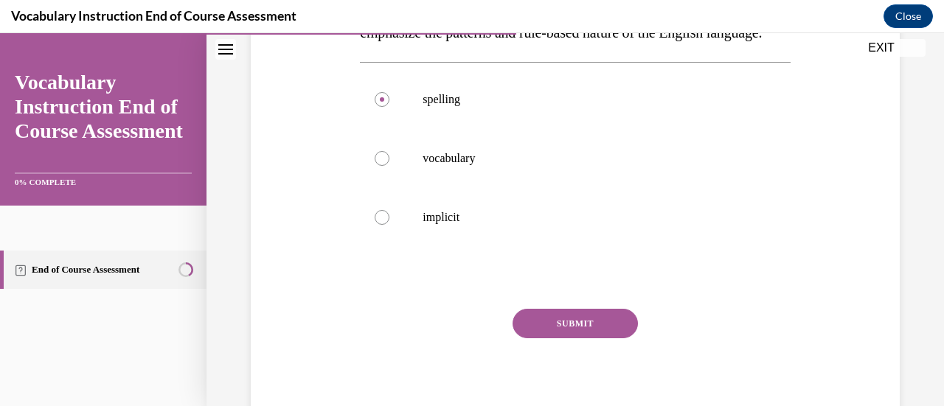
click at [552, 338] on button "SUBMIT" at bounding box center [574, 323] width 125 height 29
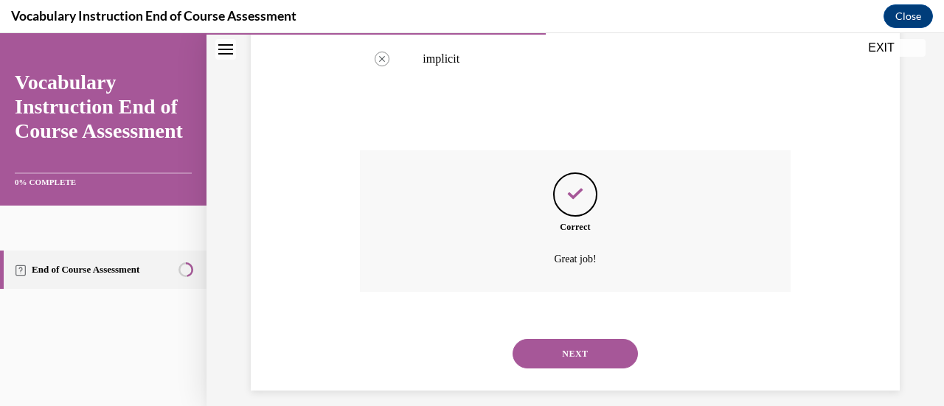
scroll to position [494, 0]
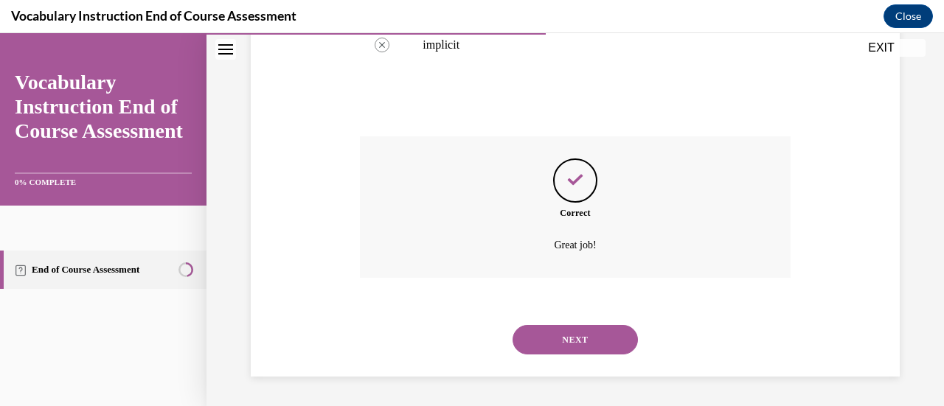
click at [562, 336] on button "NEXT" at bounding box center [574, 339] width 125 height 29
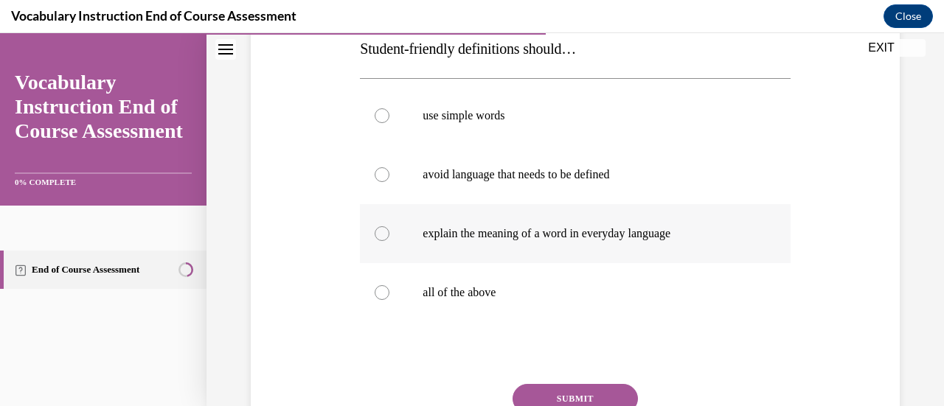
scroll to position [268, 0]
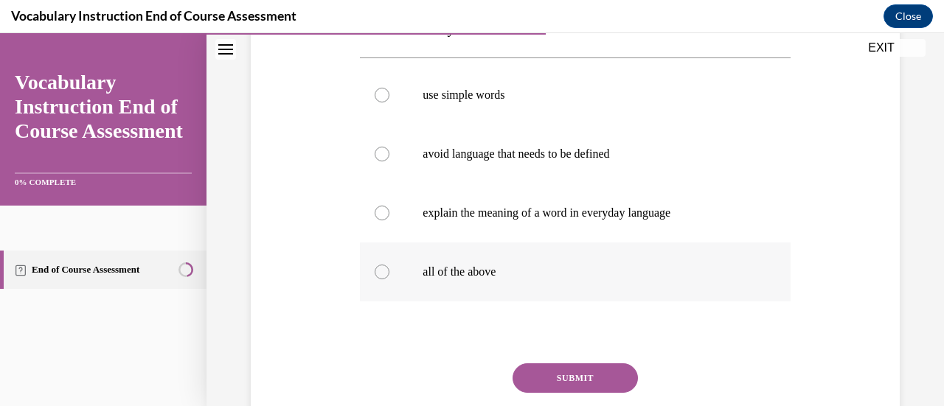
click at [518, 271] on p "all of the above" at bounding box center [587, 272] width 330 height 15
click at [389, 271] on input "all of the above" at bounding box center [382, 272] width 15 height 15
radio input "true"
click at [560, 377] on button "SUBMIT" at bounding box center [574, 377] width 125 height 29
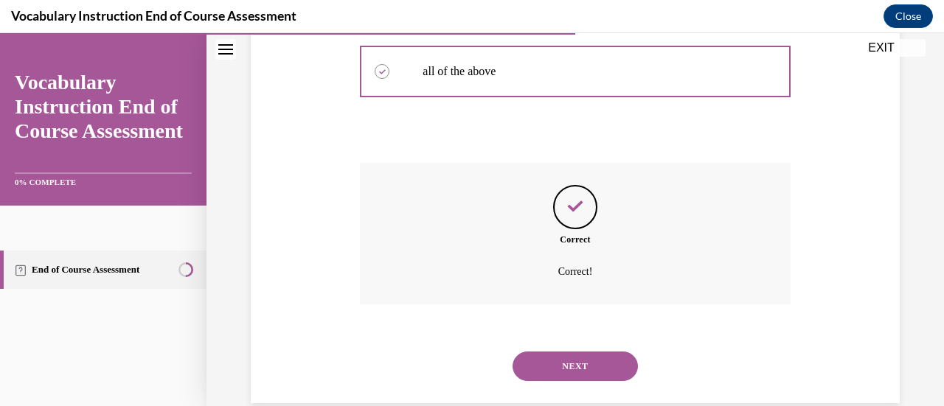
scroll to position [494, 0]
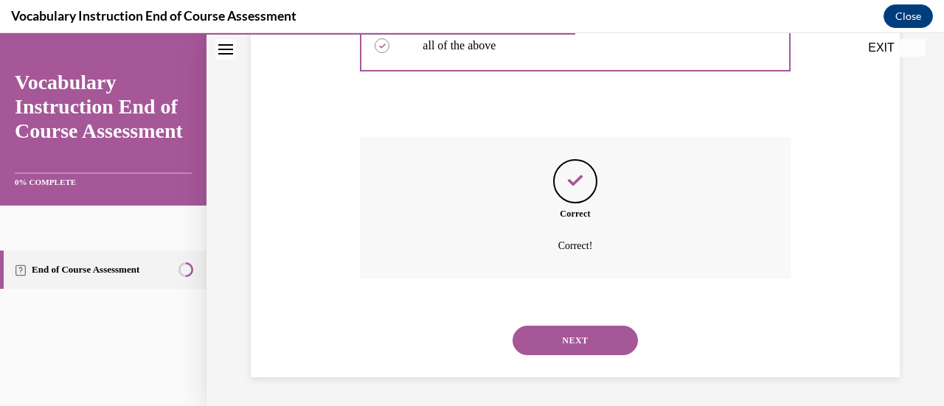
click at [544, 327] on button "NEXT" at bounding box center [574, 340] width 125 height 29
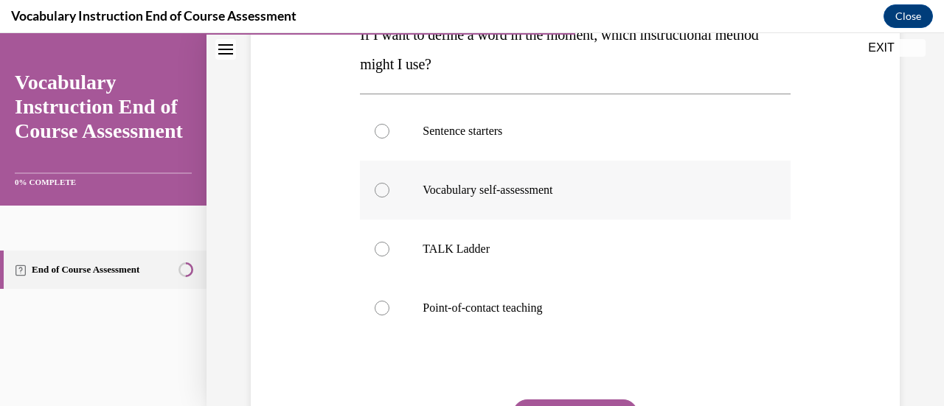
scroll to position [265, 0]
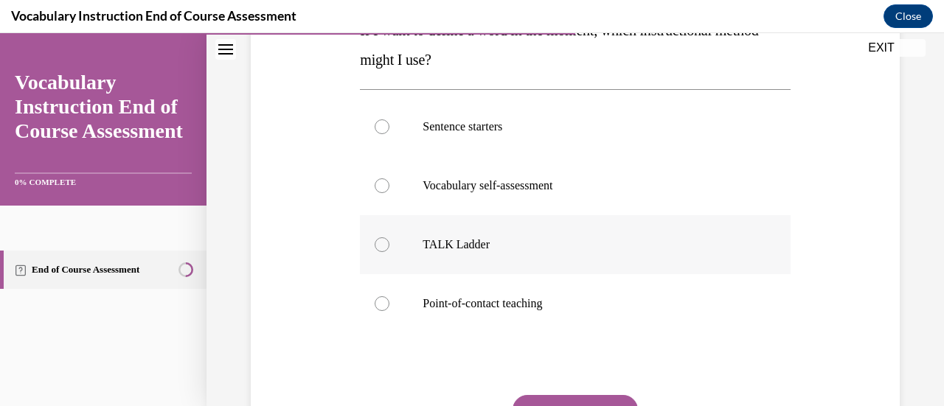
click at [473, 241] on p "TALK Ladder" at bounding box center [587, 244] width 330 height 15
click at [389, 241] on input "TALK Ladder" at bounding box center [382, 244] width 15 height 15
radio input "true"
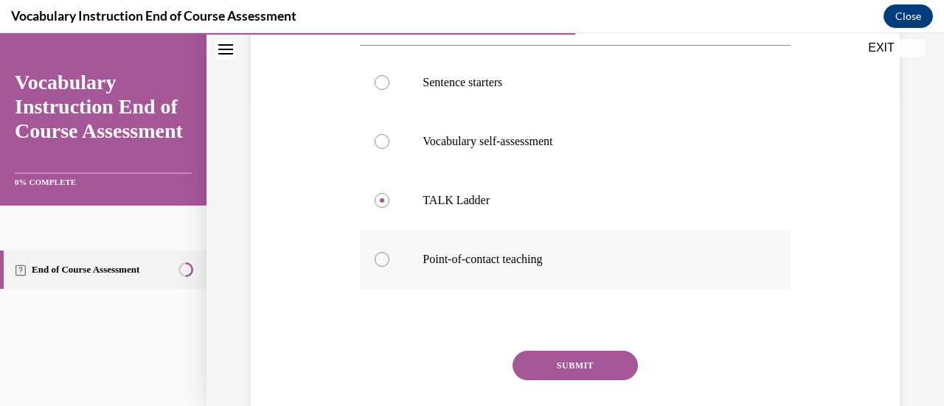
scroll to position [313, 0]
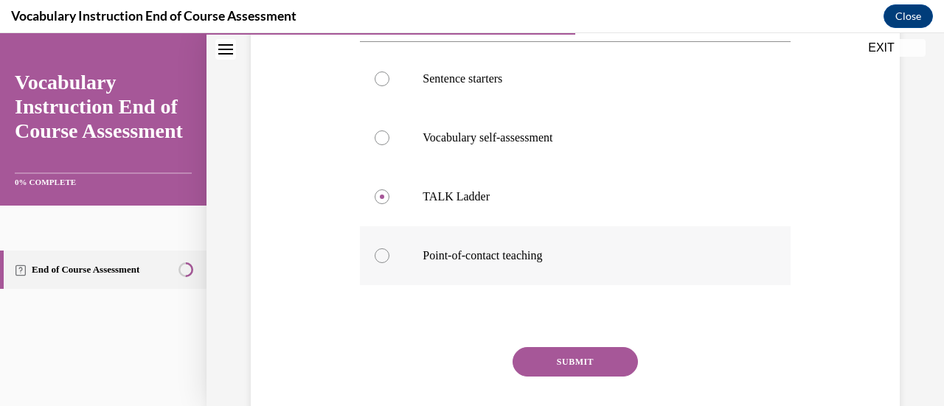
click at [500, 257] on p "Point-of-contact teaching" at bounding box center [587, 255] width 330 height 15
click at [389, 257] on input "Point-of-contact teaching" at bounding box center [382, 255] width 15 height 15
radio input "true"
click at [599, 362] on button "SUBMIT" at bounding box center [574, 361] width 125 height 29
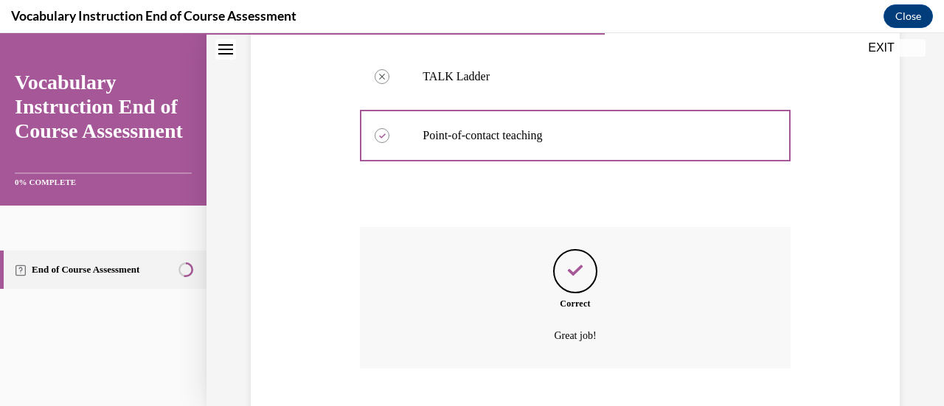
scroll to position [523, 0]
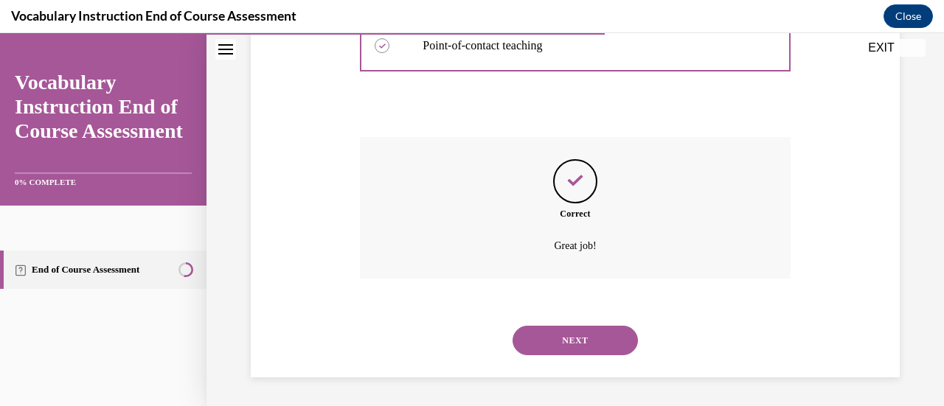
click at [585, 347] on button "NEXT" at bounding box center [574, 340] width 125 height 29
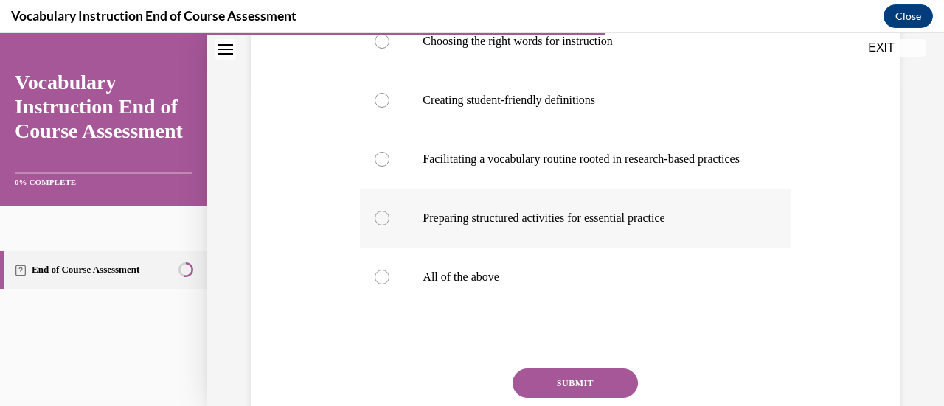
scroll to position [322, 0]
click at [560, 306] on label "All of the above" at bounding box center [575, 276] width 430 height 59
click at [389, 284] on input "All of the above" at bounding box center [382, 276] width 15 height 15
radio input "true"
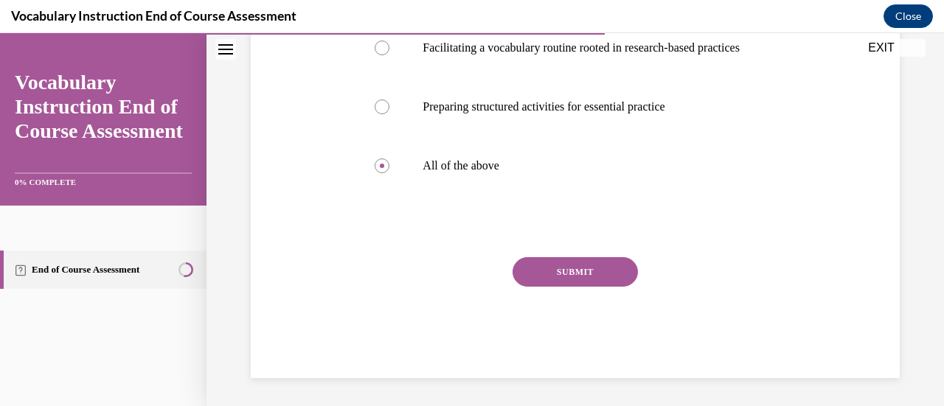
click at [559, 287] on button "SUBMIT" at bounding box center [574, 271] width 125 height 29
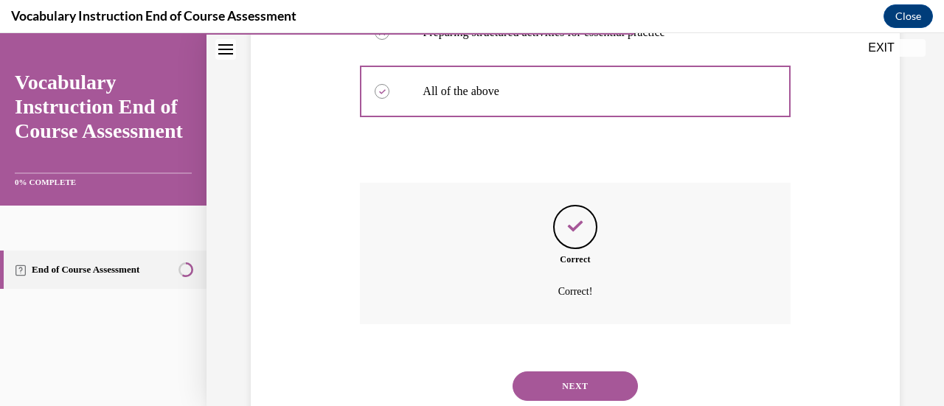
scroll to position [597, 0]
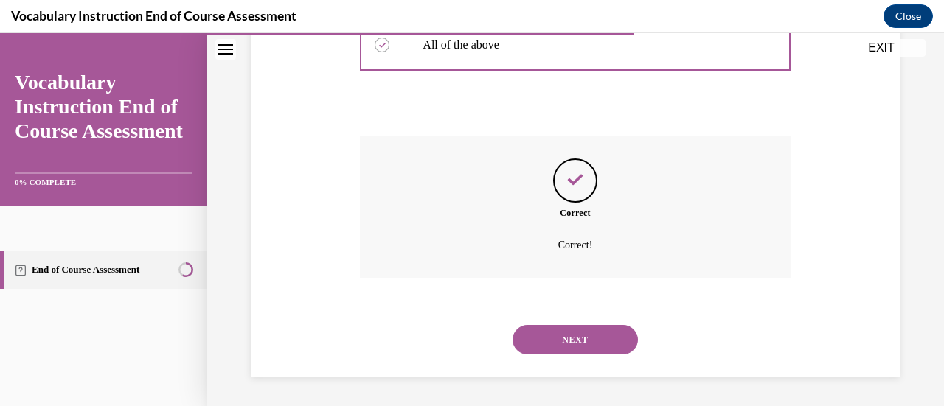
click at [566, 331] on button "NEXT" at bounding box center [574, 339] width 125 height 29
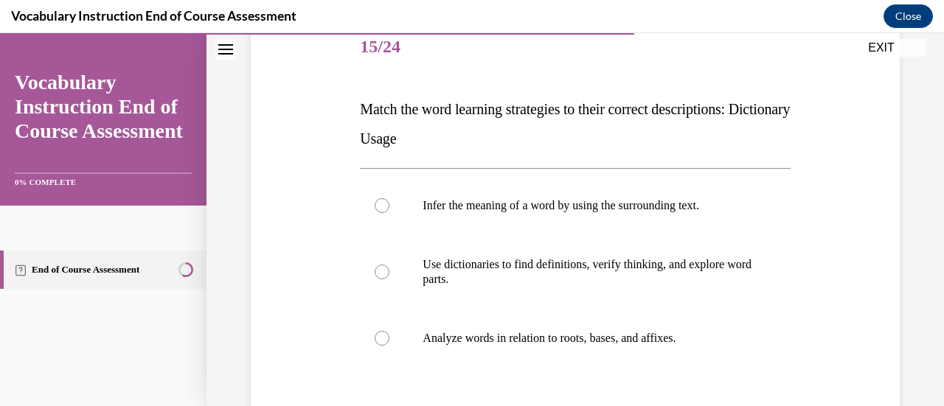
scroll to position [193, 0]
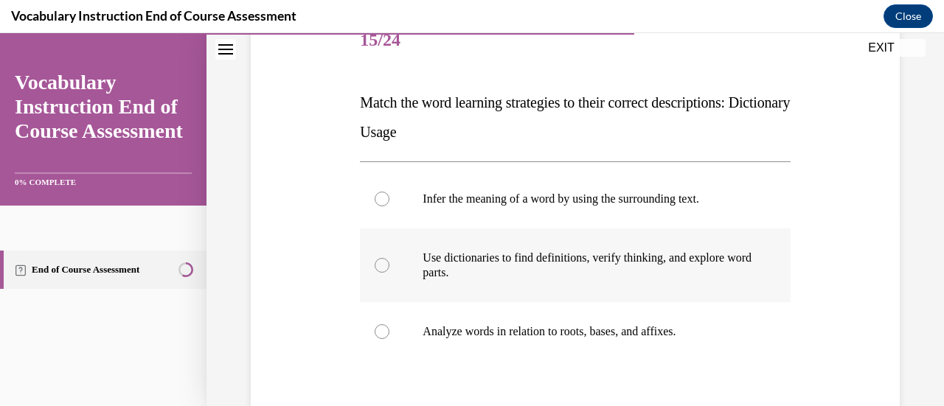
click at [577, 256] on p "Use dictionaries to find definitions, verify thinking, and explore word parts." at bounding box center [587, 265] width 330 height 29
click at [389, 258] on input "Use dictionaries to find definitions, verify thinking, and explore word parts." at bounding box center [382, 265] width 15 height 15
radio input "true"
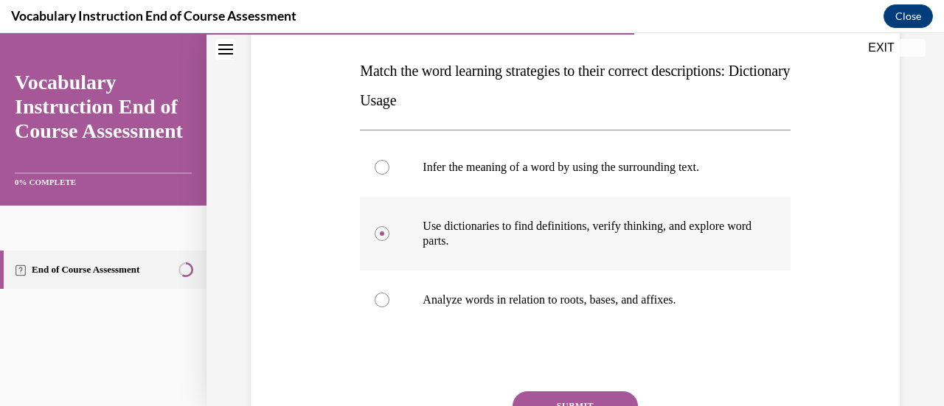
scroll to position [229, 0]
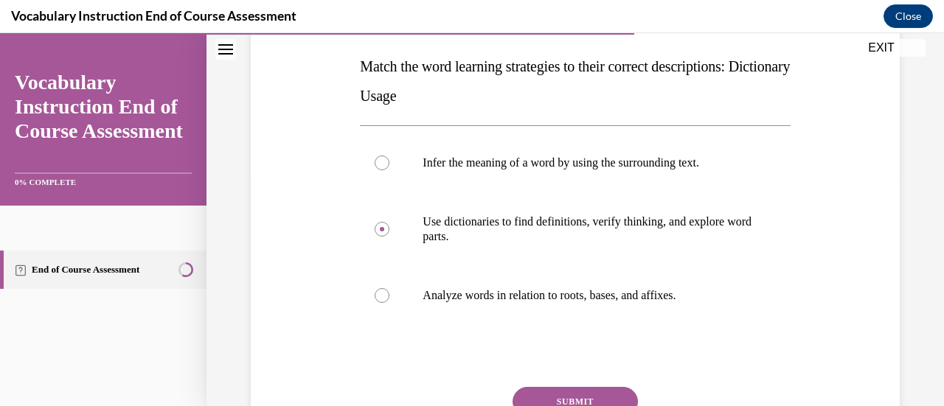
click at [594, 387] on button "SUBMIT" at bounding box center [574, 401] width 125 height 29
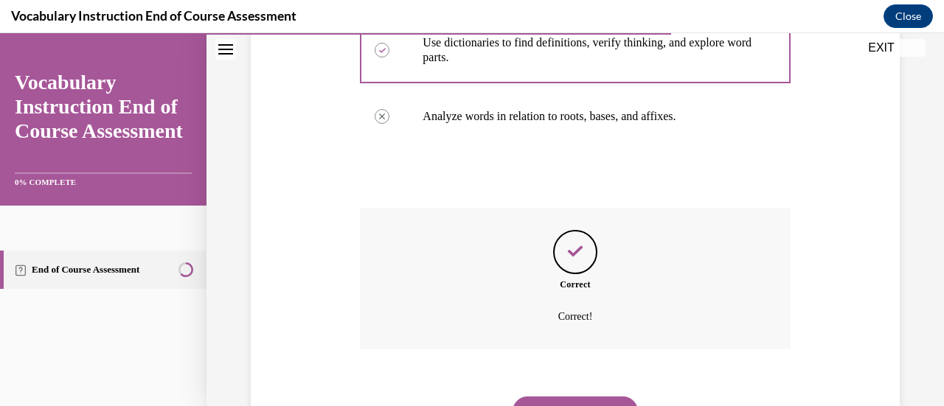
scroll to position [479, 0]
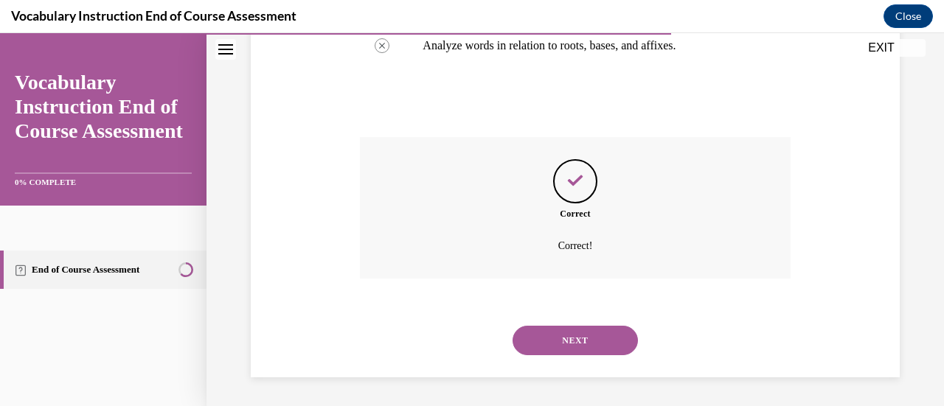
click at [569, 346] on button "NEXT" at bounding box center [574, 340] width 125 height 29
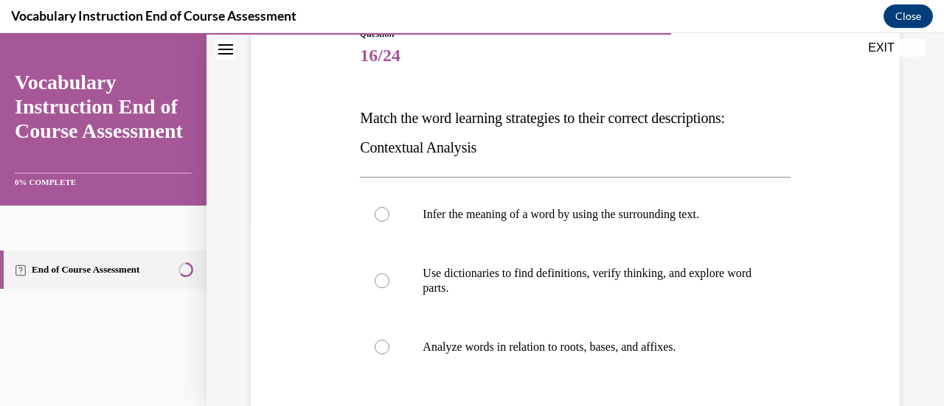
scroll to position [178, 0]
click at [585, 216] on p "Infer the meaning of a word by using the surrounding text." at bounding box center [587, 213] width 330 height 15
click at [389, 216] on input "Infer the meaning of a word by using the surrounding text." at bounding box center [382, 213] width 15 height 15
radio input "true"
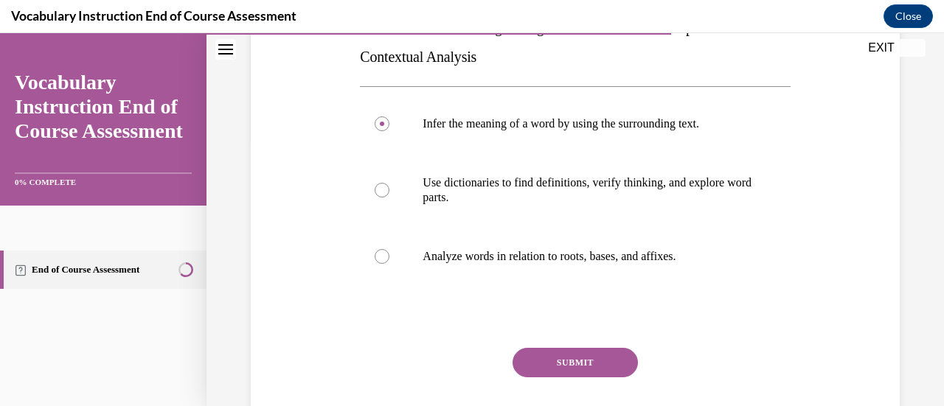
click at [591, 358] on button "SUBMIT" at bounding box center [574, 362] width 125 height 29
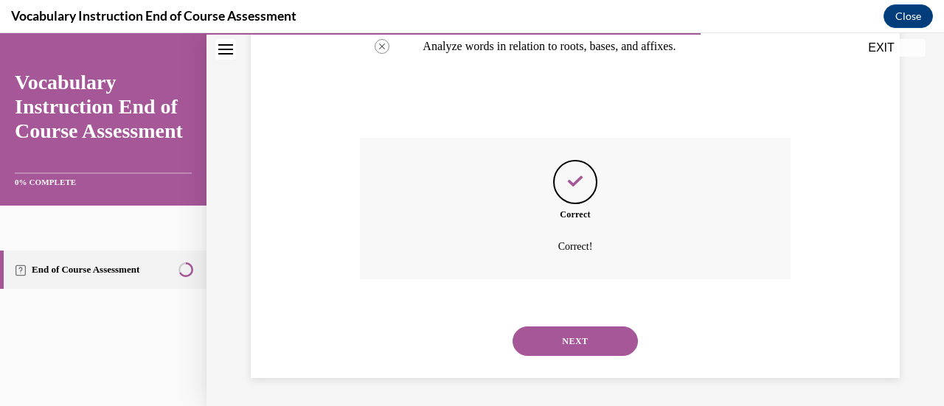
scroll to position [479, 0]
click at [588, 333] on button "NEXT" at bounding box center [574, 340] width 125 height 29
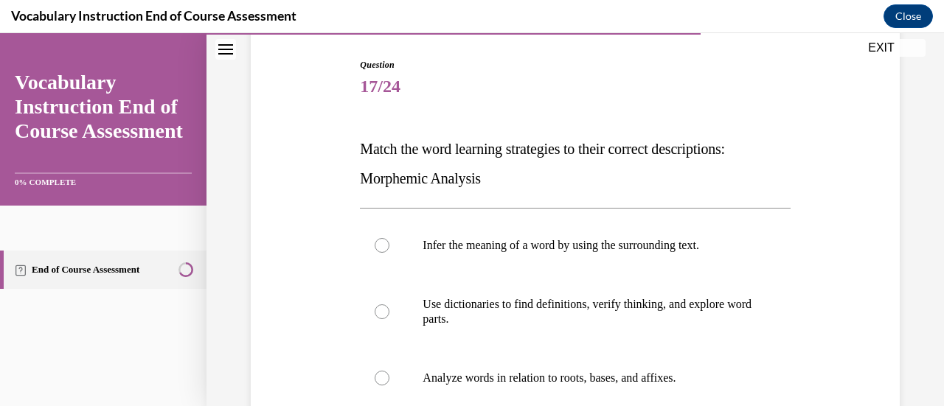
scroll to position [151, 0]
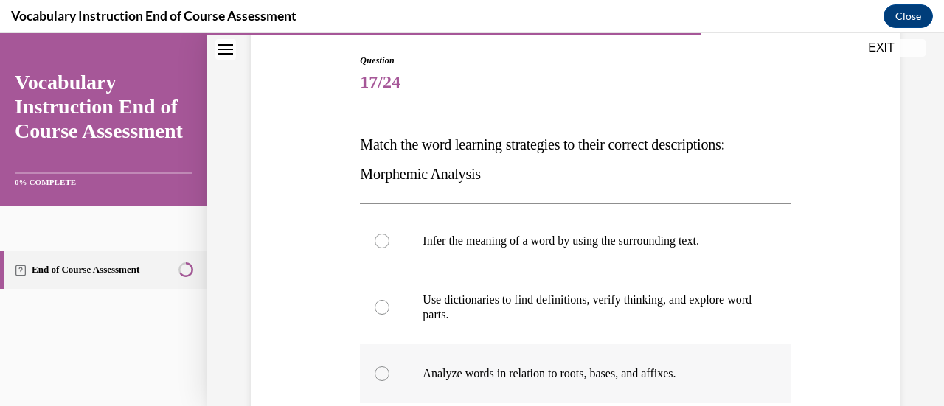
click at [616, 350] on label "Analyze words in relation to roots, bases, and affixes." at bounding box center [575, 373] width 430 height 59
click at [389, 366] on input "Analyze words in relation to roots, bases, and affixes." at bounding box center [382, 373] width 15 height 15
radio input "true"
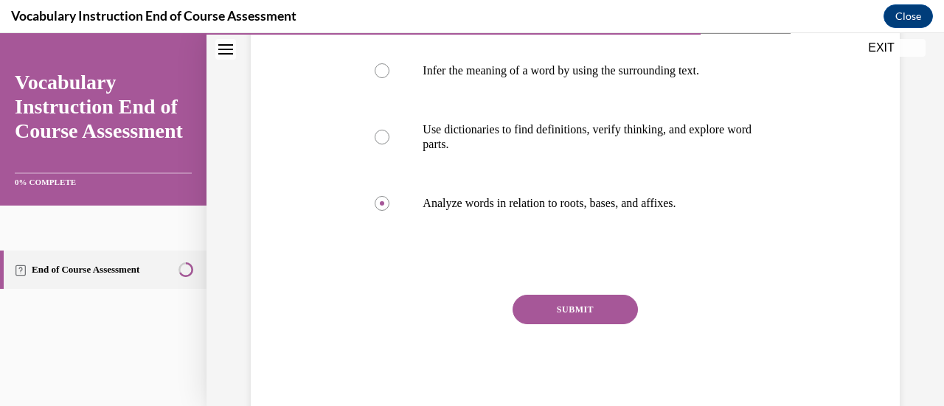
click at [591, 304] on button "SUBMIT" at bounding box center [574, 309] width 125 height 29
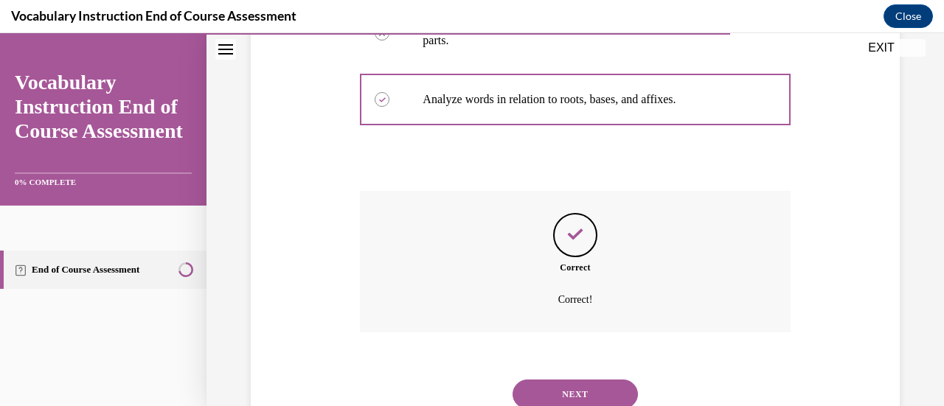
scroll to position [479, 0]
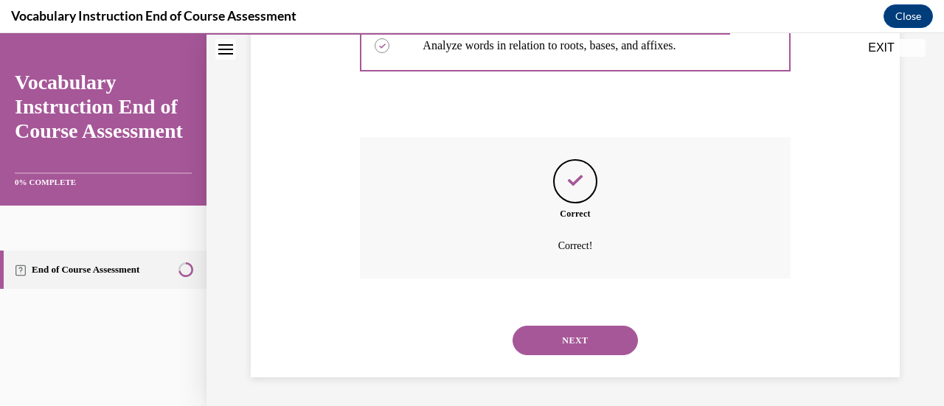
click at [571, 341] on button "NEXT" at bounding box center [574, 340] width 125 height 29
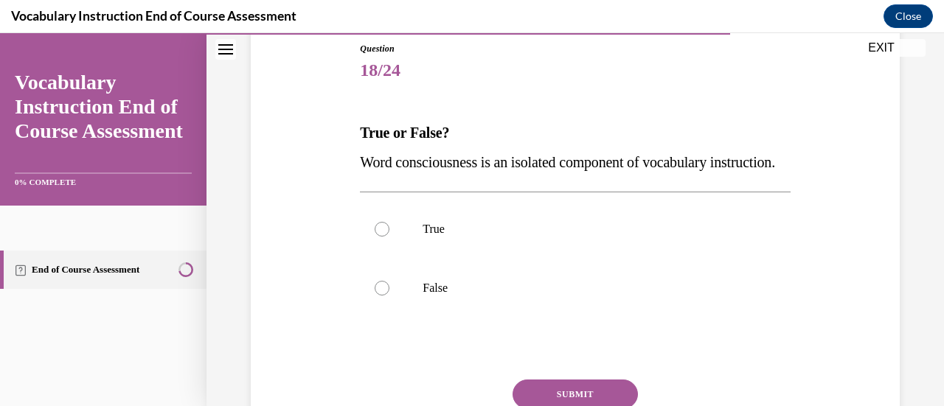
scroll to position [164, 0]
click at [465, 295] on p "False" at bounding box center [587, 287] width 330 height 15
click at [389, 295] on input "False" at bounding box center [382, 287] width 15 height 15
radio input "true"
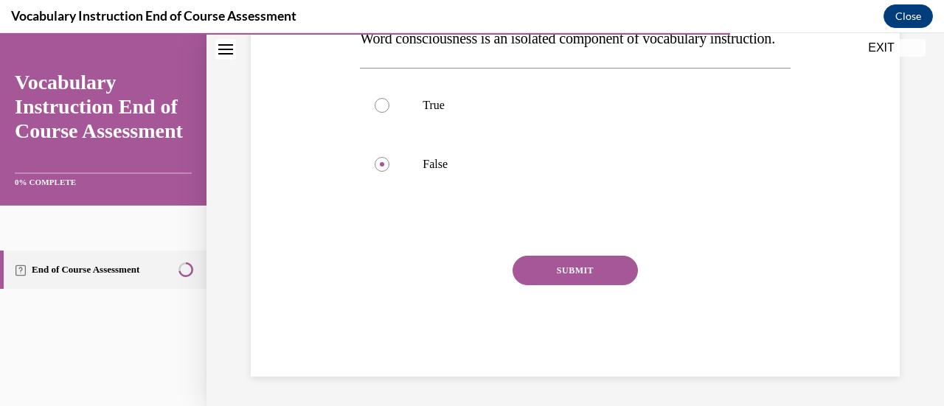
scroll to position [316, 0]
click at [544, 273] on button "SUBMIT" at bounding box center [574, 270] width 125 height 29
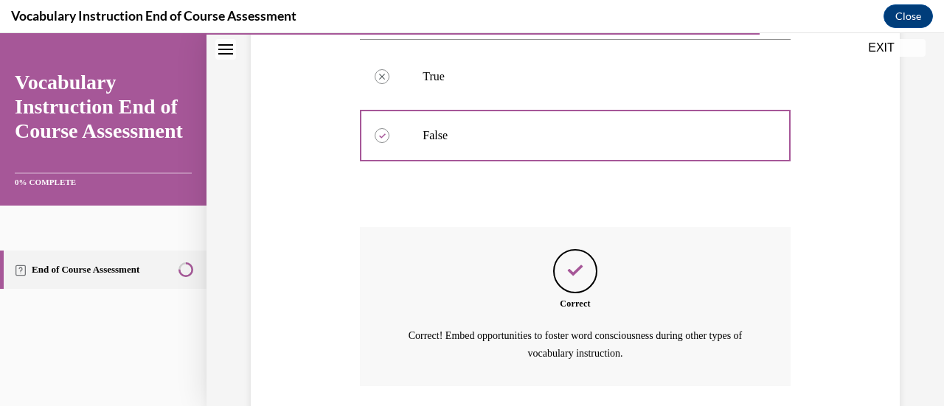
scroll to position [452, 0]
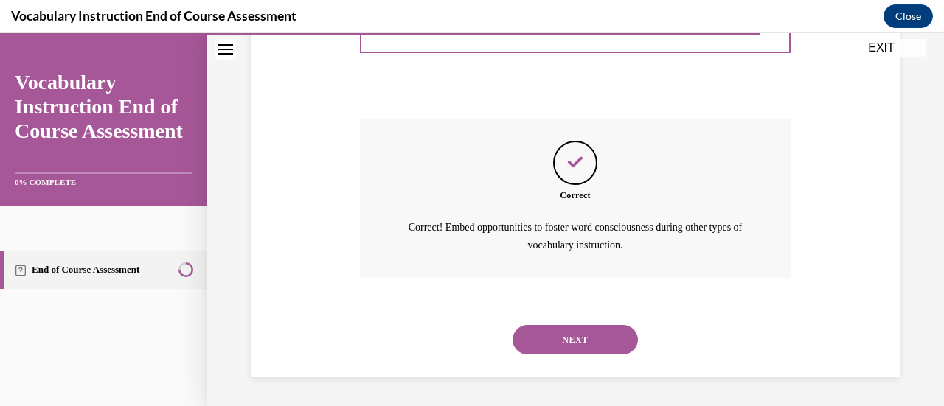
click at [556, 330] on button "NEXT" at bounding box center [574, 339] width 125 height 29
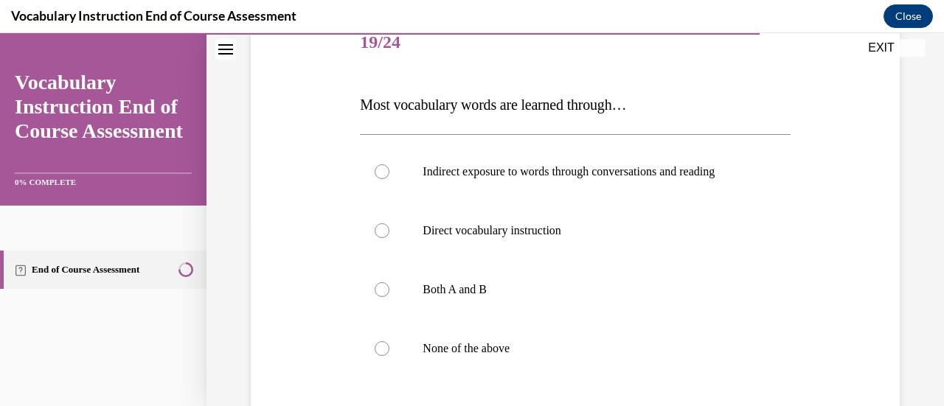
scroll to position [194, 0]
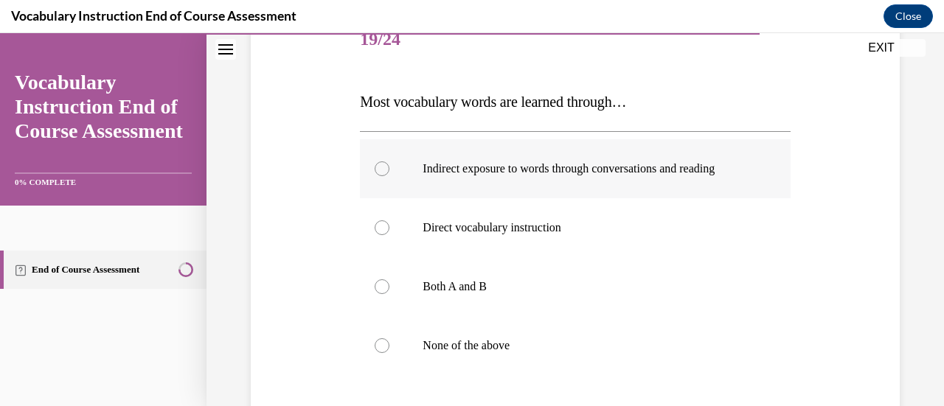
click at [563, 180] on label "Indirect exposure to words through conversations and reading" at bounding box center [575, 168] width 430 height 59
click at [389, 176] on input "Indirect exposure to words through conversations and reading" at bounding box center [382, 168] width 15 height 15
radio input "true"
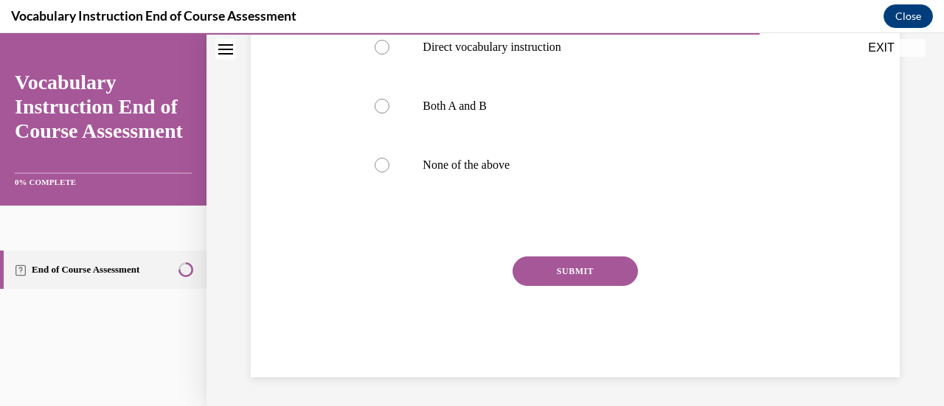
click at [586, 267] on button "SUBMIT" at bounding box center [574, 271] width 125 height 29
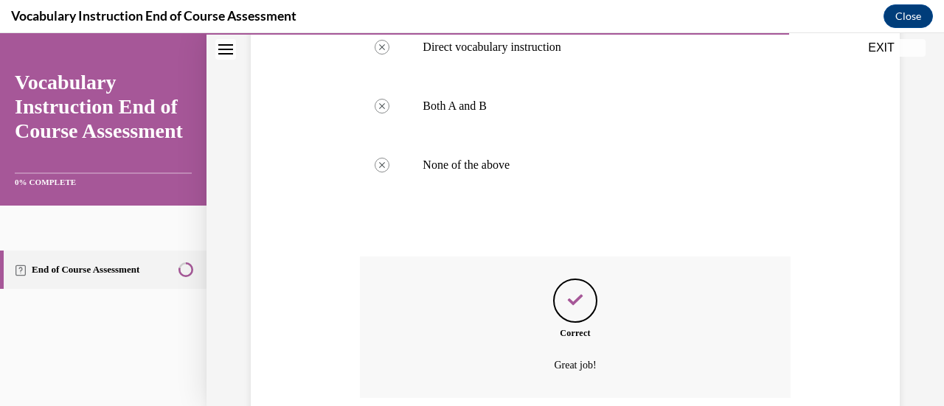
scroll to position [494, 0]
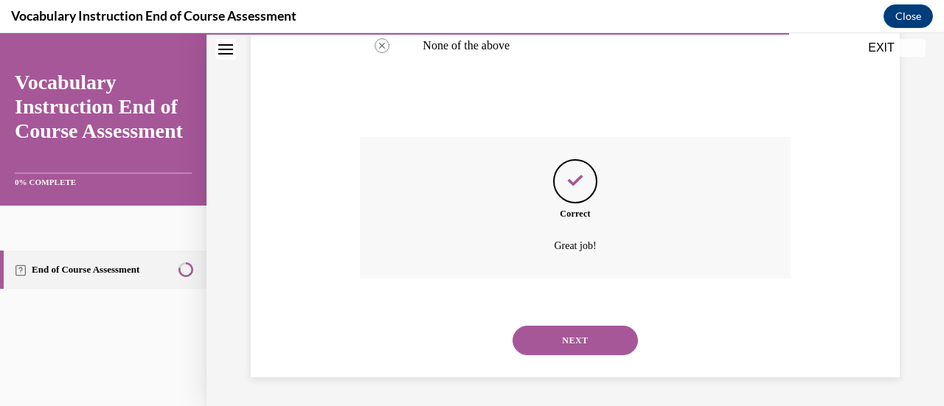
drag, startPoint x: 585, startPoint y: 347, endPoint x: 579, endPoint y: 330, distance: 18.4
click at [579, 330] on button "NEXT" at bounding box center [574, 340] width 125 height 29
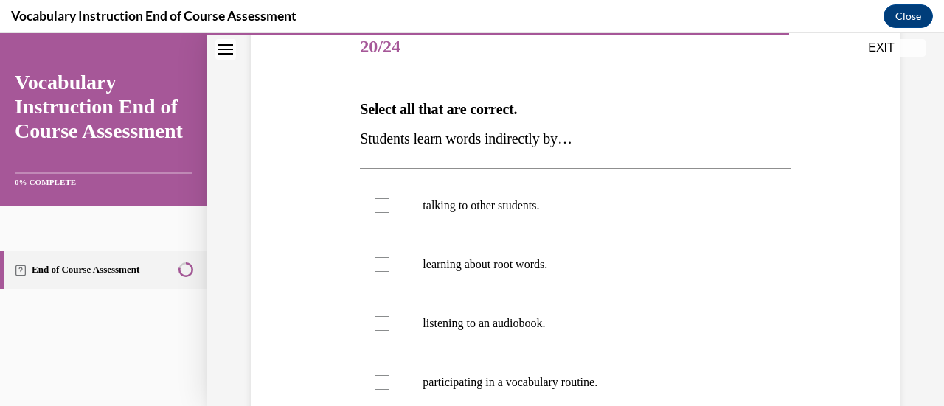
scroll to position [195, 0]
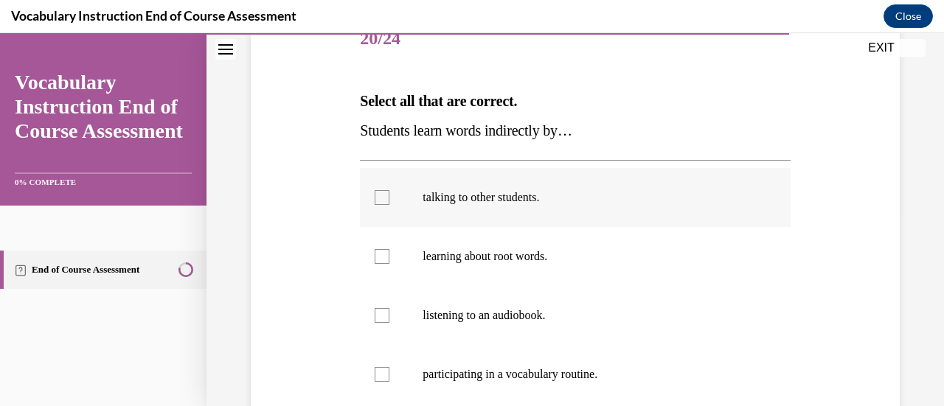
click at [518, 206] on label "talking to other students." at bounding box center [575, 197] width 430 height 59
click at [389, 205] on input "talking to other students." at bounding box center [382, 197] width 15 height 15
checkbox input "true"
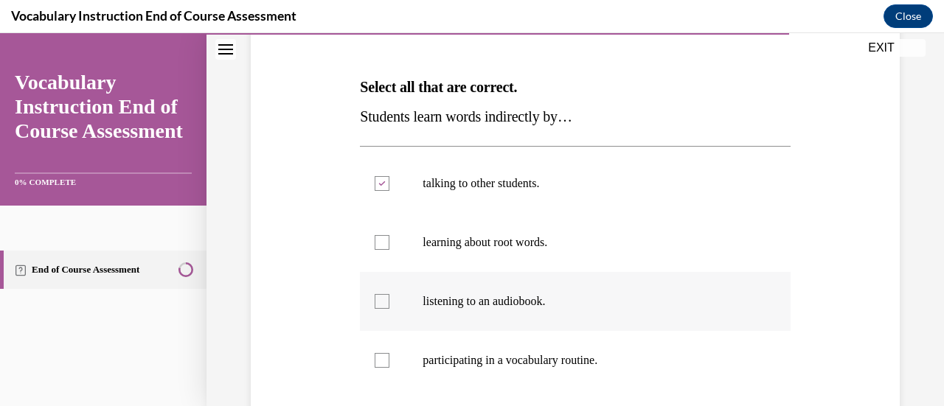
scroll to position [257, 0]
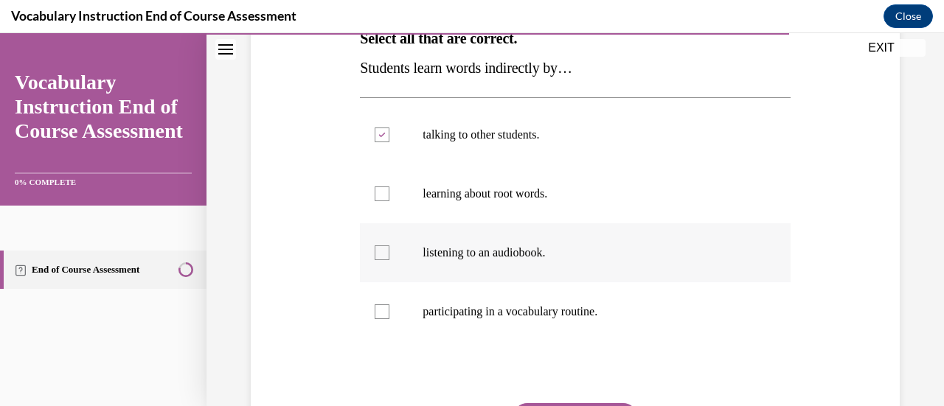
click at [544, 276] on label "listening to an audiobook." at bounding box center [575, 252] width 430 height 59
click at [389, 260] on input "listening to an audiobook." at bounding box center [382, 253] width 15 height 15
checkbox input "true"
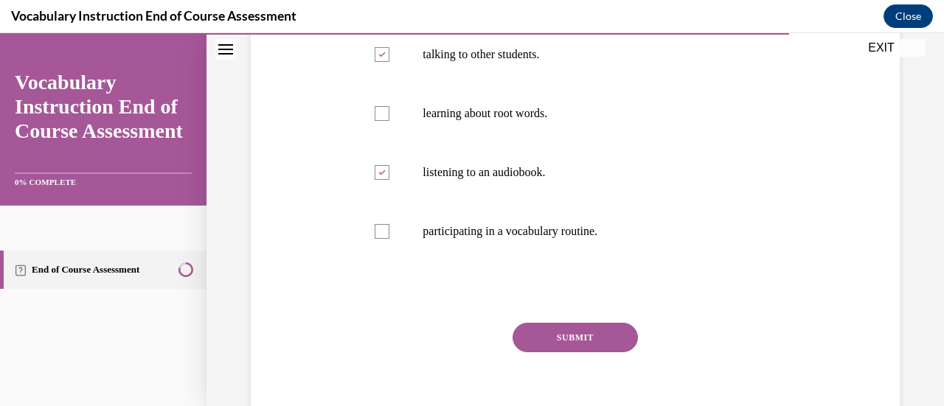
click at [588, 333] on button "SUBMIT" at bounding box center [574, 337] width 125 height 29
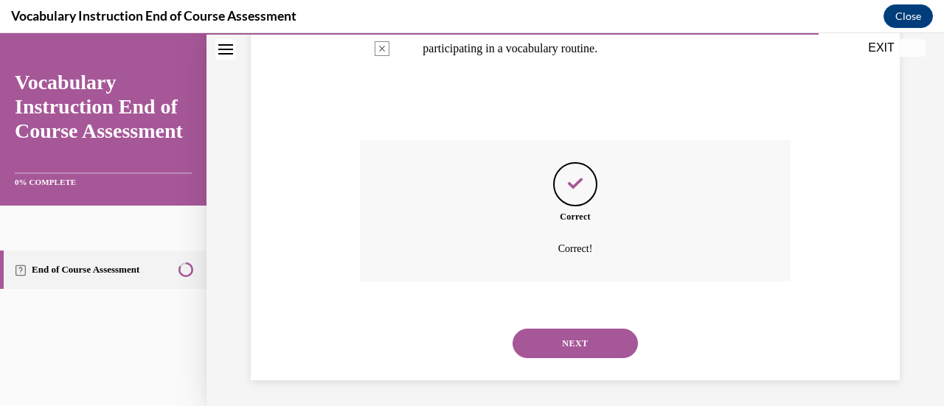
scroll to position [523, 0]
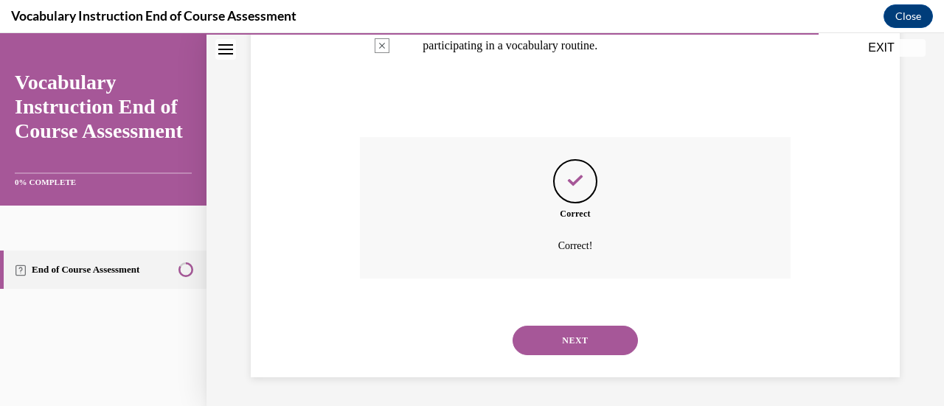
click at [594, 331] on button "NEXT" at bounding box center [574, 340] width 125 height 29
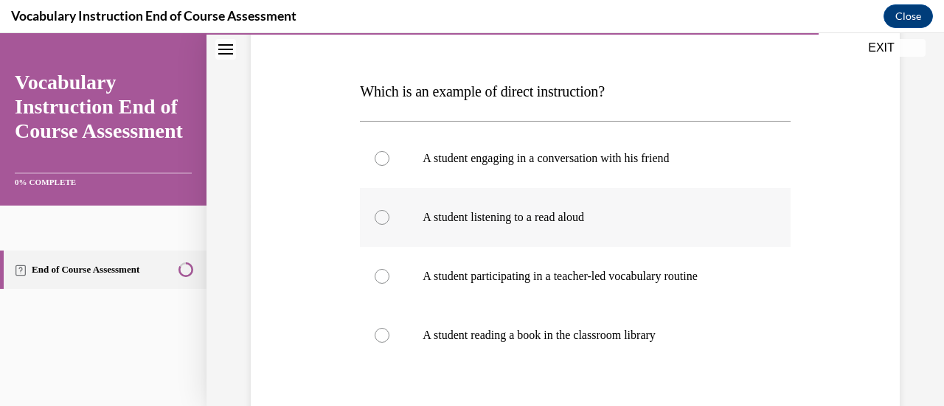
scroll to position [212, 0]
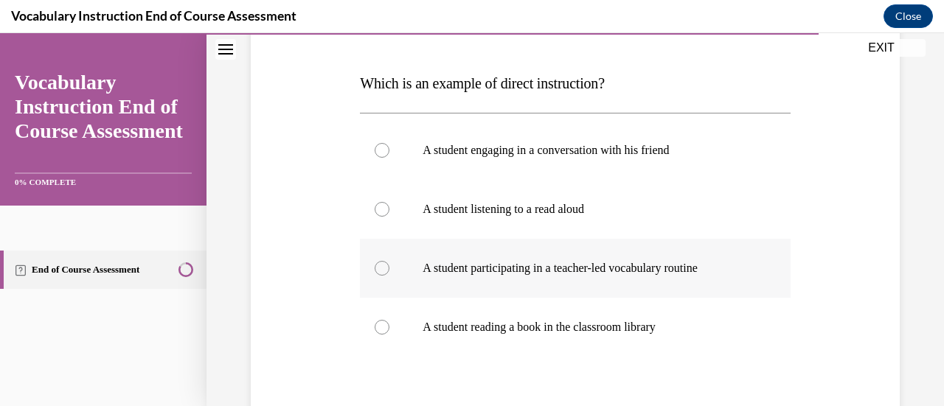
click at [640, 272] on p "A student participating in a teacher-led vocabulary routine" at bounding box center [587, 268] width 330 height 15
click at [389, 272] on input "A student participating in a teacher-led vocabulary routine" at bounding box center [382, 268] width 15 height 15
radio input "true"
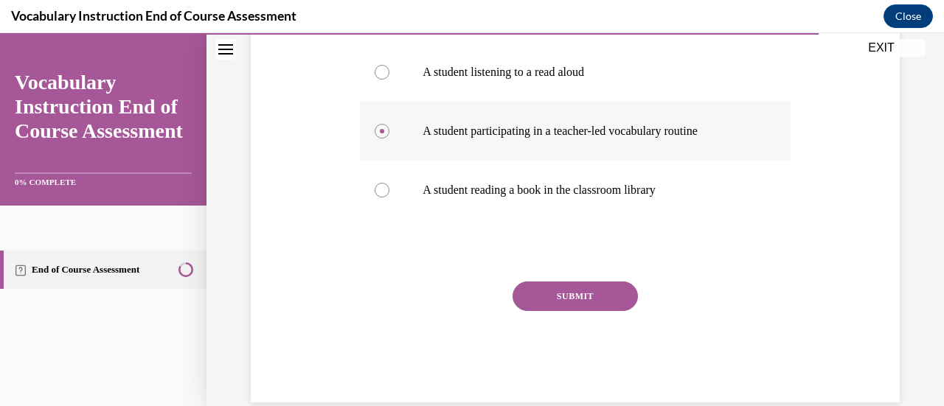
scroll to position [350, 0]
click at [599, 297] on button "SUBMIT" at bounding box center [574, 295] width 125 height 29
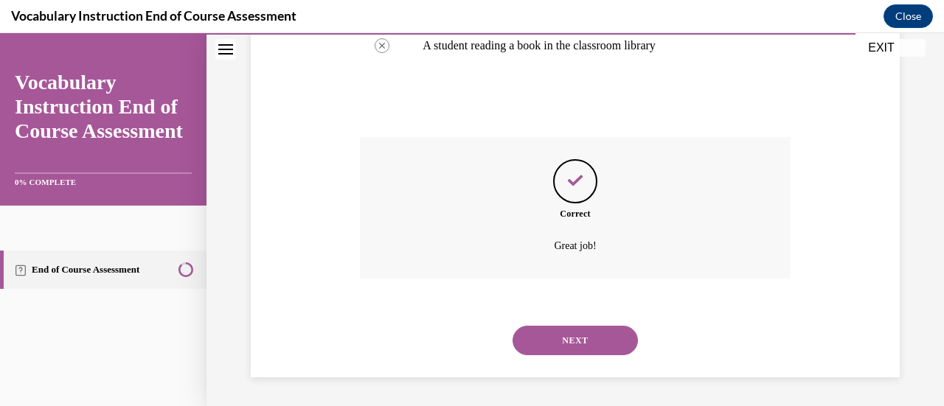
scroll to position [494, 0]
click at [585, 347] on button "NEXT" at bounding box center [574, 340] width 125 height 29
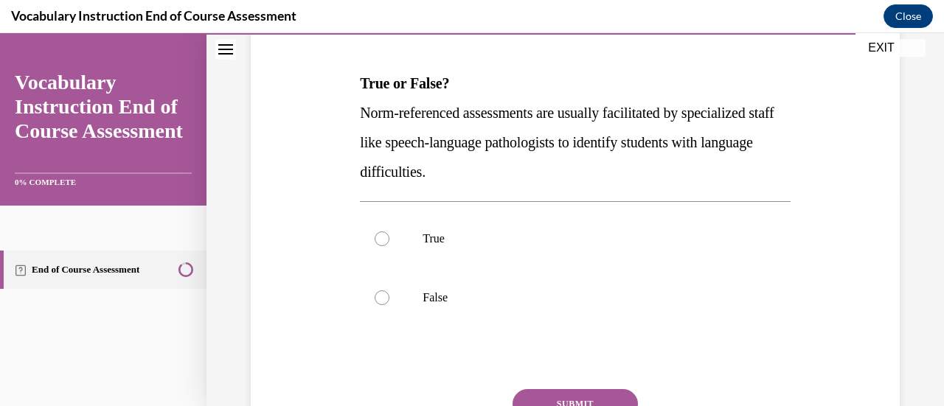
scroll to position [215, 0]
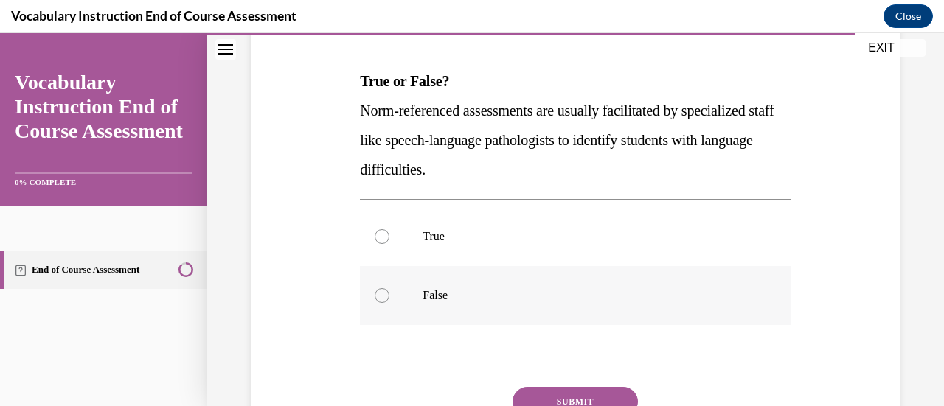
click at [464, 302] on label "False" at bounding box center [575, 295] width 430 height 59
click at [389, 302] on input "False" at bounding box center [382, 295] width 15 height 15
radio input "true"
click at [578, 397] on button "SUBMIT" at bounding box center [574, 401] width 125 height 29
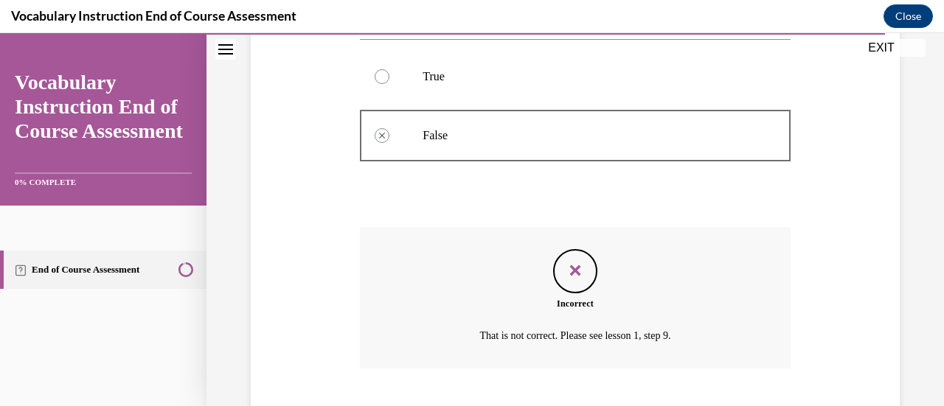
scroll to position [464, 0]
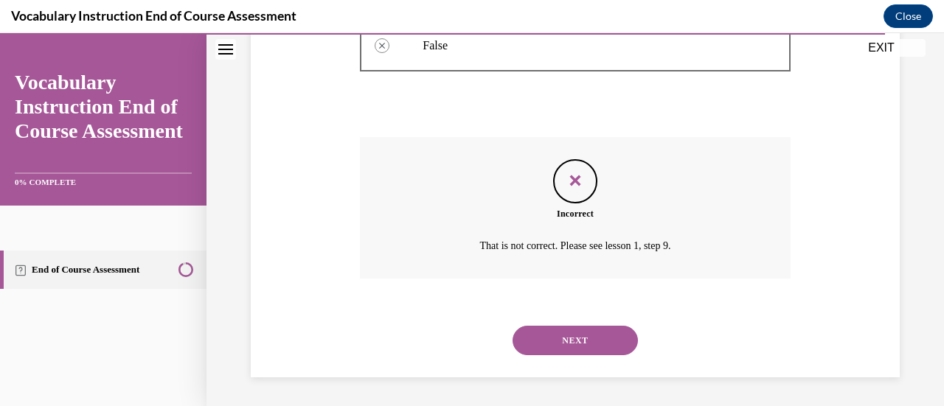
click at [563, 338] on button "NEXT" at bounding box center [574, 340] width 125 height 29
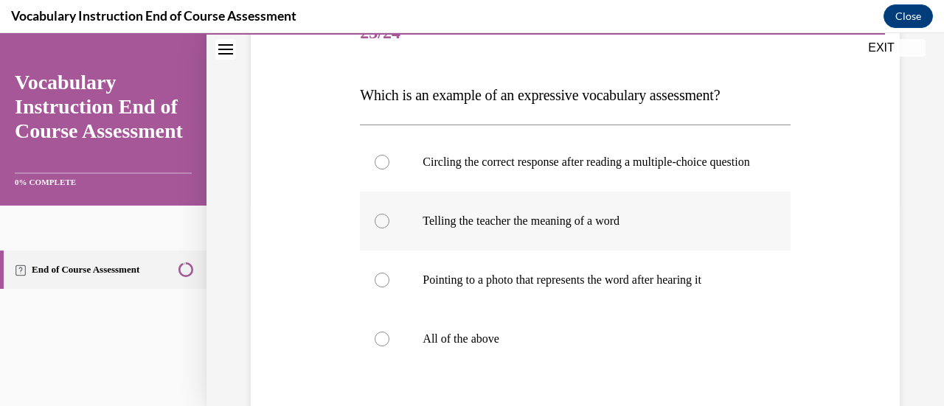
scroll to position [204, 0]
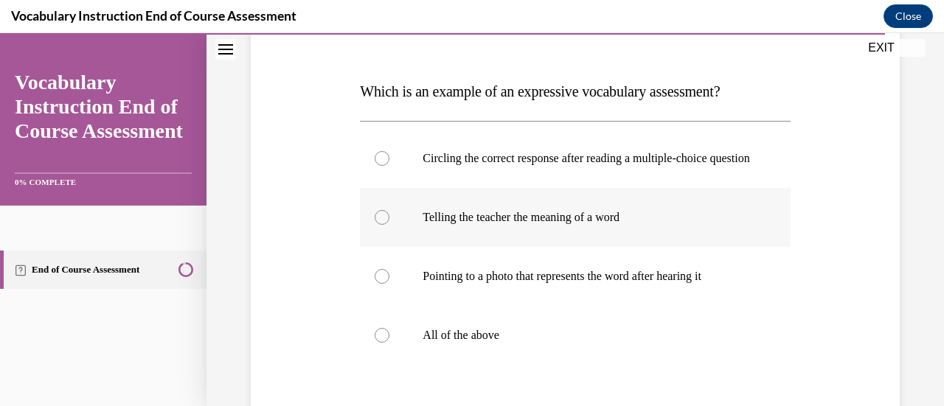
click at [473, 225] on p "Telling the teacher the meaning of a word" at bounding box center [587, 217] width 330 height 15
click at [389, 225] on input "Telling the teacher the meaning of a word" at bounding box center [382, 217] width 15 height 15
radio input "true"
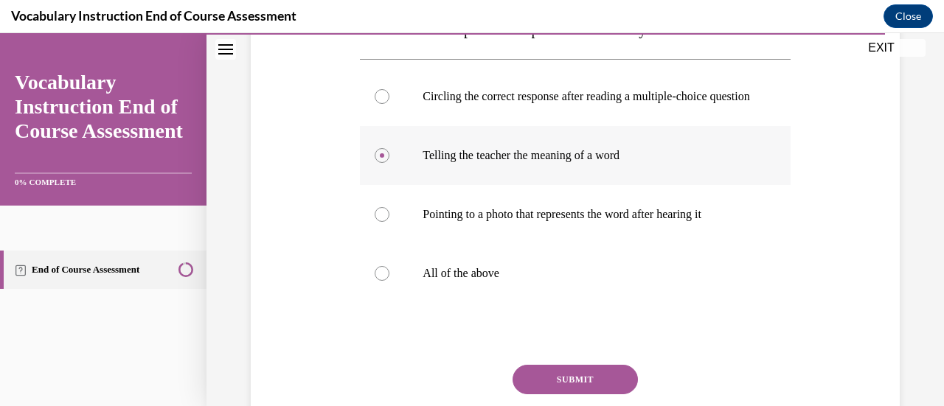
scroll to position [267, 0]
click at [547, 381] on button "SUBMIT" at bounding box center [574, 378] width 125 height 29
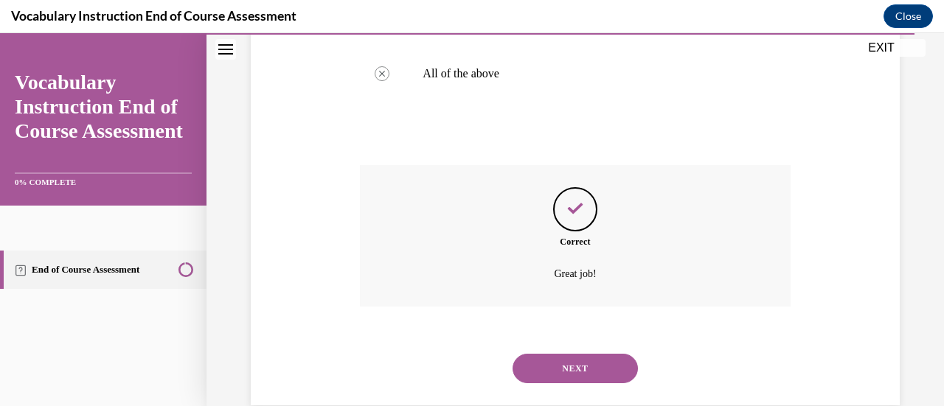
scroll to position [509, 0]
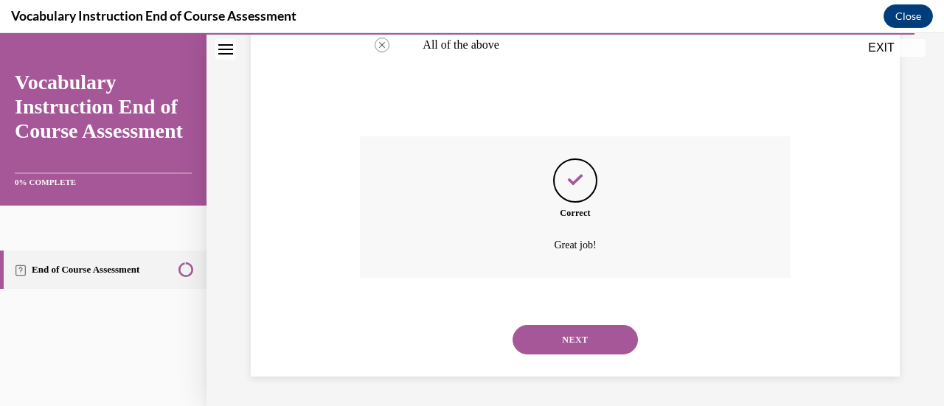
click at [549, 337] on button "NEXT" at bounding box center [574, 339] width 125 height 29
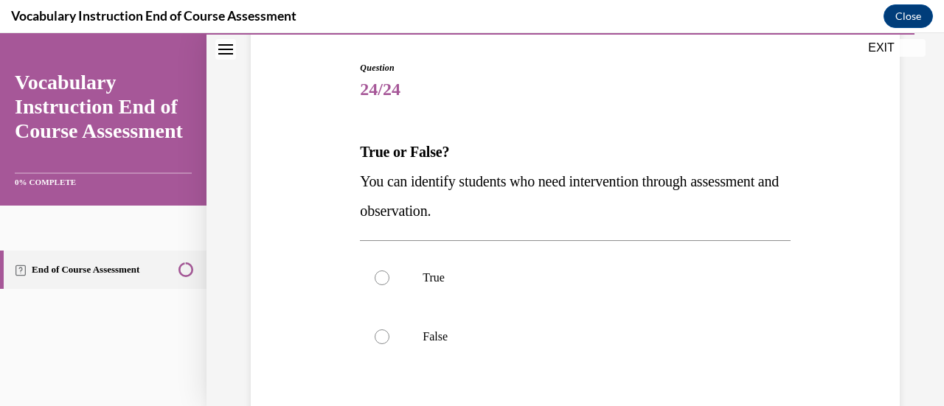
scroll to position [145, 0]
click at [540, 265] on label "True" at bounding box center [575, 276] width 430 height 59
click at [389, 269] on input "True" at bounding box center [382, 276] width 15 height 15
radio input "true"
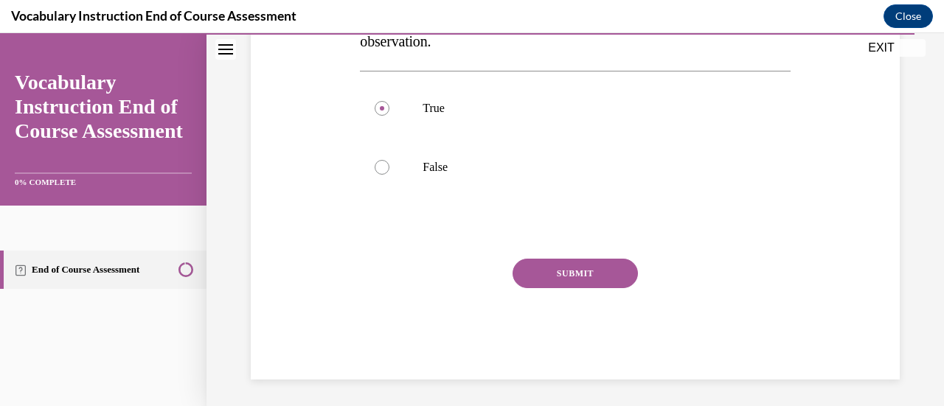
click at [564, 271] on button "SUBMIT" at bounding box center [574, 273] width 125 height 29
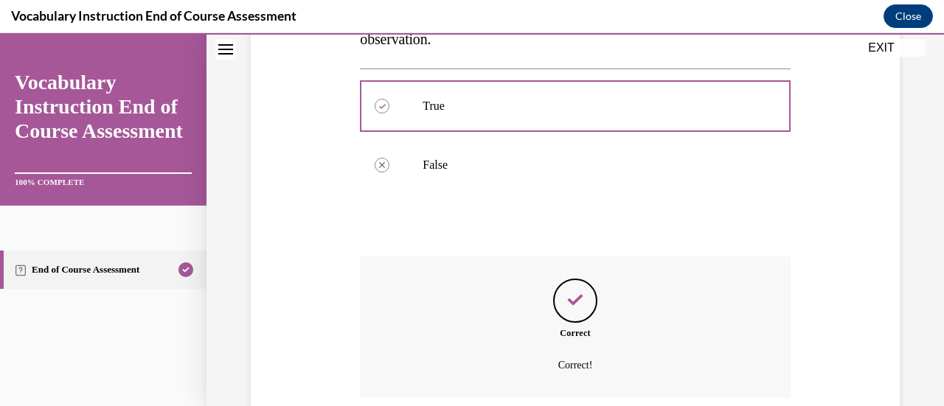
scroll to position [435, 0]
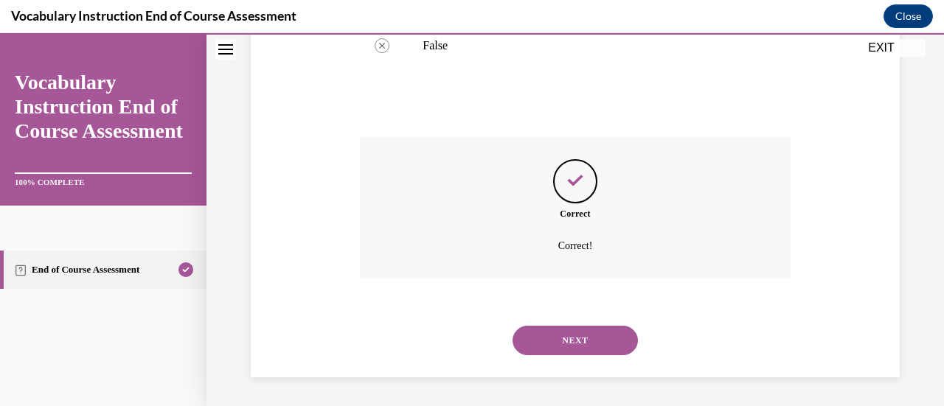
click at [583, 333] on button "NEXT" at bounding box center [574, 340] width 125 height 29
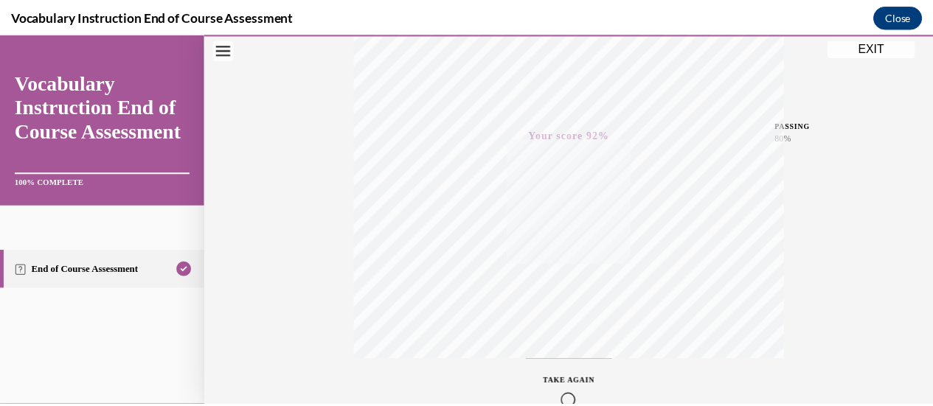
scroll to position [382, 0]
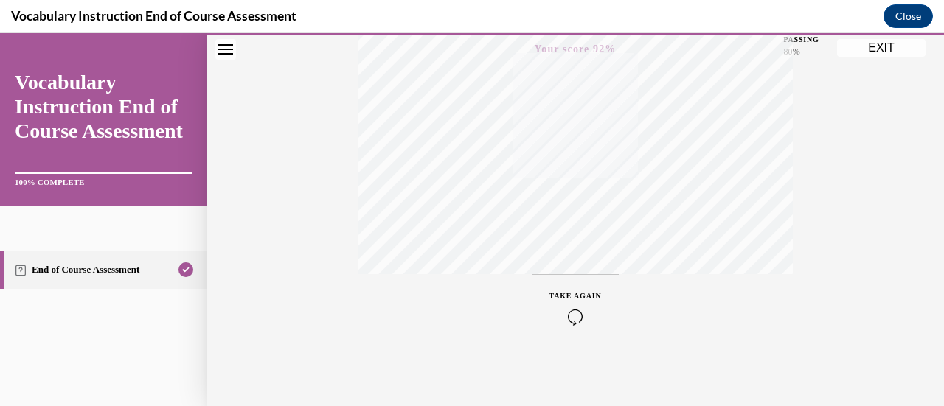
click at [864, 51] on button "EXIT" at bounding box center [881, 48] width 88 height 18
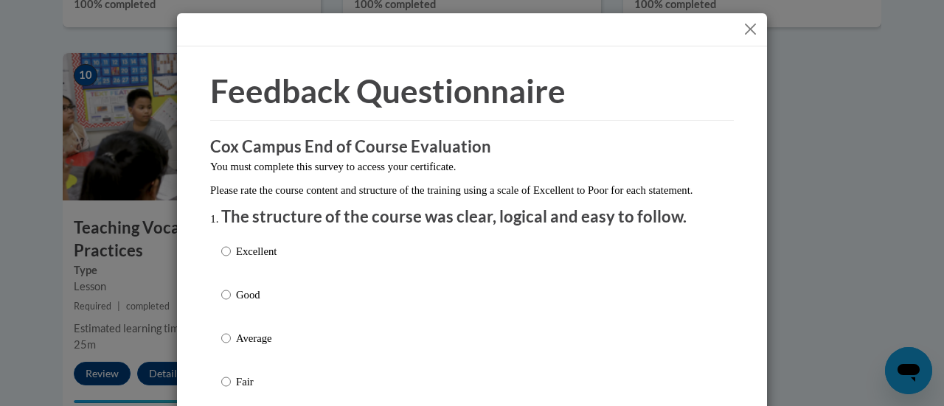
click at [752, 33] on button "Close" at bounding box center [750, 29] width 18 height 18
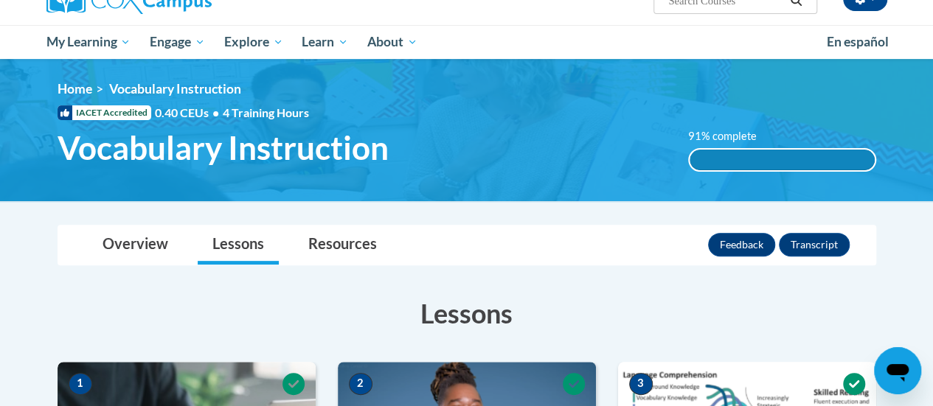
scroll to position [136, 0]
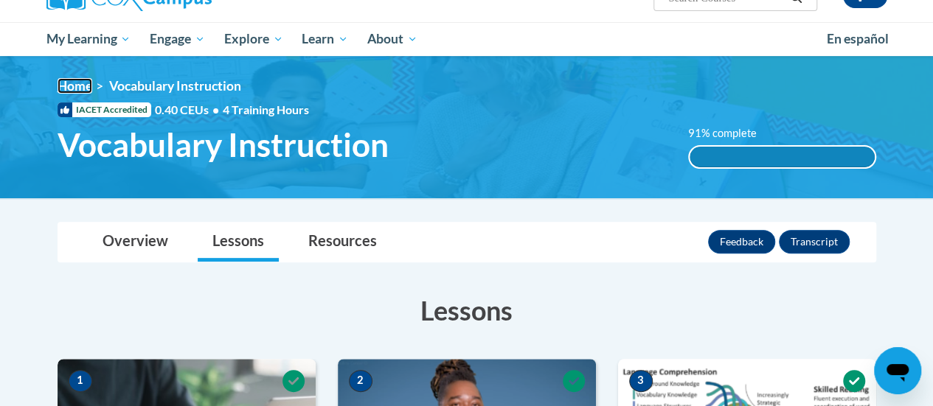
click at [85, 89] on link "Home" at bounding box center [75, 85] width 35 height 15
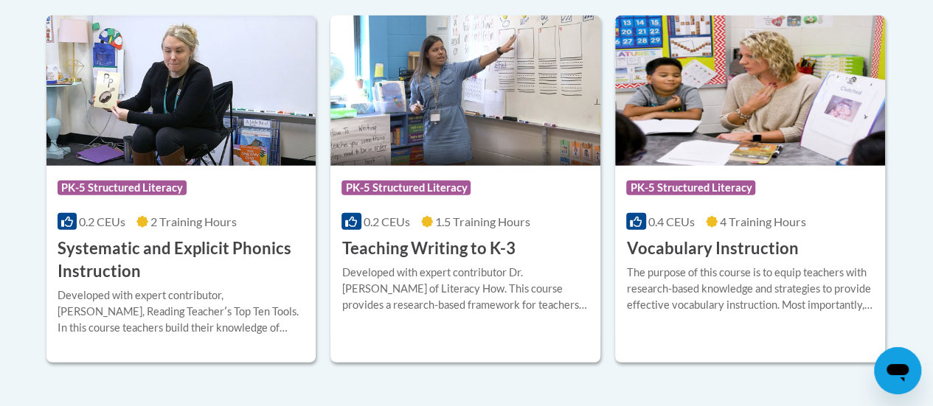
scroll to position [1788, 0]
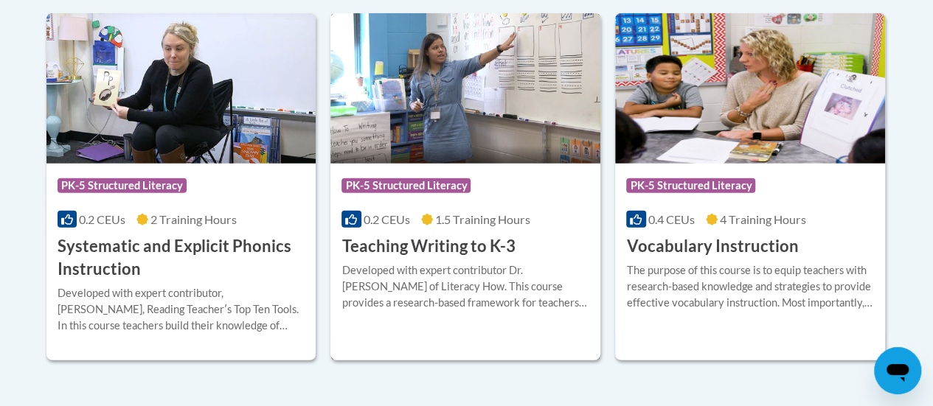
click at [488, 243] on h3 "Teaching Writing to K-3" at bounding box center [427, 246] width 173 height 23
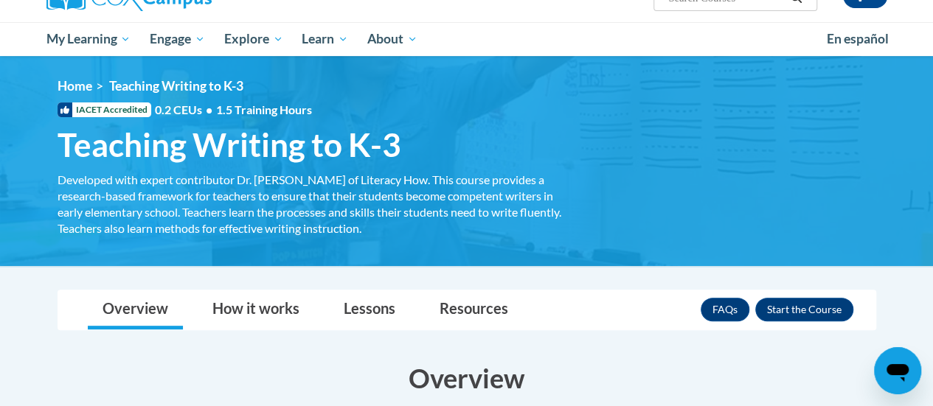
scroll to position [106, 0]
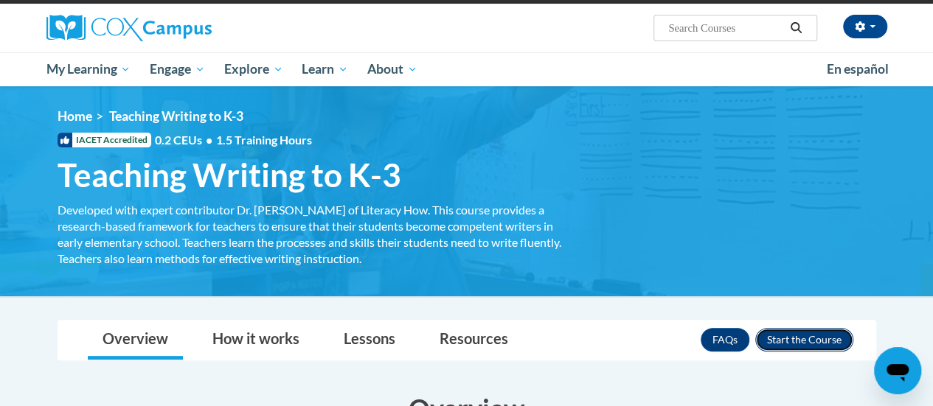
click at [776, 347] on button "Enroll" at bounding box center [804, 340] width 98 height 24
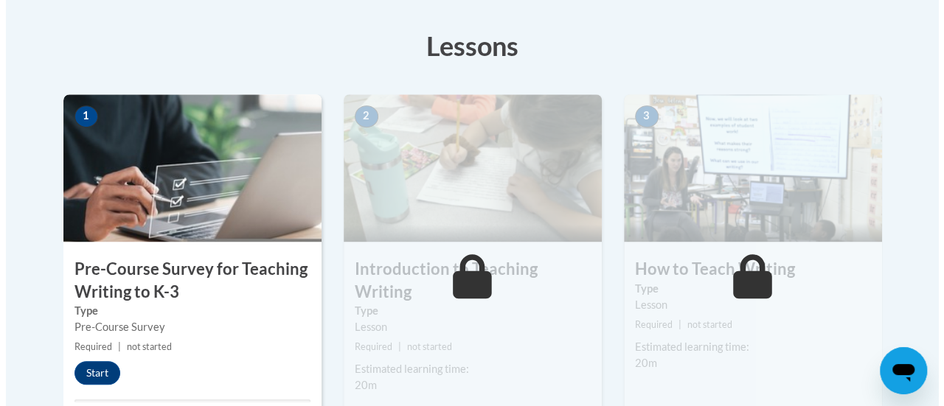
scroll to position [409, 0]
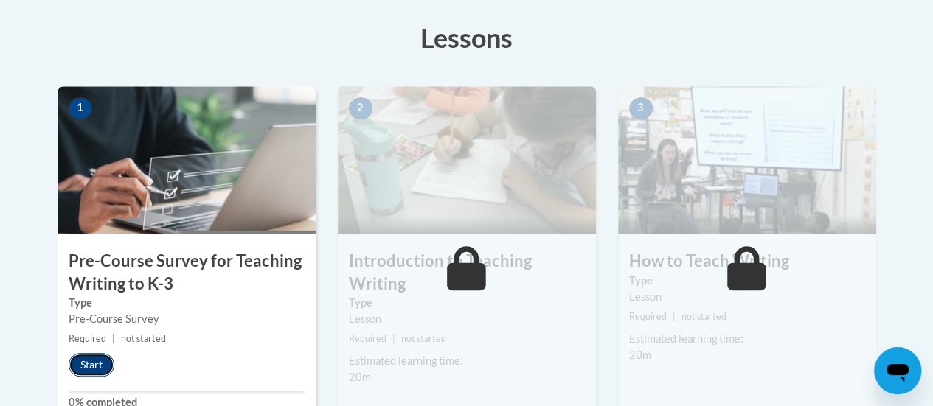
click at [98, 369] on button "Start" at bounding box center [92, 365] width 46 height 24
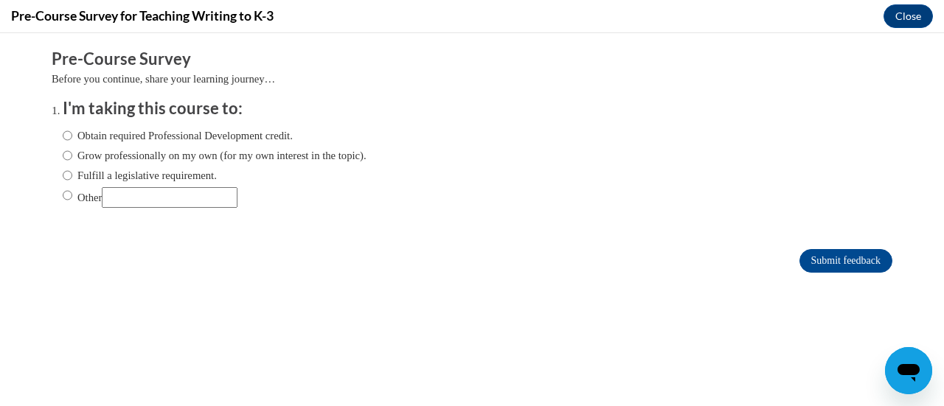
scroll to position [0, 0]
click at [63, 135] on input "Obtain required Professional Development credit." at bounding box center [68, 136] width 10 height 16
radio input "true"
click at [808, 268] on input "Submit feedback" at bounding box center [845, 261] width 93 height 24
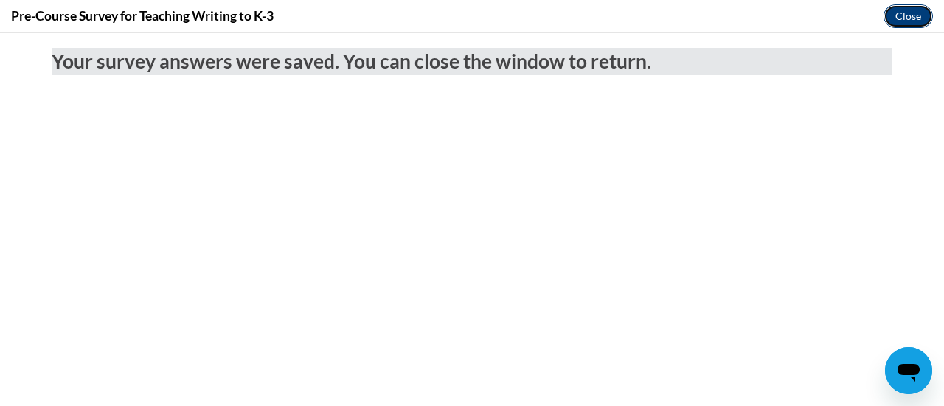
click at [921, 10] on button "Close" at bounding box center [907, 16] width 49 height 24
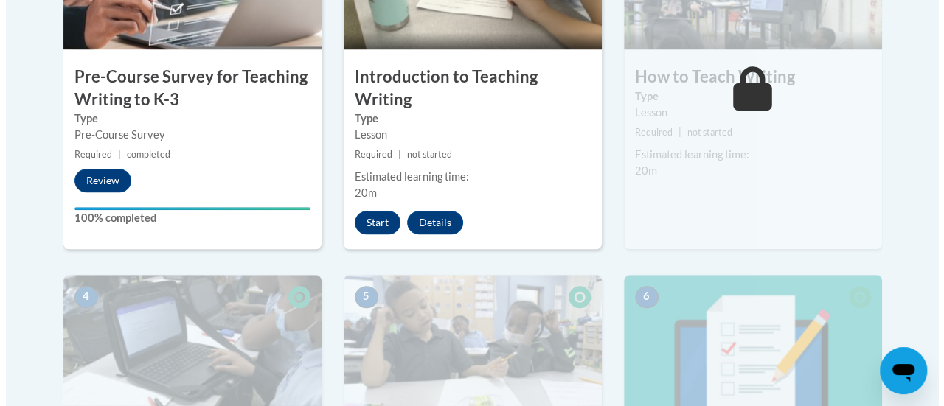
scroll to position [589, 0]
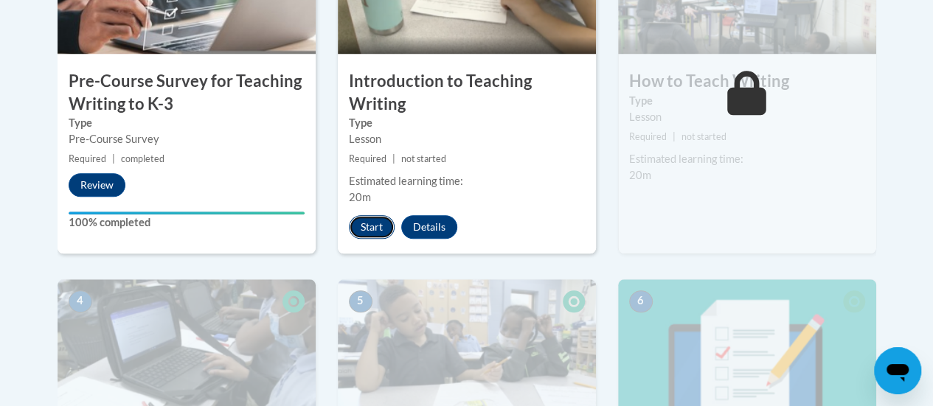
click at [368, 229] on button "Start" at bounding box center [372, 227] width 46 height 24
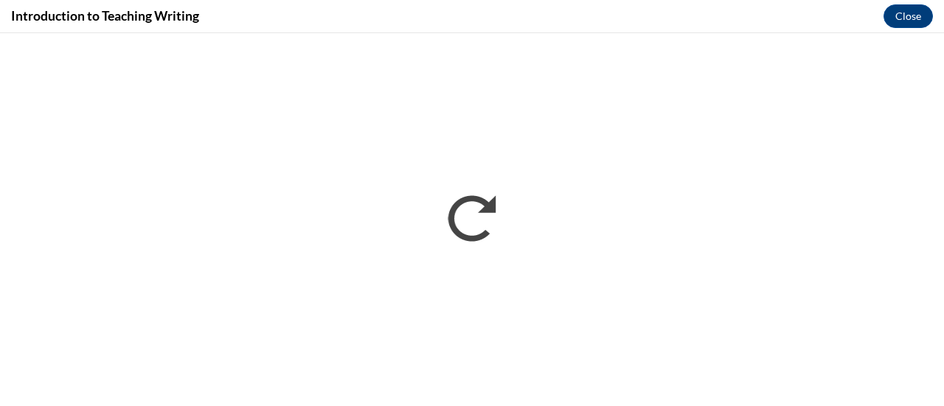
scroll to position [0, 0]
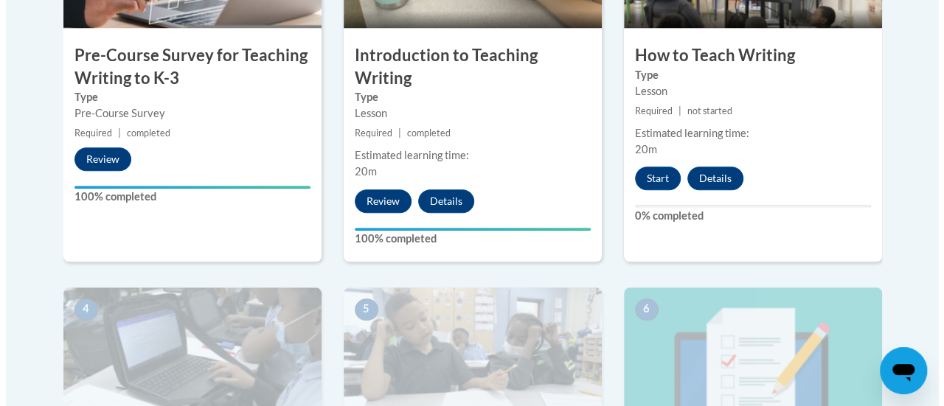
scroll to position [618, 0]
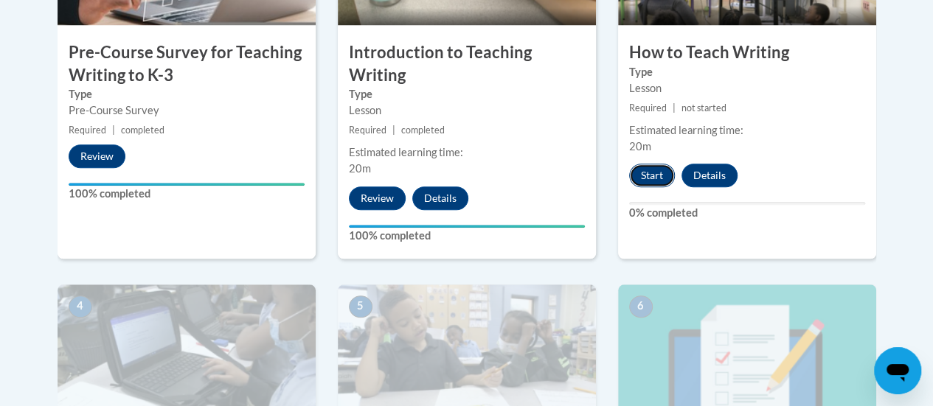
click at [648, 177] on button "Start" at bounding box center [652, 176] width 46 height 24
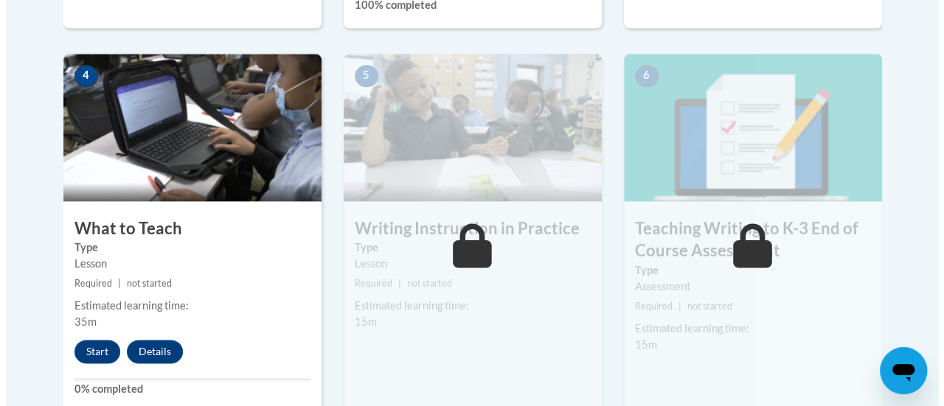
scroll to position [853, 0]
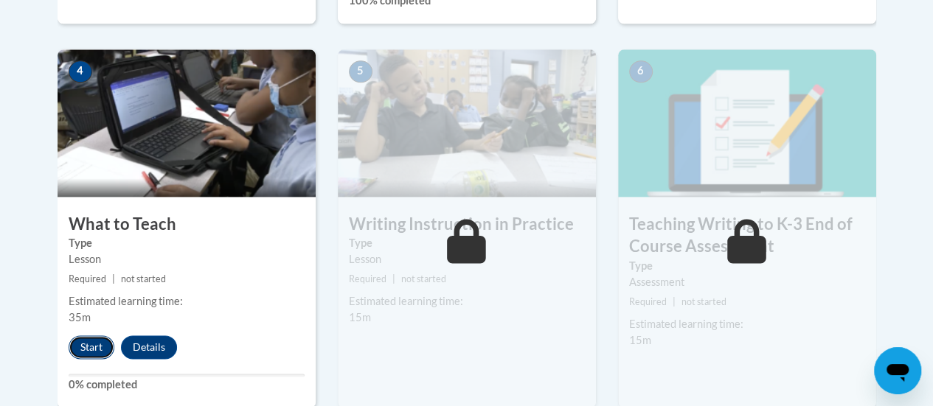
click at [88, 343] on button "Start" at bounding box center [92, 347] width 46 height 24
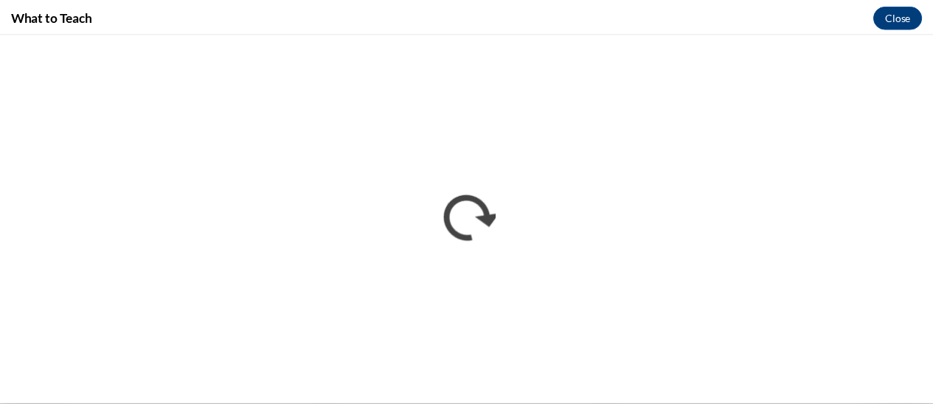
scroll to position [0, 0]
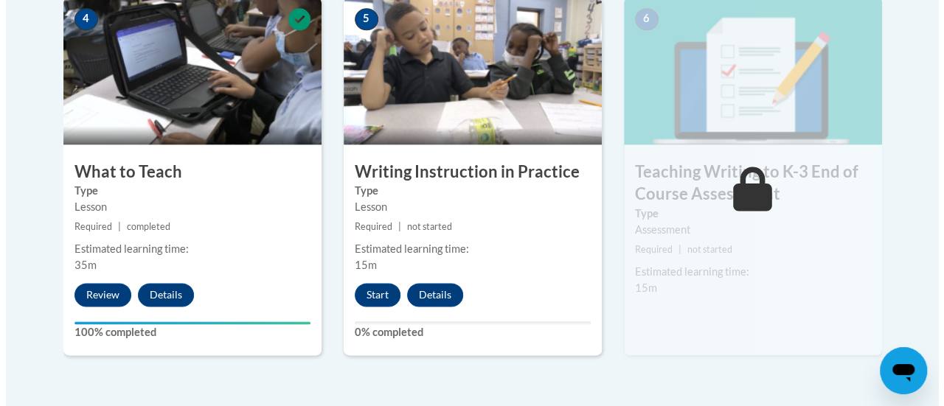
scroll to position [992, 0]
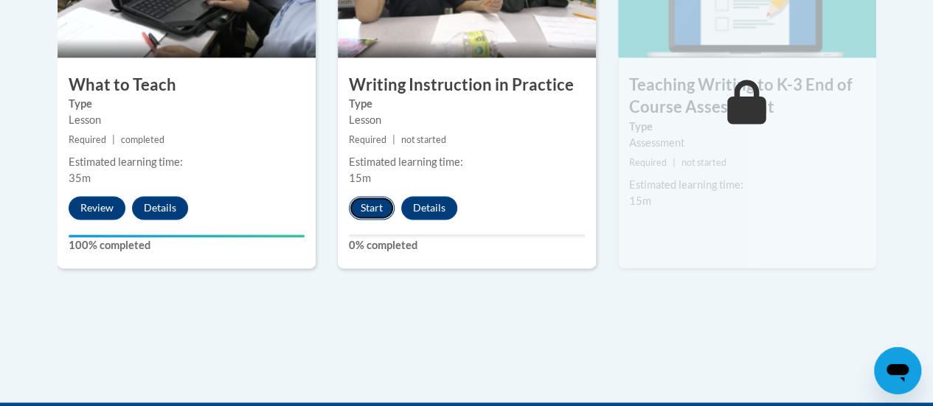
click at [366, 208] on button "Start" at bounding box center [372, 208] width 46 height 24
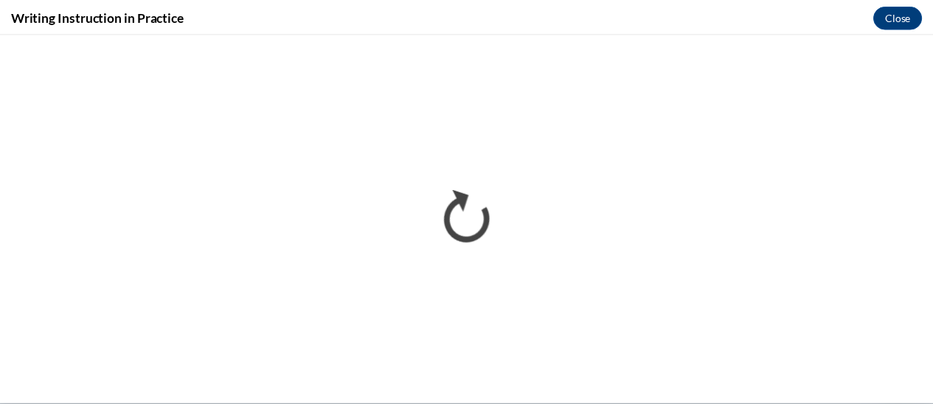
scroll to position [0, 0]
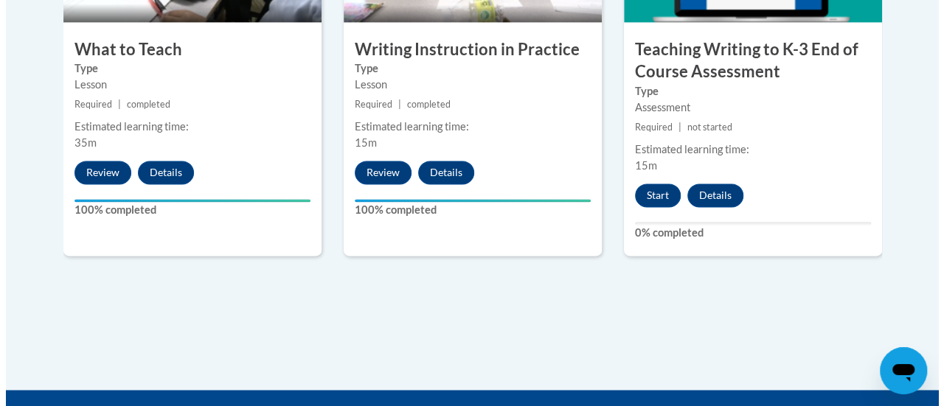
scroll to position [1025, 0]
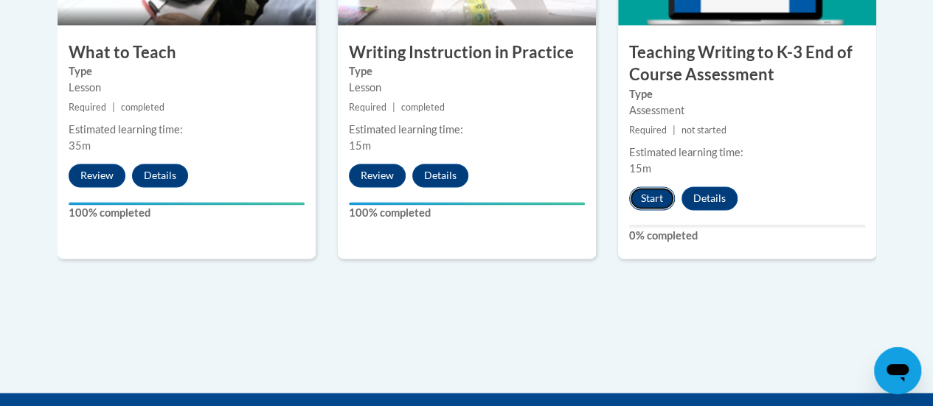
click at [652, 195] on button "Start" at bounding box center [652, 199] width 46 height 24
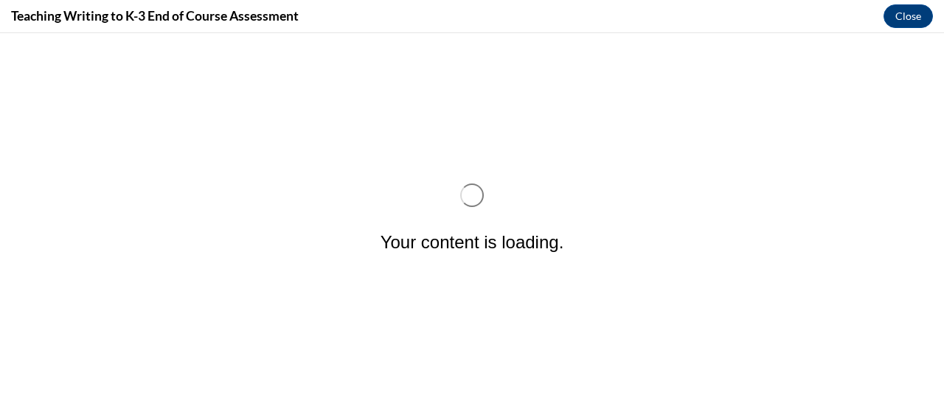
scroll to position [0, 0]
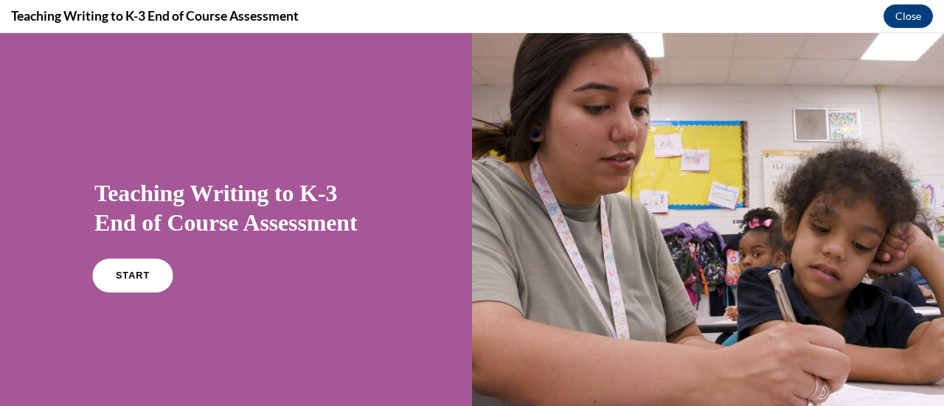
click at [142, 271] on link "START" at bounding box center [132, 276] width 80 height 34
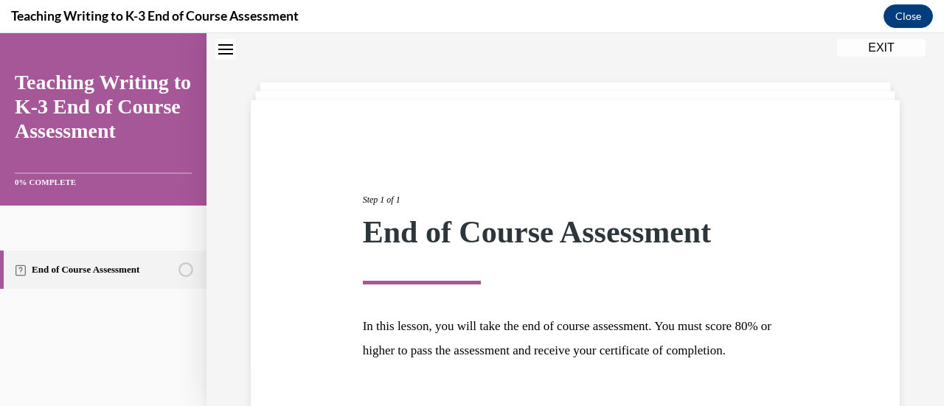
scroll to position [173, 0]
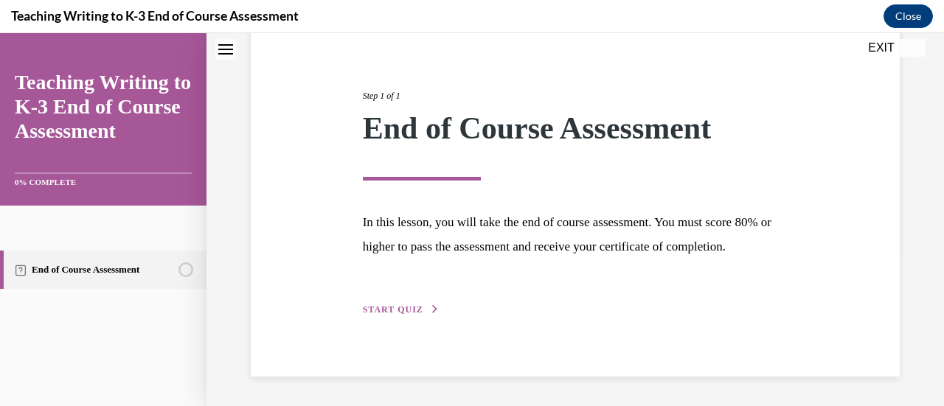
click at [390, 304] on button "START QUIZ" at bounding box center [401, 309] width 77 height 13
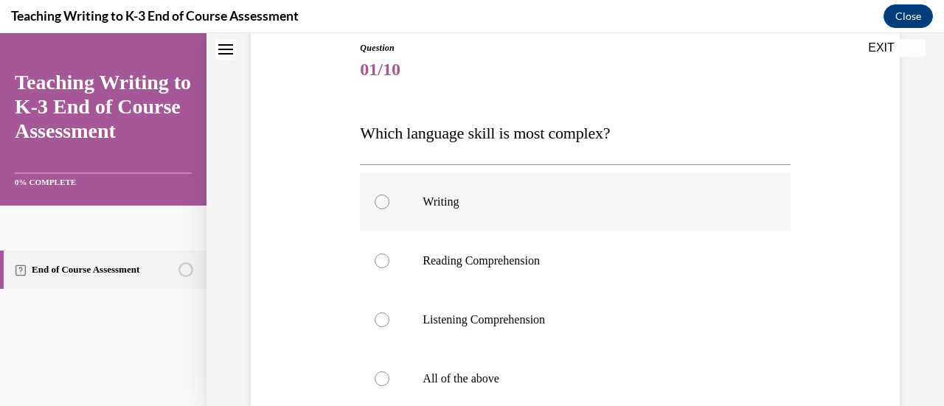
click at [441, 199] on p "Writing" at bounding box center [587, 202] width 330 height 15
click at [389, 199] on input "Writing" at bounding box center [382, 202] width 15 height 15
radio input "true"
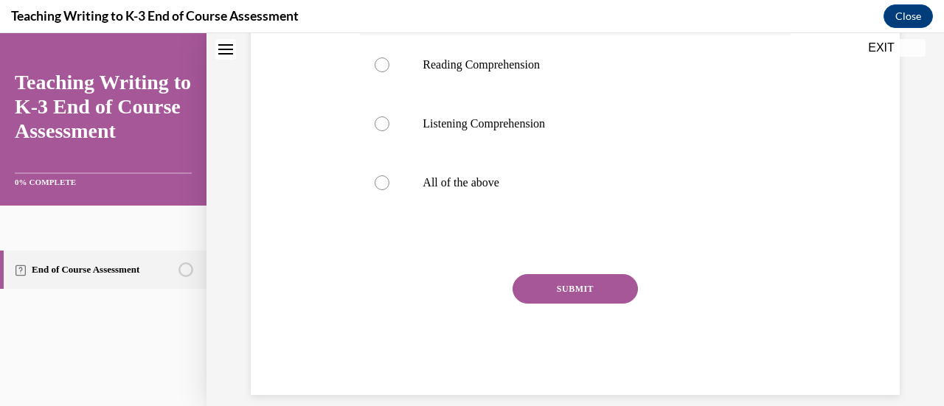
scroll to position [369, 0]
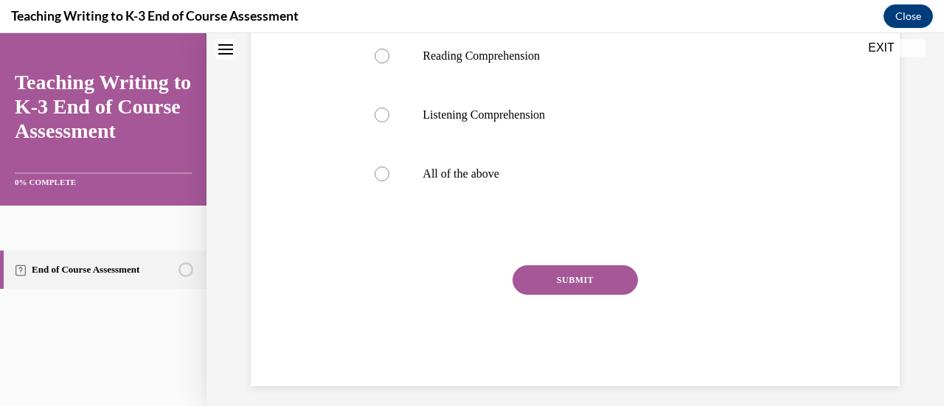
click at [540, 281] on button "SUBMIT" at bounding box center [574, 279] width 125 height 29
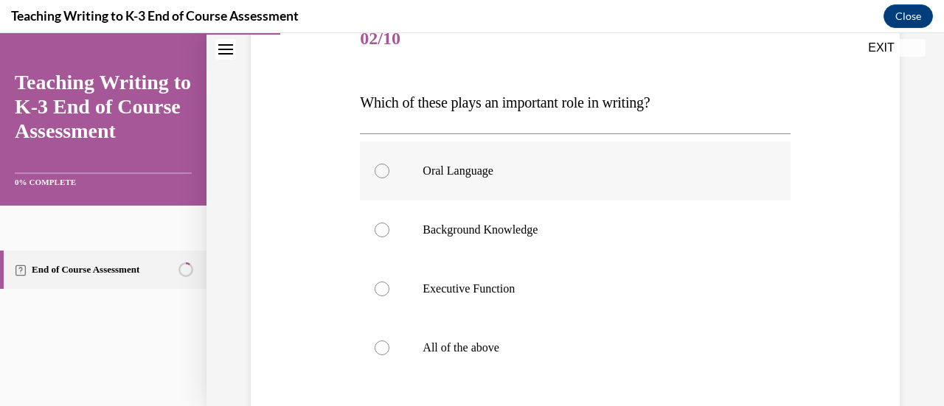
scroll to position [195, 0]
click at [471, 341] on p "All of the above" at bounding box center [587, 347] width 330 height 15
click at [389, 341] on input "All of the above" at bounding box center [382, 347] width 15 height 15
radio input "true"
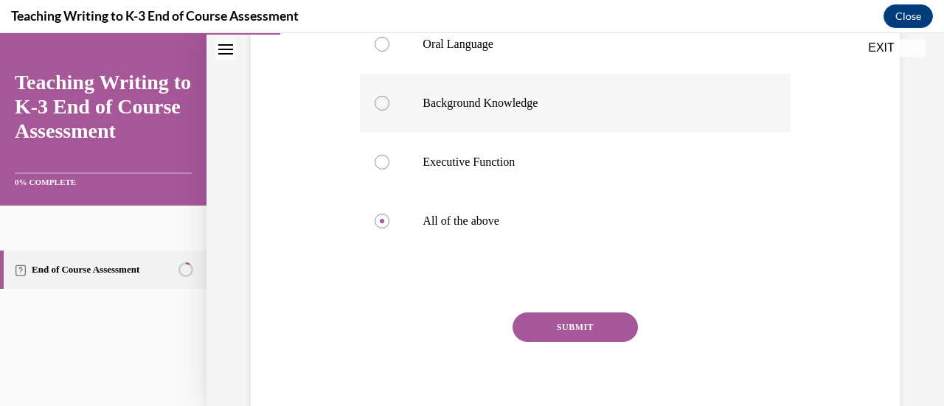
scroll to position [328, 0]
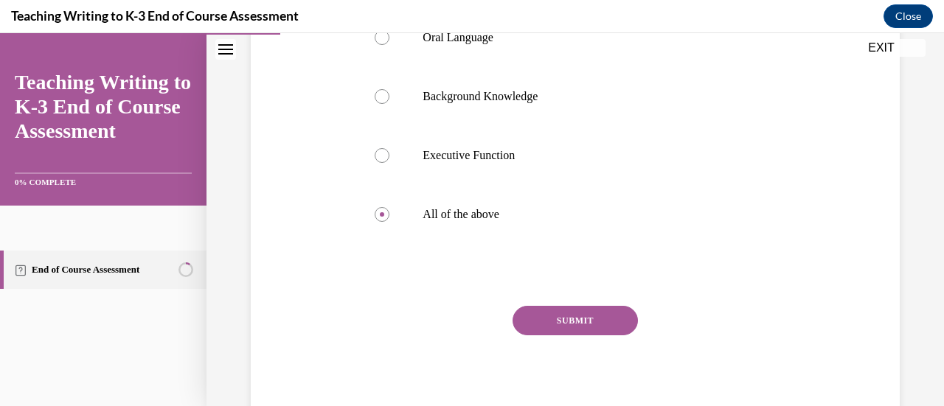
click at [562, 321] on button "SUBMIT" at bounding box center [574, 320] width 125 height 29
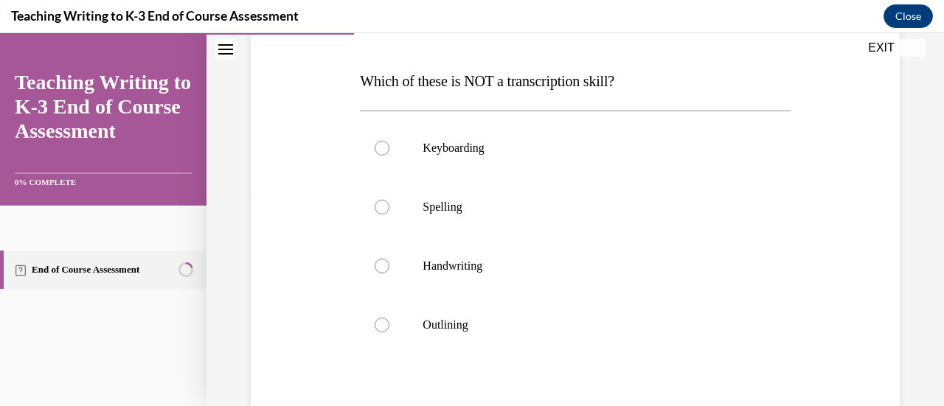
scroll to position [220, 0]
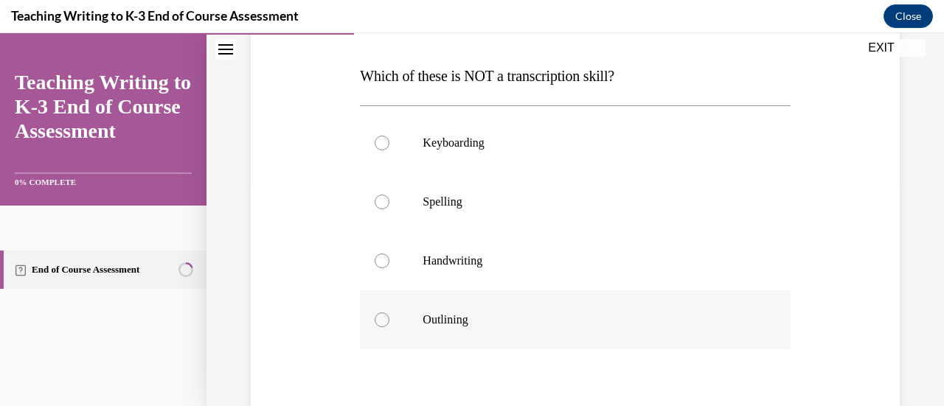
click at [532, 313] on p "Outlining" at bounding box center [587, 320] width 330 height 15
click at [389, 313] on input "Outlining" at bounding box center [382, 320] width 15 height 15
radio input "true"
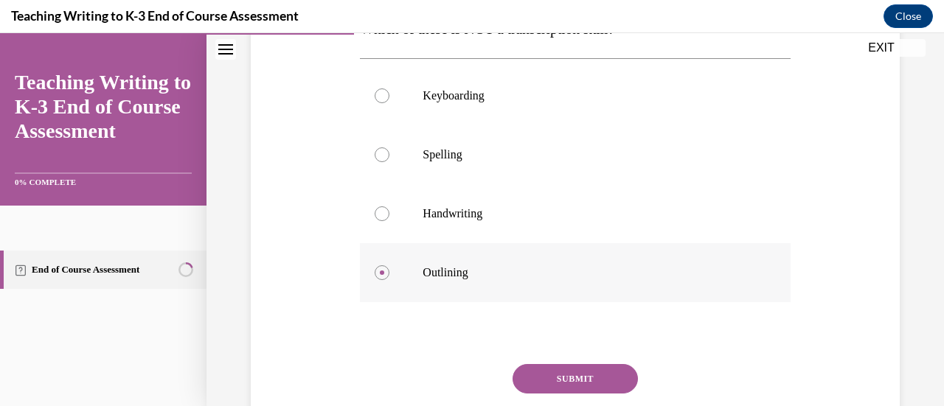
scroll to position [274, 0]
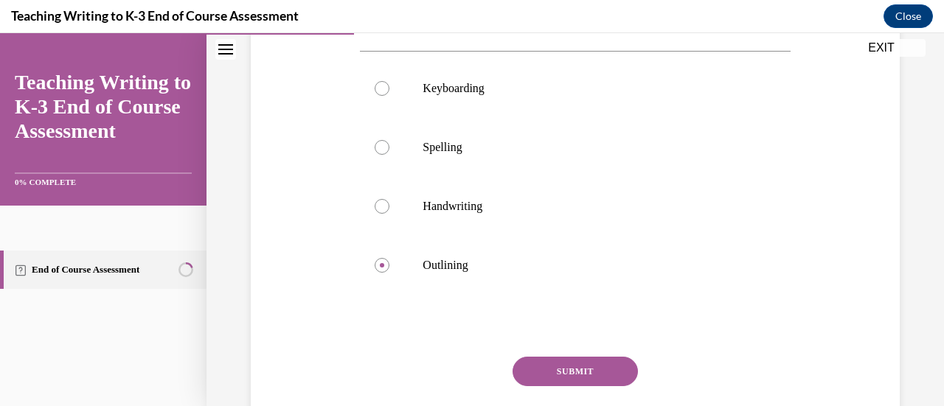
click at [559, 361] on button "SUBMIT" at bounding box center [574, 371] width 125 height 29
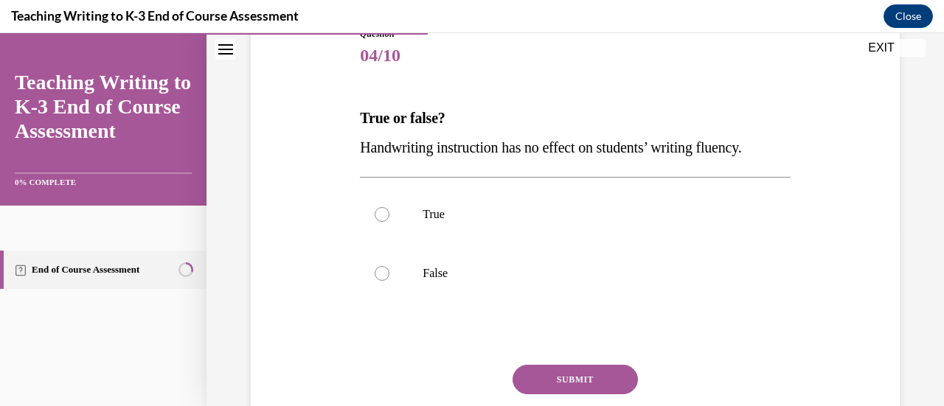
scroll to position [178, 0]
click at [445, 250] on label "False" at bounding box center [575, 272] width 430 height 59
click at [389, 265] on input "False" at bounding box center [382, 272] width 15 height 15
radio input "true"
click at [568, 368] on button "SUBMIT" at bounding box center [574, 378] width 125 height 29
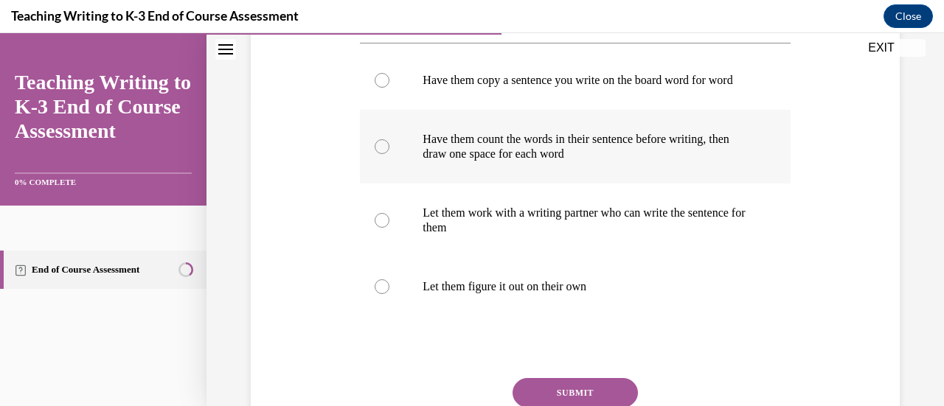
scroll to position [324, 0]
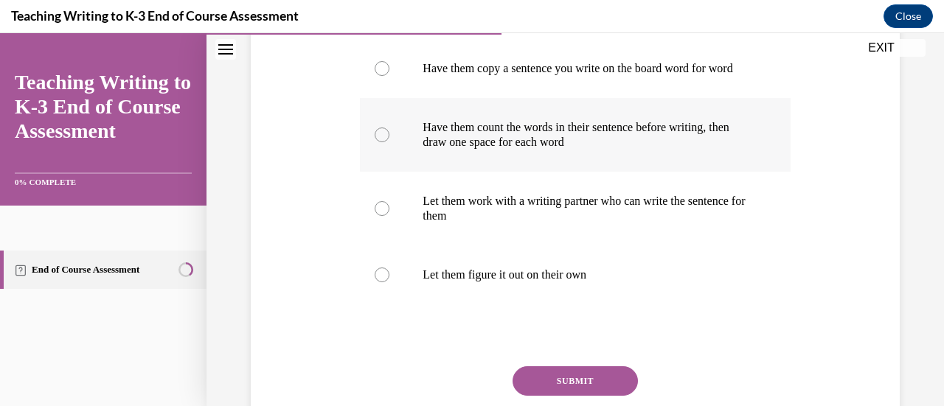
click at [507, 150] on p "Have them count the words in their sentence before writing, then draw one space…" at bounding box center [587, 134] width 330 height 29
click at [389, 142] on input "Have them count the words in their sentence before writing, then draw one space…" at bounding box center [382, 135] width 15 height 15
radio input "true"
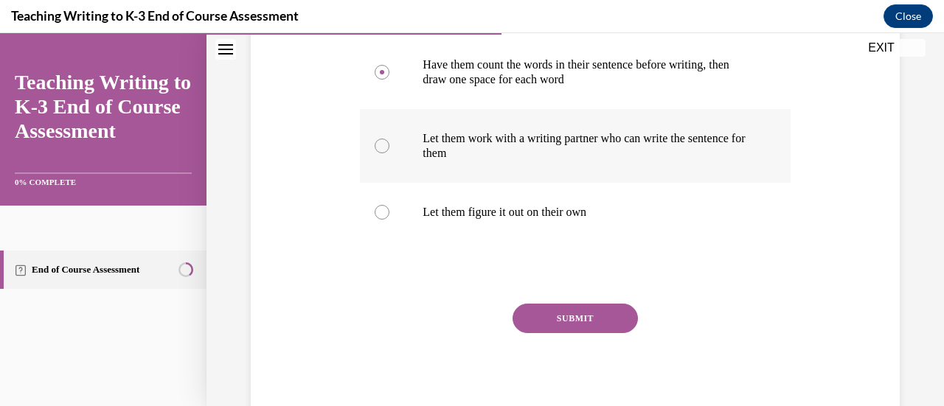
scroll to position [391, 0]
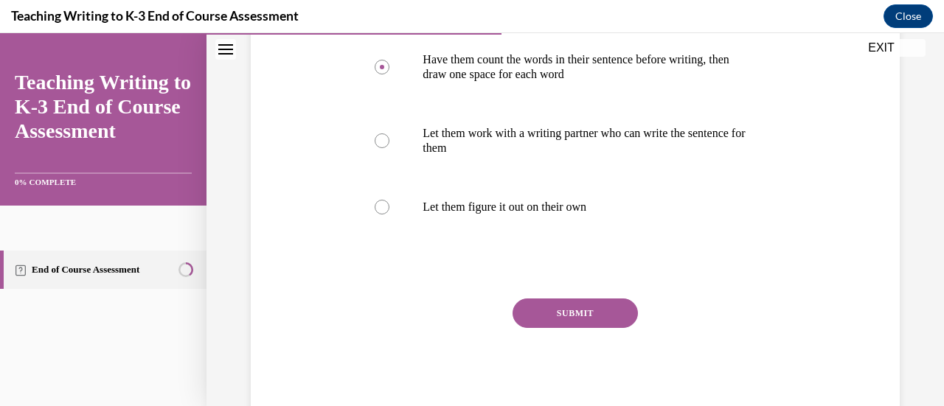
click at [565, 328] on button "SUBMIT" at bounding box center [574, 313] width 125 height 29
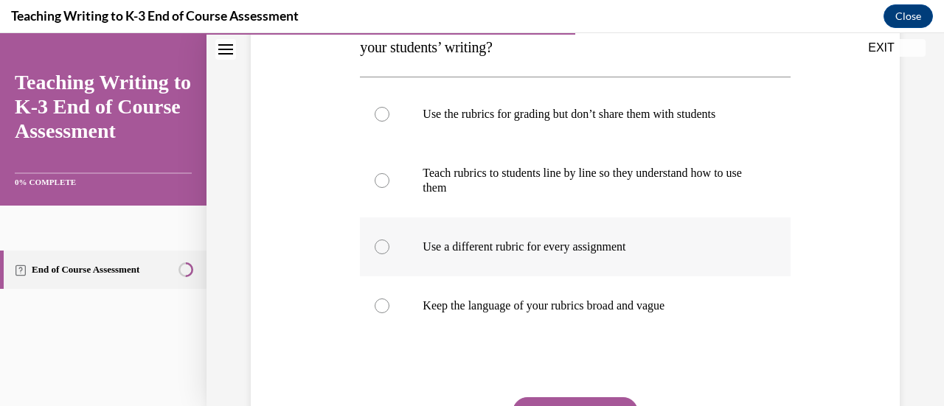
scroll to position [279, 0]
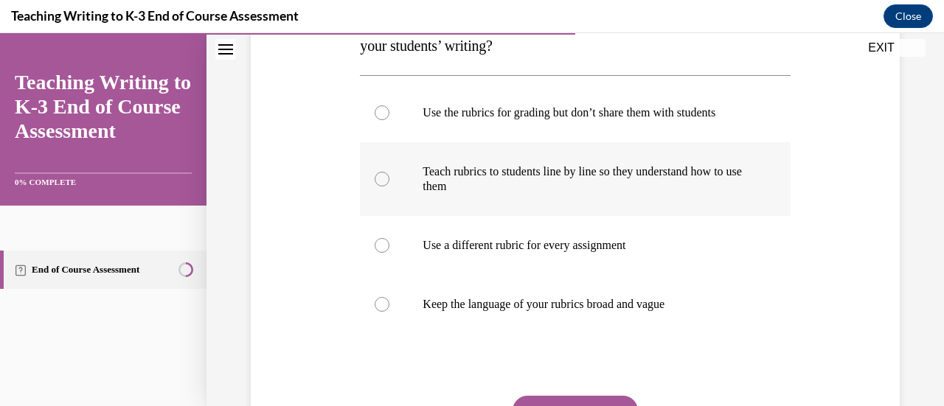
click at [492, 168] on p "Teach rubrics to students line by line so they understand how to use them" at bounding box center [587, 178] width 330 height 29
click at [389, 172] on input "Teach rubrics to students line by line so they understand how to use them" at bounding box center [382, 179] width 15 height 15
radio input "true"
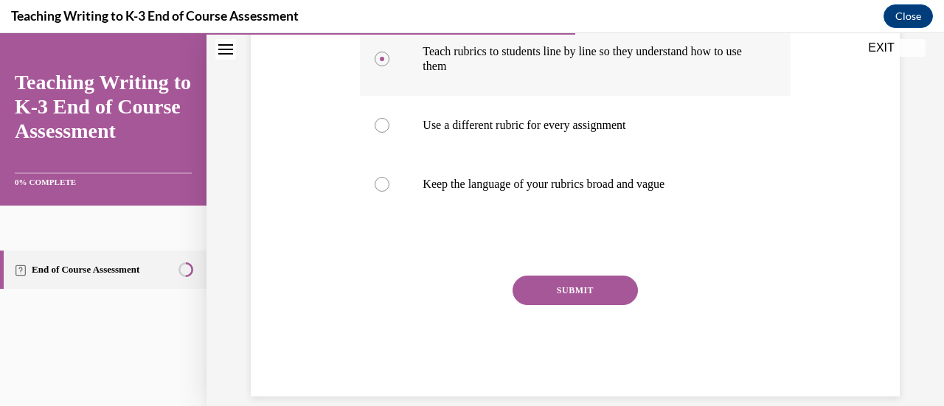
scroll to position [403, 0]
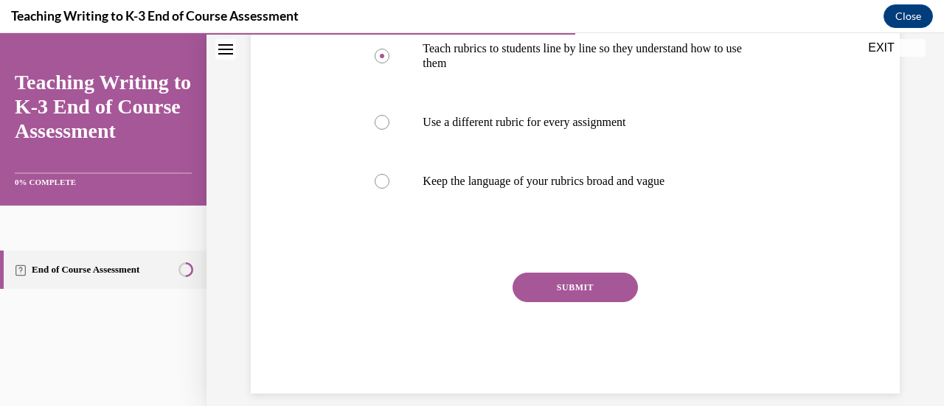
click at [566, 291] on button "SUBMIT" at bounding box center [574, 287] width 125 height 29
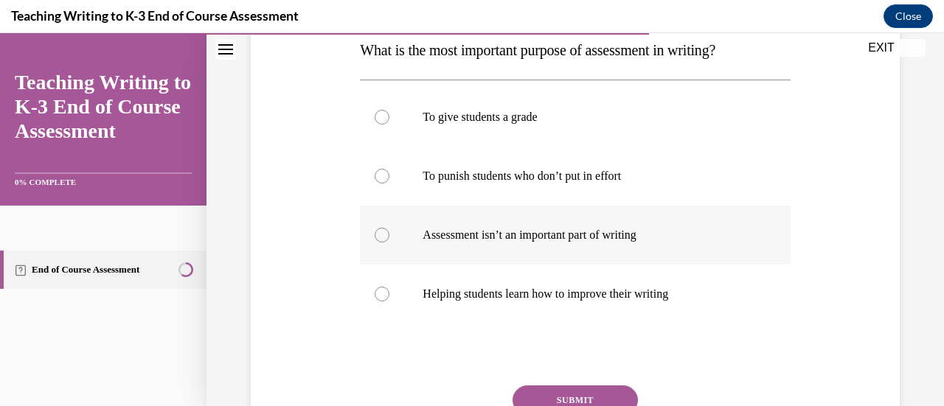
scroll to position [246, 0]
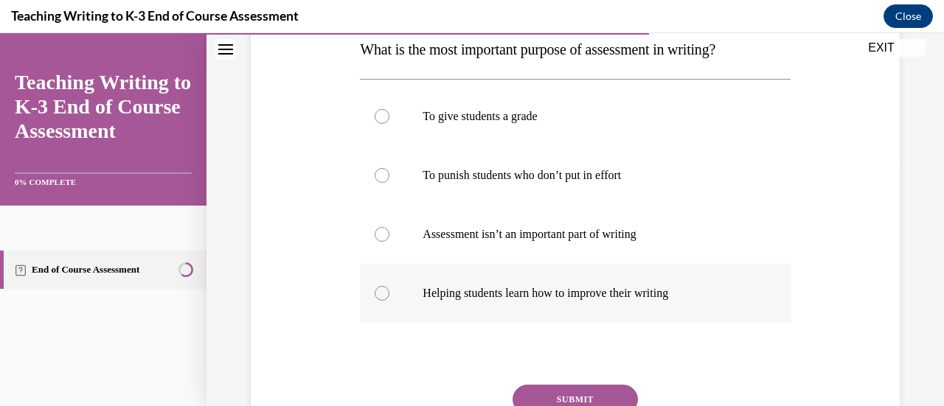
click at [518, 289] on p "Helping students learn how to improve their writing" at bounding box center [587, 293] width 330 height 15
click at [389, 289] on input "Helping students learn how to improve their writing" at bounding box center [382, 293] width 15 height 15
radio input "true"
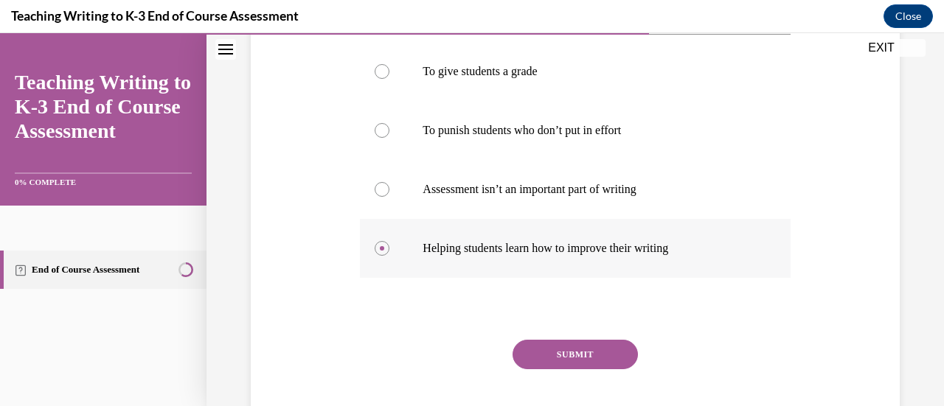
scroll to position [299, 0]
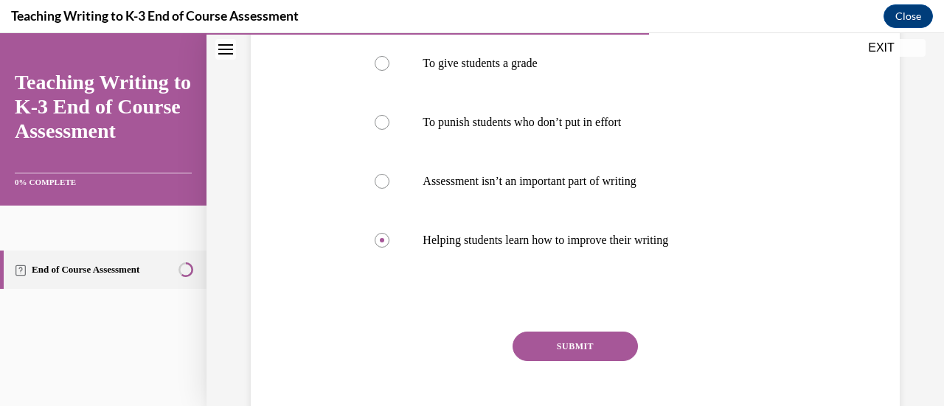
click at [557, 341] on button "SUBMIT" at bounding box center [574, 346] width 125 height 29
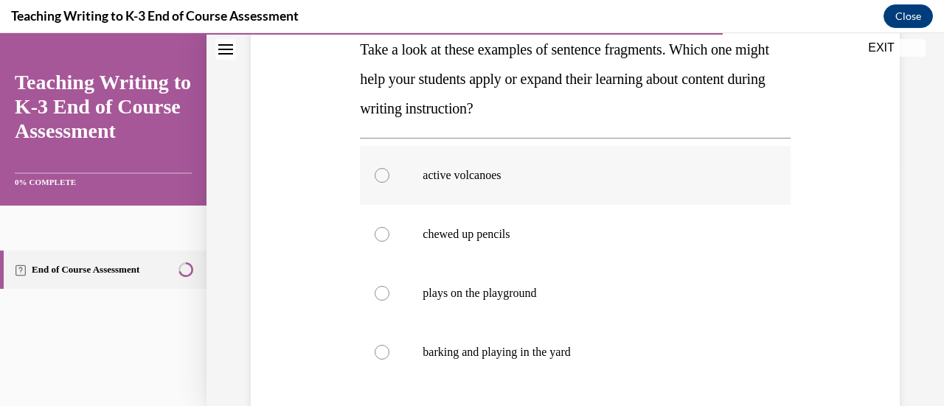
scroll to position [246, 0]
click at [541, 162] on label "active volcanoes" at bounding box center [575, 176] width 430 height 59
click at [389, 169] on input "active volcanoes" at bounding box center [382, 176] width 15 height 15
radio input "true"
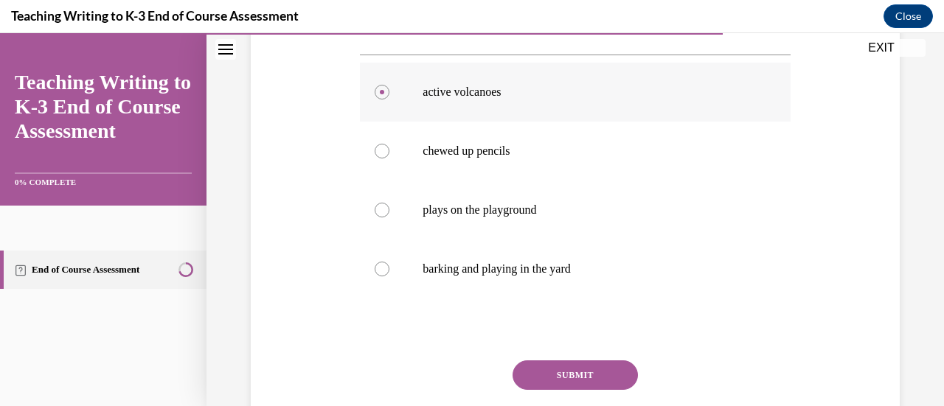
scroll to position [333, 0]
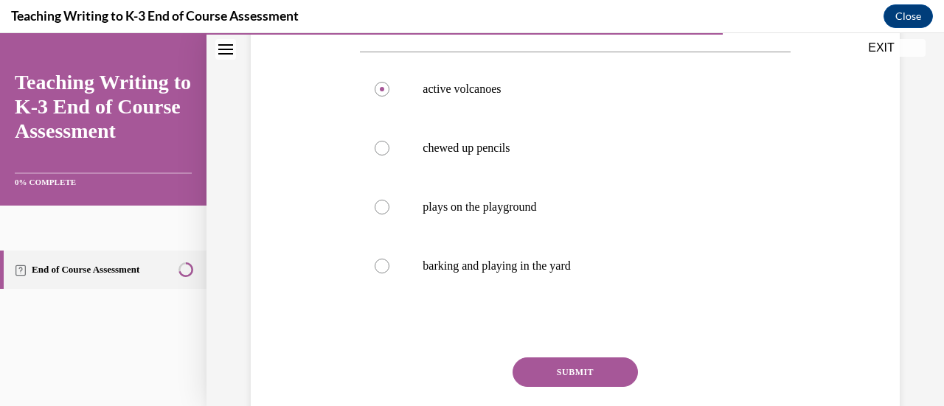
click at [571, 367] on button "SUBMIT" at bounding box center [574, 372] width 125 height 29
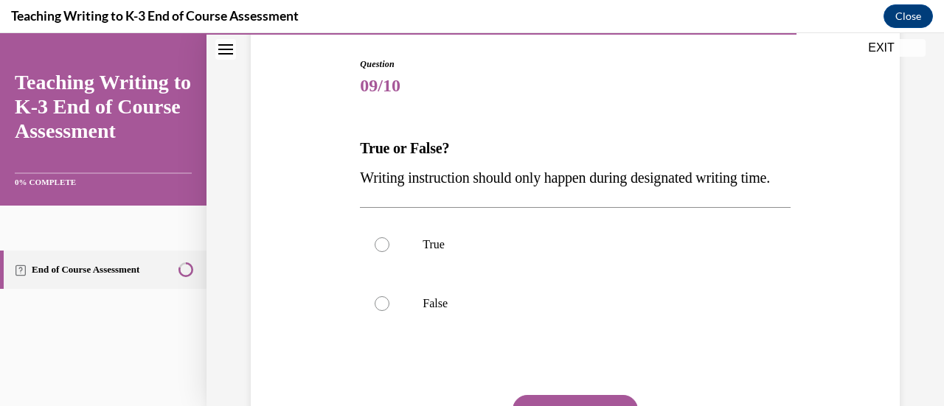
scroll to position [151, 0]
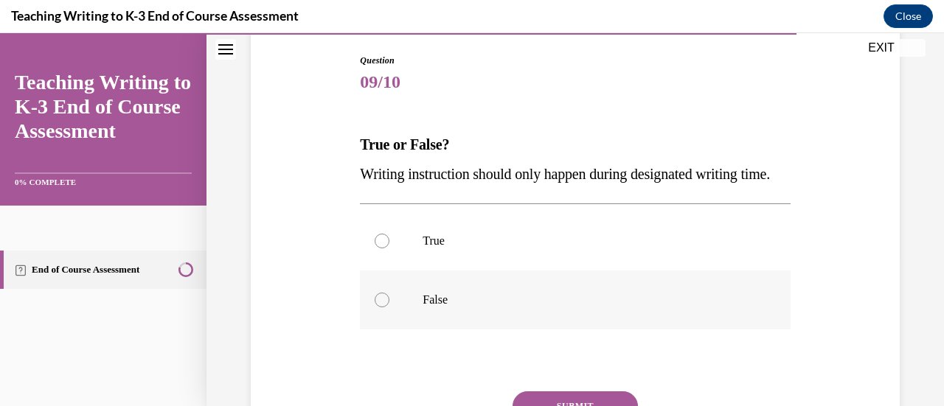
click at [518, 316] on label "False" at bounding box center [575, 300] width 430 height 59
click at [389, 307] on input "False" at bounding box center [382, 300] width 15 height 15
radio input "true"
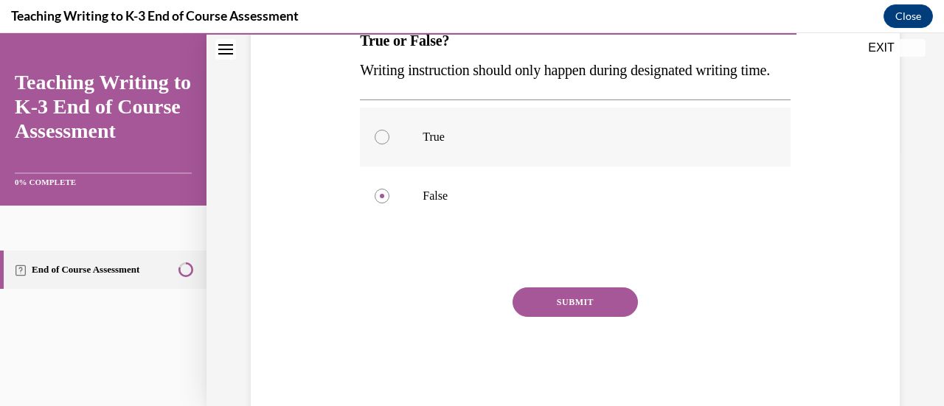
scroll to position [263, 0]
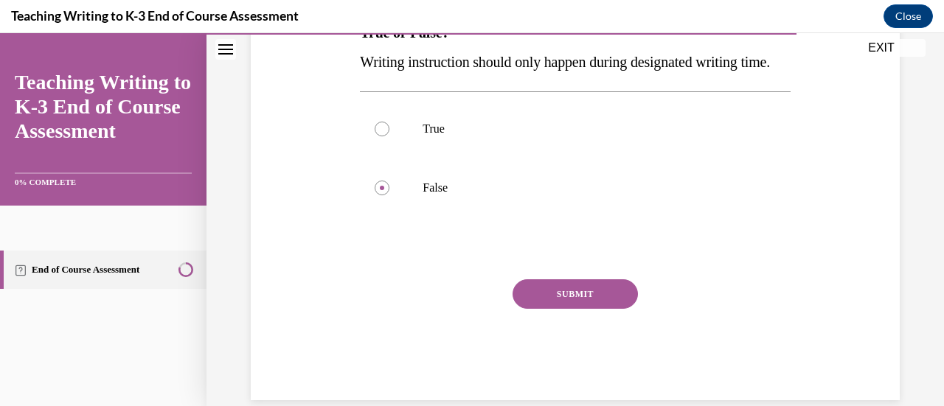
click at [591, 309] on button "SUBMIT" at bounding box center [574, 293] width 125 height 29
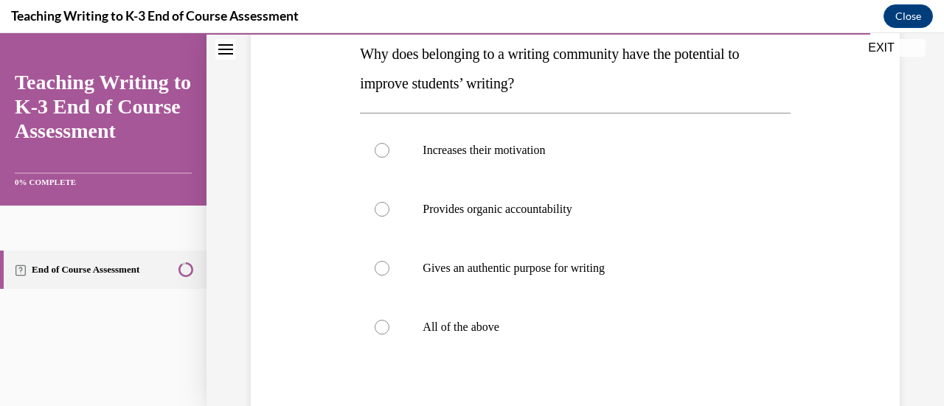
scroll to position [243, 0]
click at [445, 319] on p "All of the above" at bounding box center [587, 326] width 330 height 15
click at [389, 319] on input "All of the above" at bounding box center [382, 326] width 15 height 15
radio input "true"
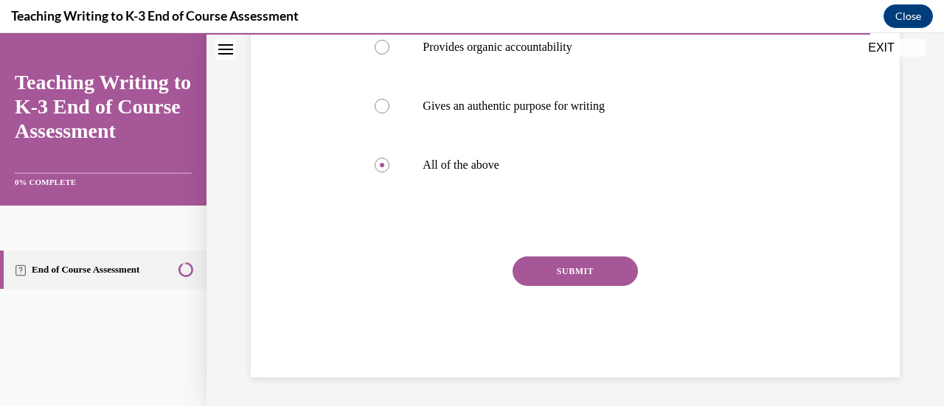
click at [566, 268] on button "SUBMIT" at bounding box center [574, 271] width 125 height 29
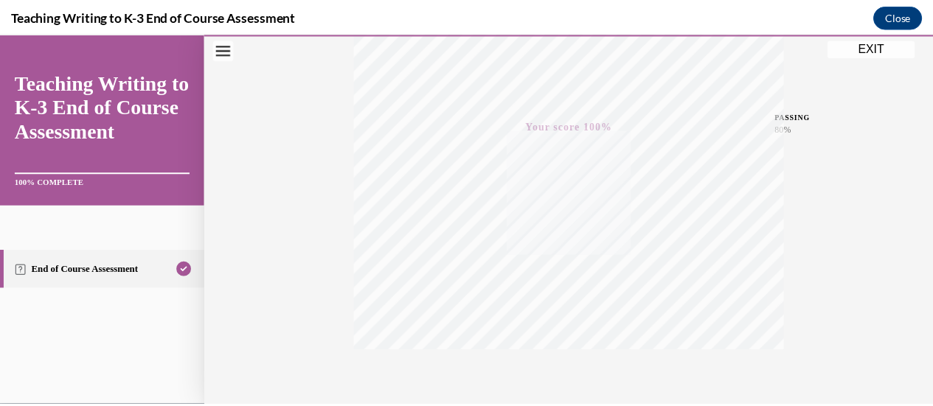
scroll to position [382, 0]
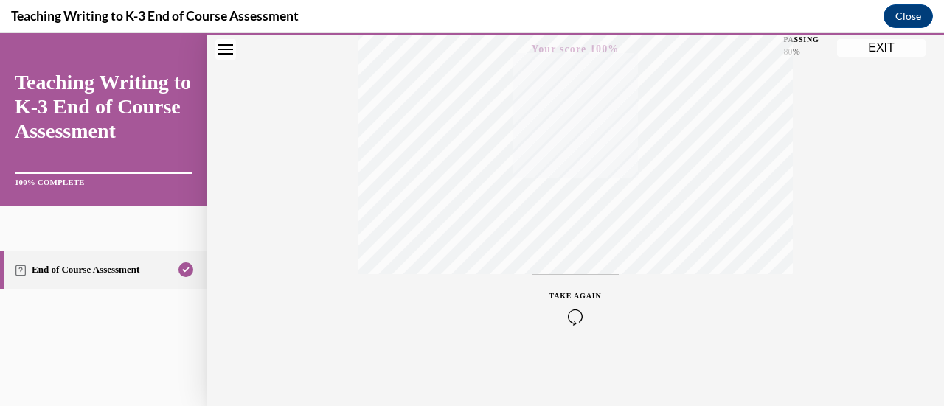
click at [874, 43] on button "EXIT" at bounding box center [881, 48] width 88 height 18
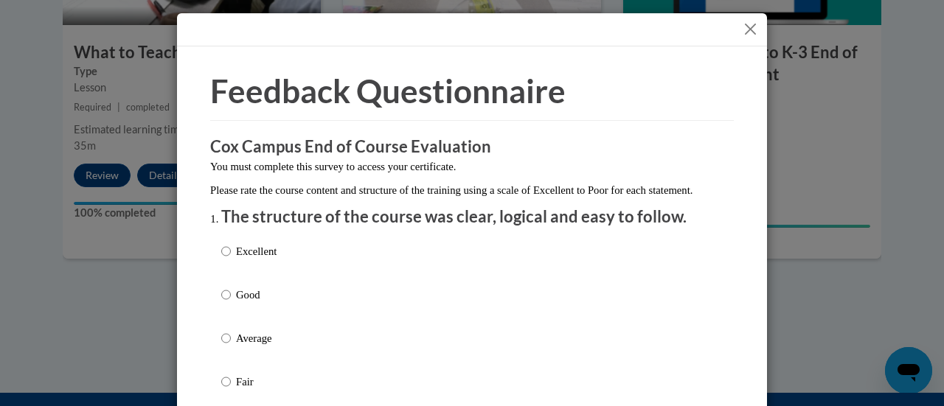
click at [744, 28] on button "Close" at bounding box center [750, 29] width 18 height 18
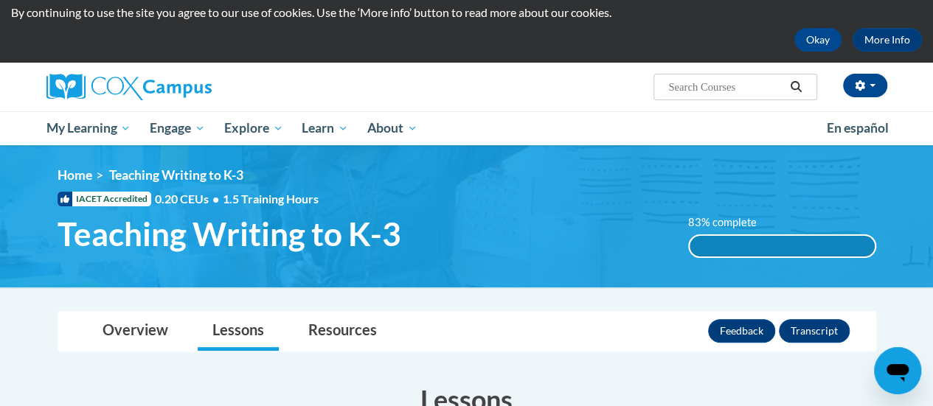
scroll to position [0, 0]
